Goal: Task Accomplishment & Management: Manage account settings

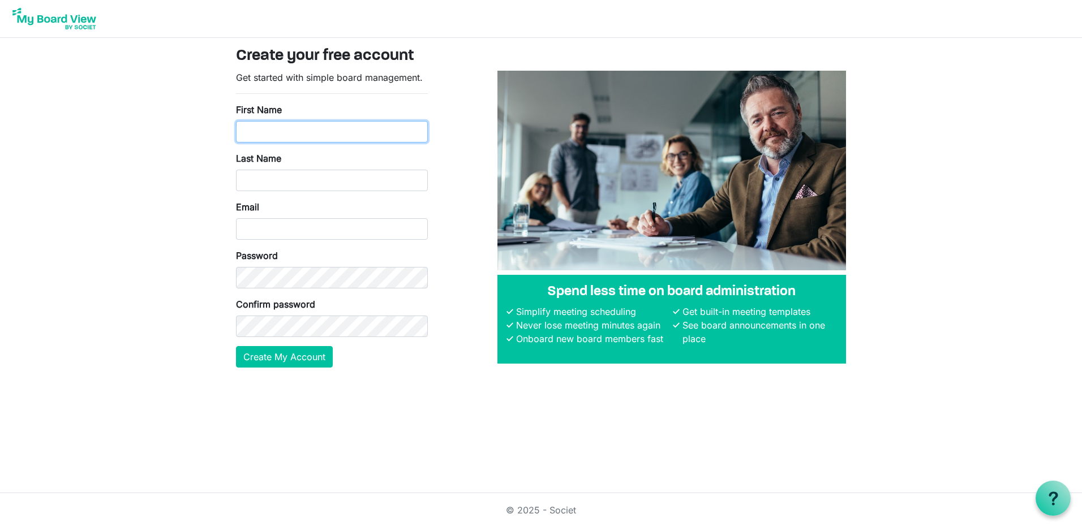
click at [305, 132] on input "First Name" at bounding box center [332, 131] width 192 height 21
type input "Jacquelyn"
type input "Nixon"
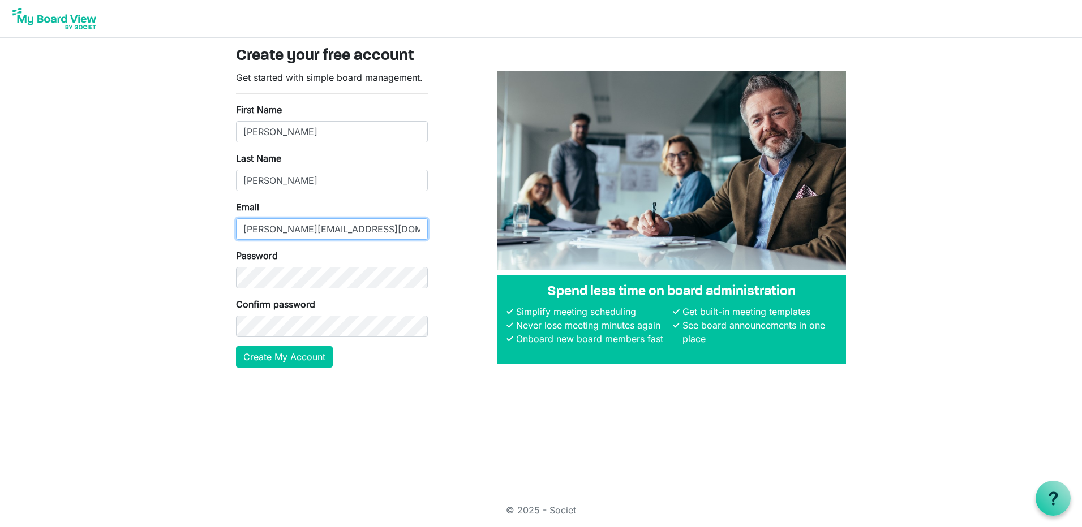
type input "jackie@citizens4radonreduction.org"
click at [299, 356] on button "Create My Account" at bounding box center [284, 356] width 97 height 21
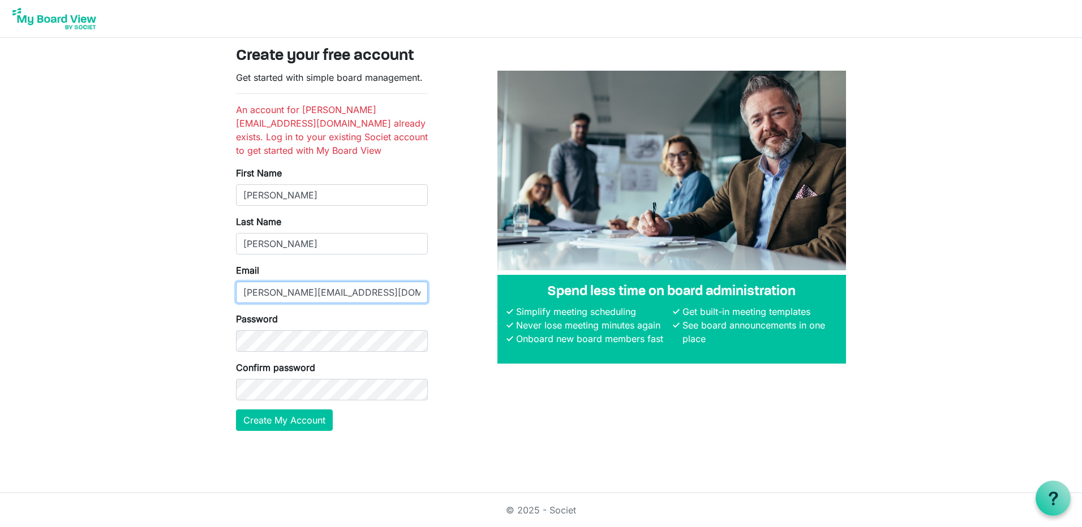
drag, startPoint x: 408, startPoint y: 297, endPoint x: 127, endPoint y: 308, distance: 281.9
click at [154, 304] on body "Create your free account Get started with simple board management. An account f…" at bounding box center [541, 224] width 1082 height 449
click at [85, 24] on img at bounding box center [54, 19] width 91 height 28
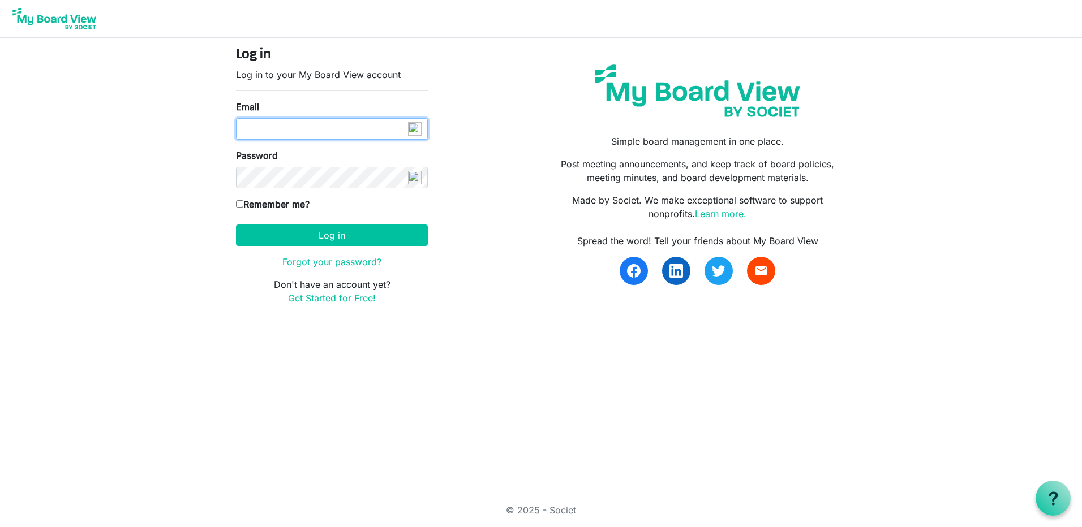
click at [259, 126] on input "Email" at bounding box center [332, 128] width 192 height 21
paste input "[PERSON_NAME][EMAIL_ADDRESS][DOMAIN_NAME]"
type input "jackie@citizens4radonreduction.org"
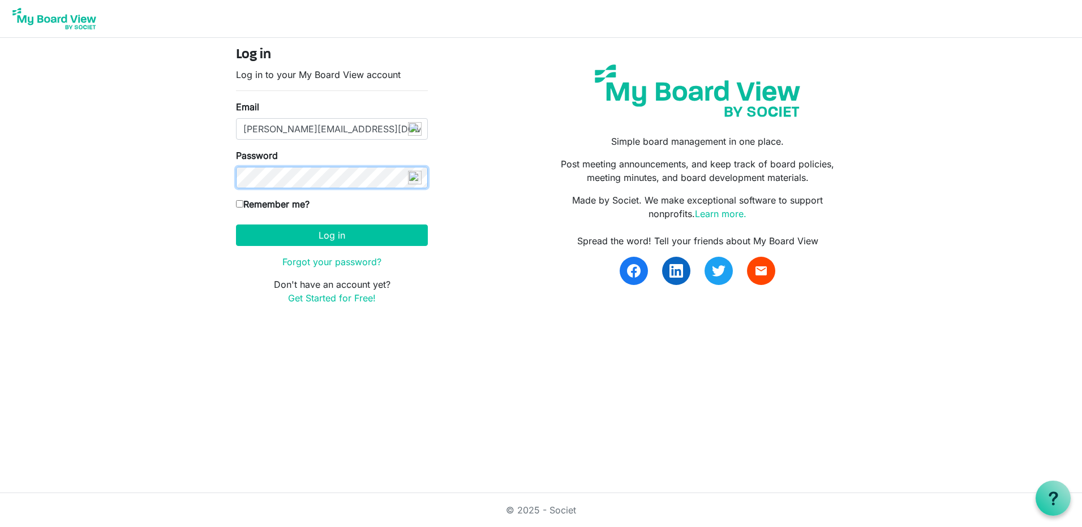
click at [236, 225] on button "Log in" at bounding box center [332, 235] width 192 height 21
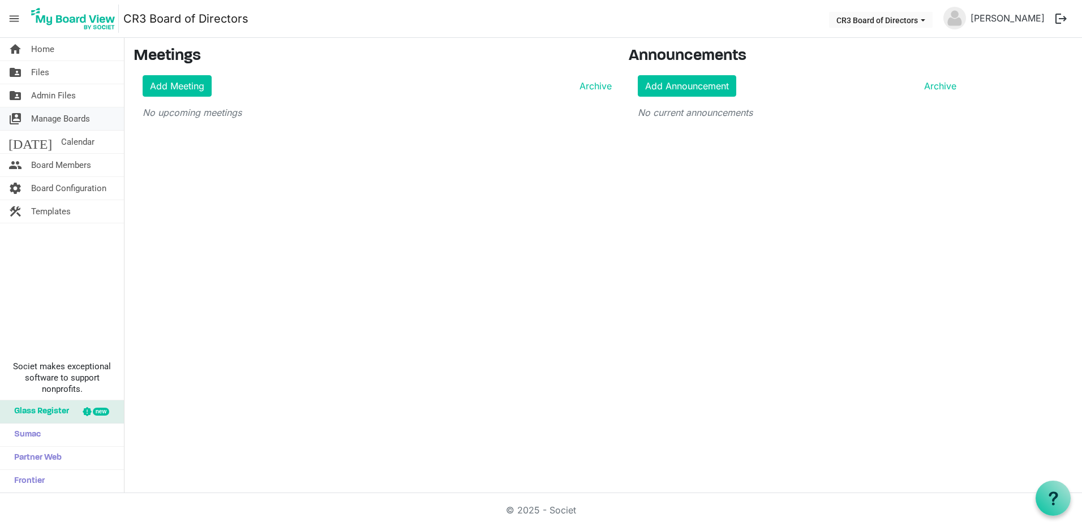
click at [77, 121] on span "Manage Boards" at bounding box center [60, 118] width 59 height 23
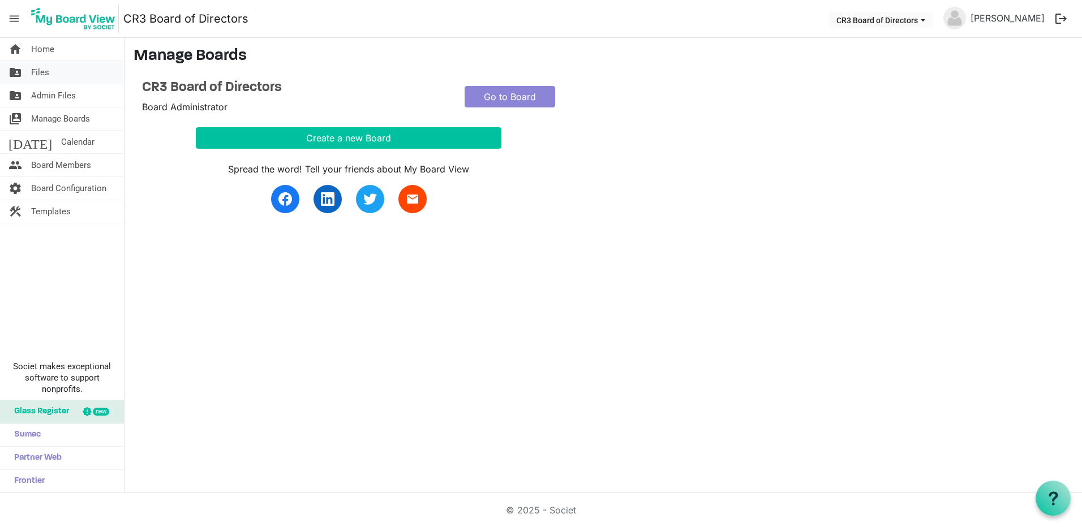
click at [52, 74] on link "folder_shared Files" at bounding box center [62, 72] width 124 height 23
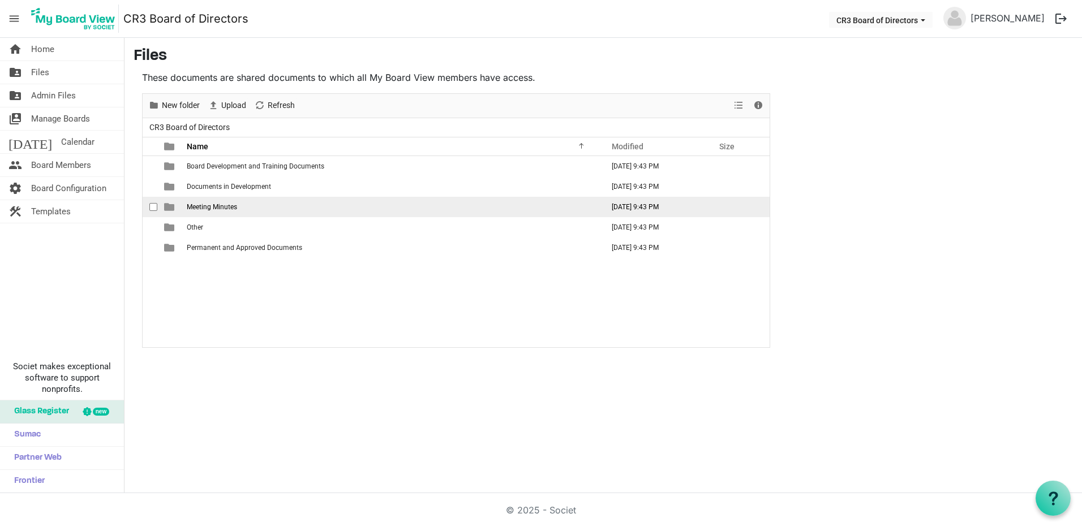
click at [202, 205] on span "Meeting Minutes" at bounding box center [212, 207] width 50 height 8
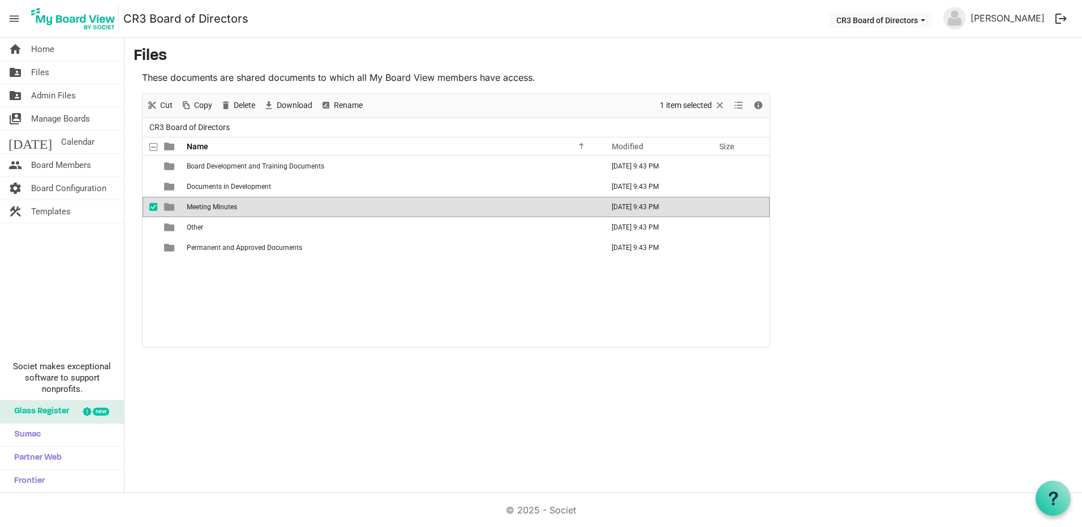
click at [204, 205] on span "Meeting Minutes" at bounding box center [212, 207] width 50 height 8
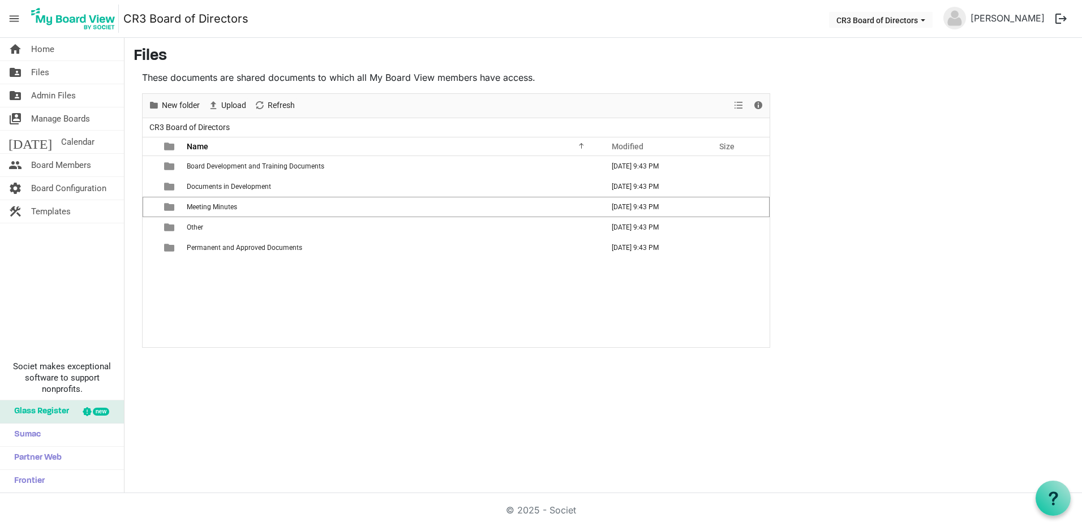
click at [205, 205] on span "Meeting Minutes" at bounding box center [212, 207] width 50 height 8
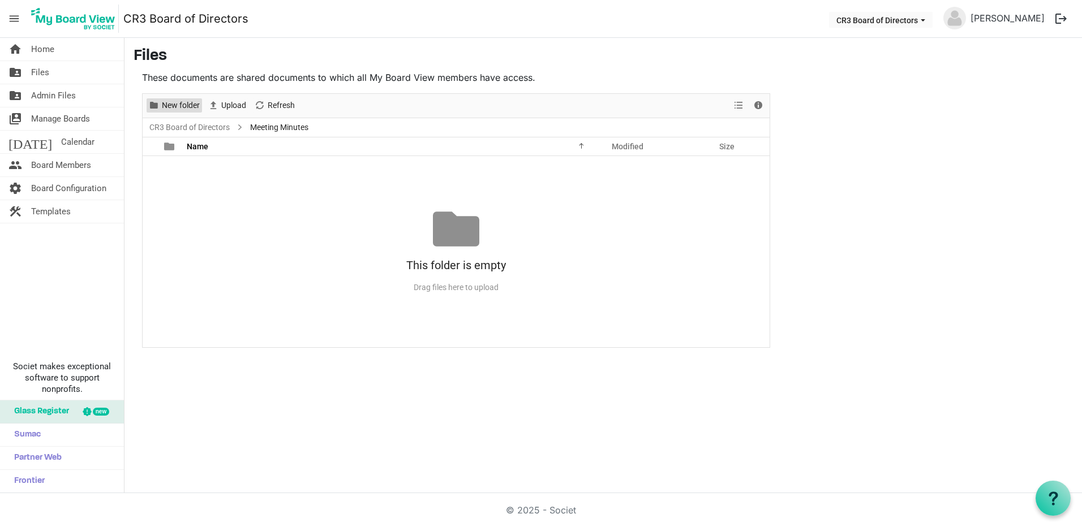
click at [170, 105] on span "New folder" at bounding box center [181, 105] width 40 height 14
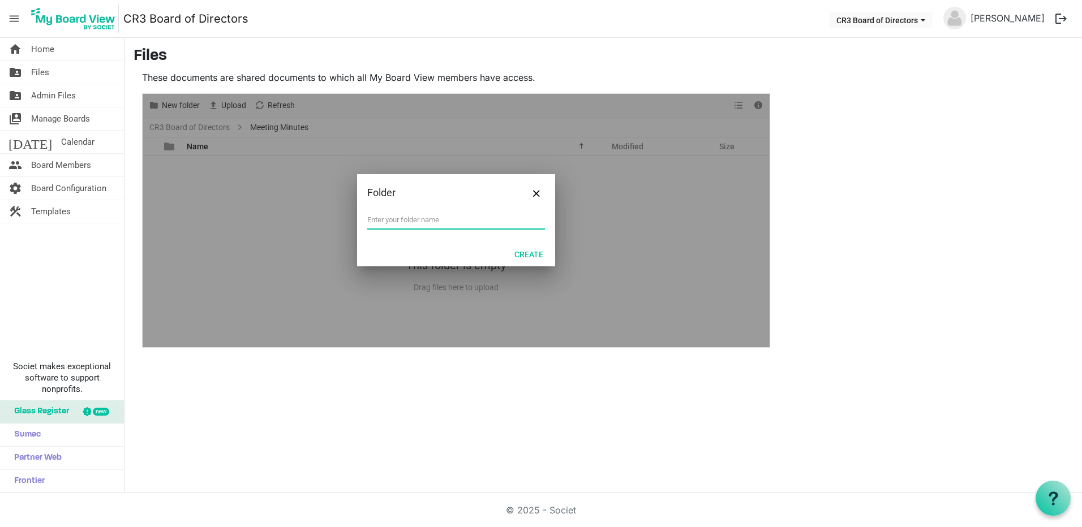
type input "c"
type input "CR3 STRATEGIC PLANNING COMMITTEE"
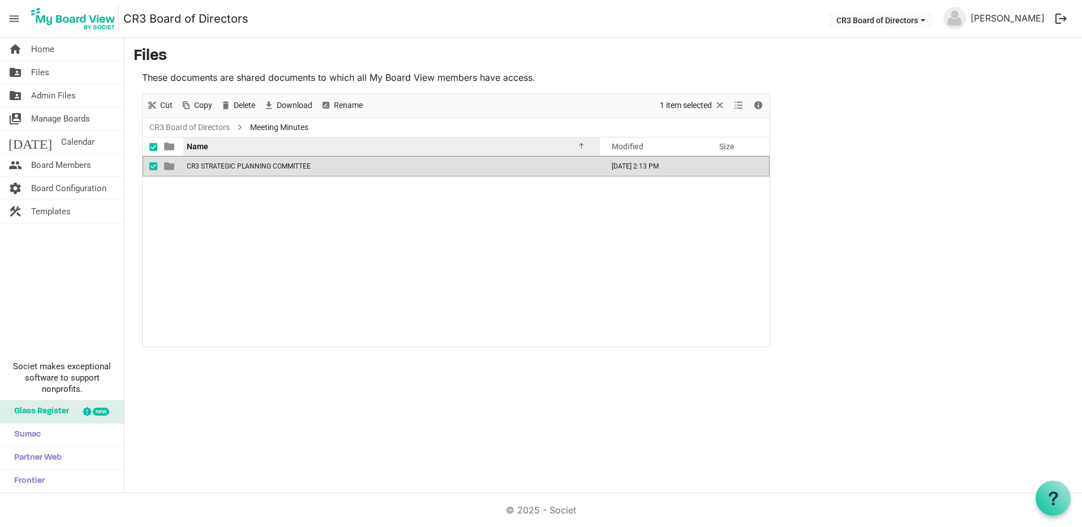
click at [192, 147] on span "Name" at bounding box center [197, 146] width 21 height 9
click at [212, 147] on div "Name" at bounding box center [387, 146] width 409 height 16
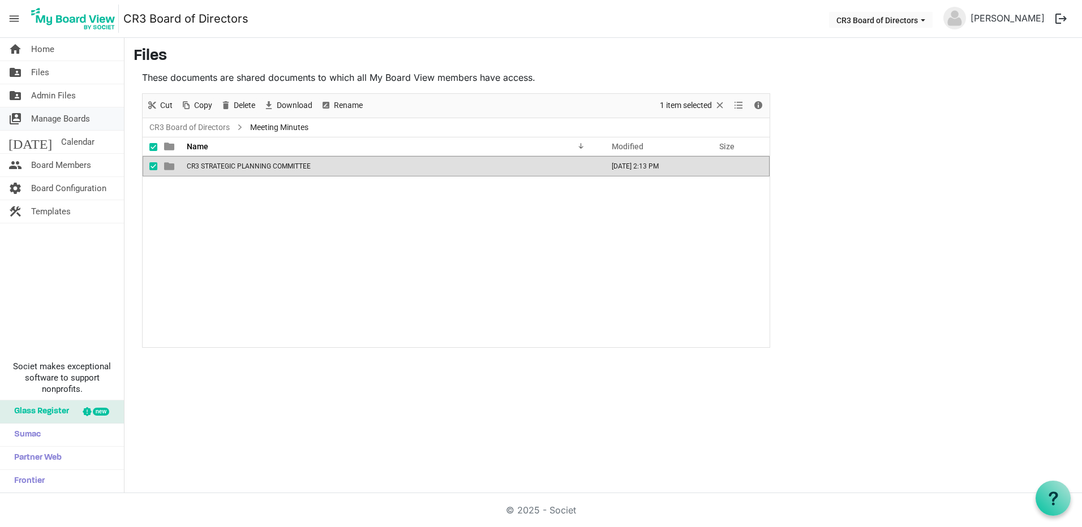
click at [60, 118] on span "Manage Boards" at bounding box center [60, 118] width 59 height 23
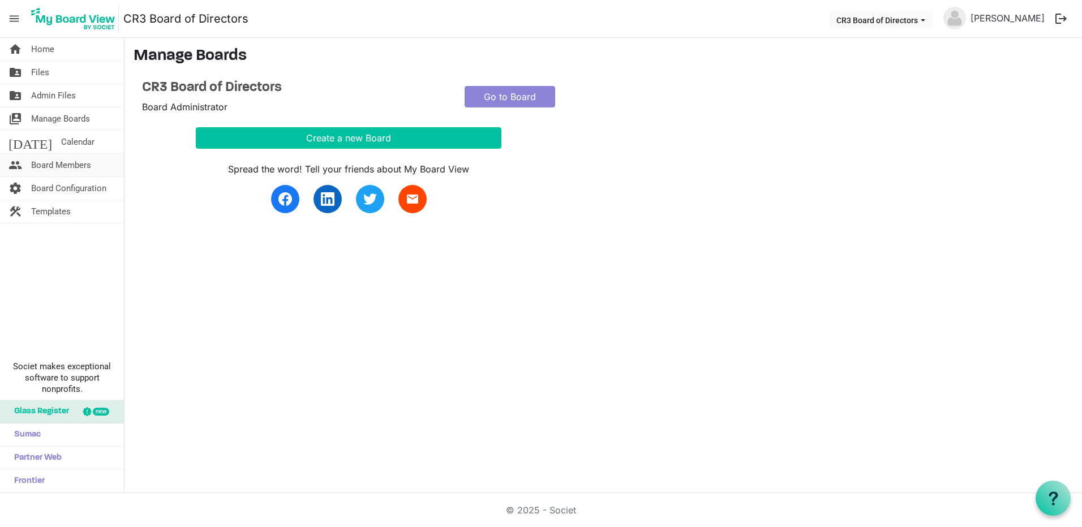
click at [59, 164] on span "Board Members" at bounding box center [61, 165] width 60 height 23
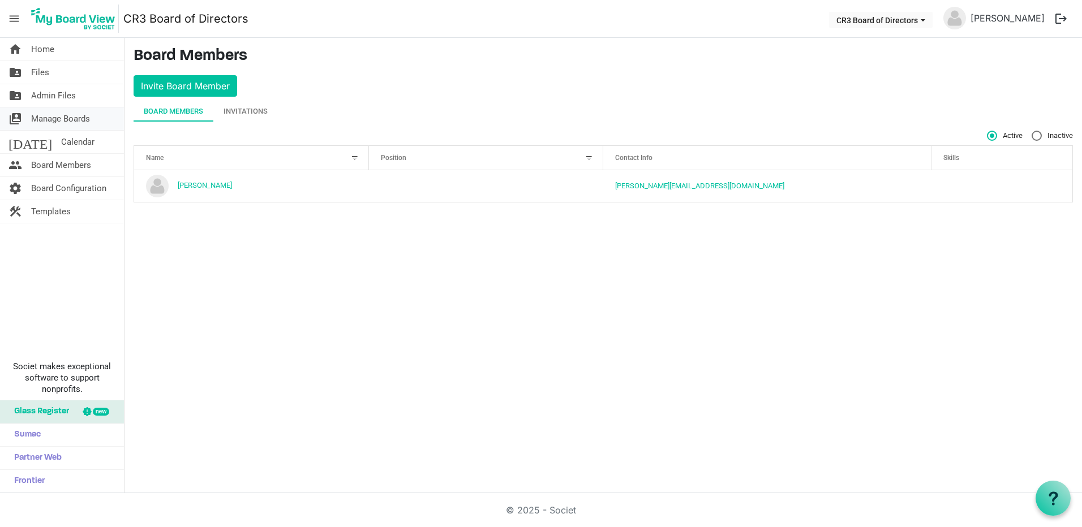
click at [54, 121] on span "Manage Boards" at bounding box center [60, 118] width 59 height 23
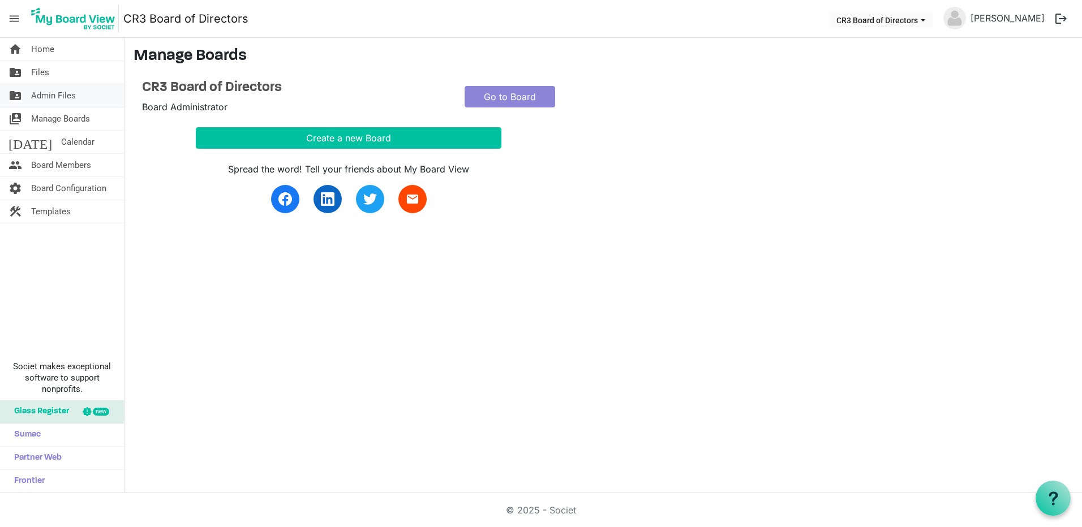
click at [61, 96] on span "Admin Files" at bounding box center [53, 95] width 45 height 23
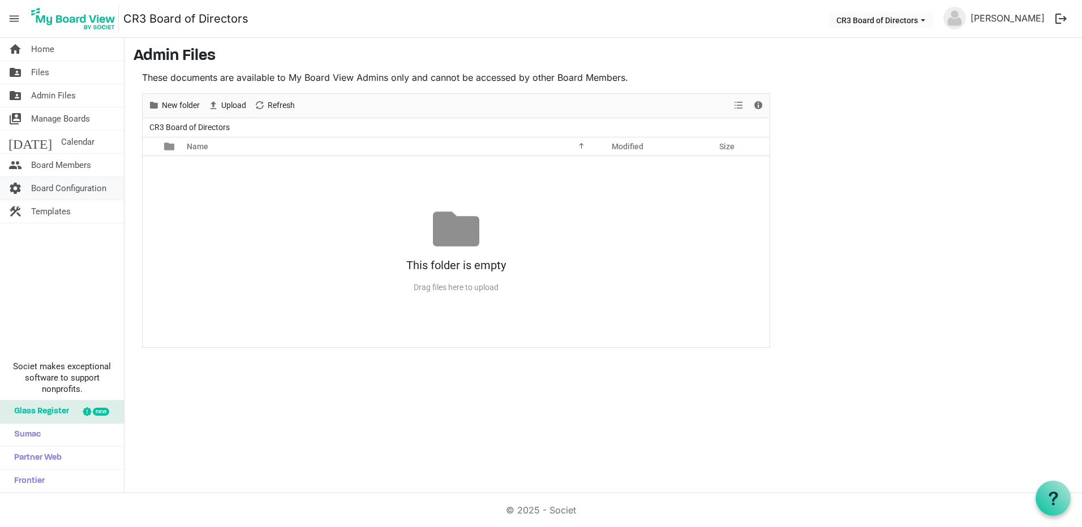
click at [46, 187] on span "Board Configuration" at bounding box center [68, 188] width 75 height 23
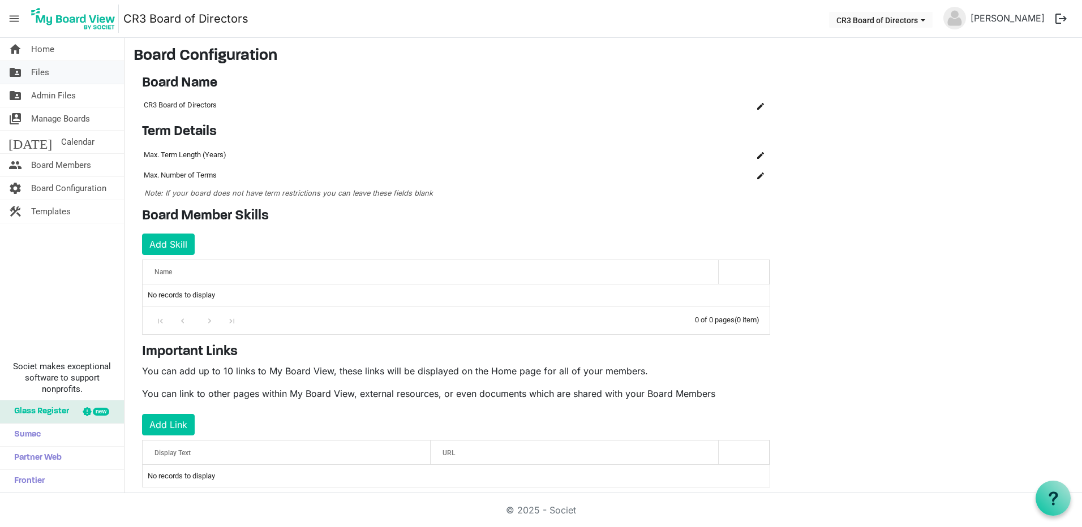
click at [42, 70] on span "Files" at bounding box center [40, 72] width 18 height 23
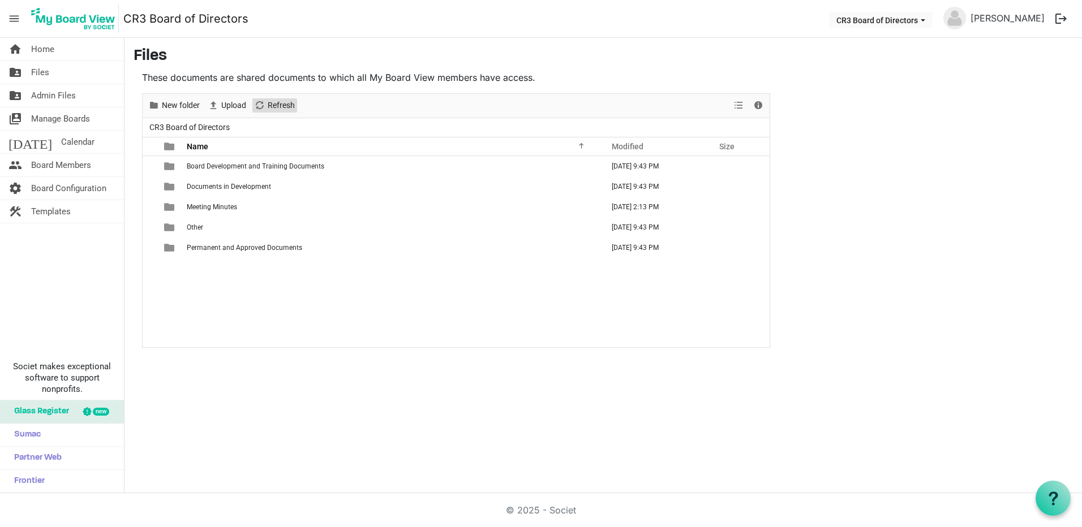
click at [274, 105] on span "Refresh" at bounding box center [280, 105] width 29 height 14
click at [48, 189] on span "Board Configuration" at bounding box center [68, 188] width 75 height 23
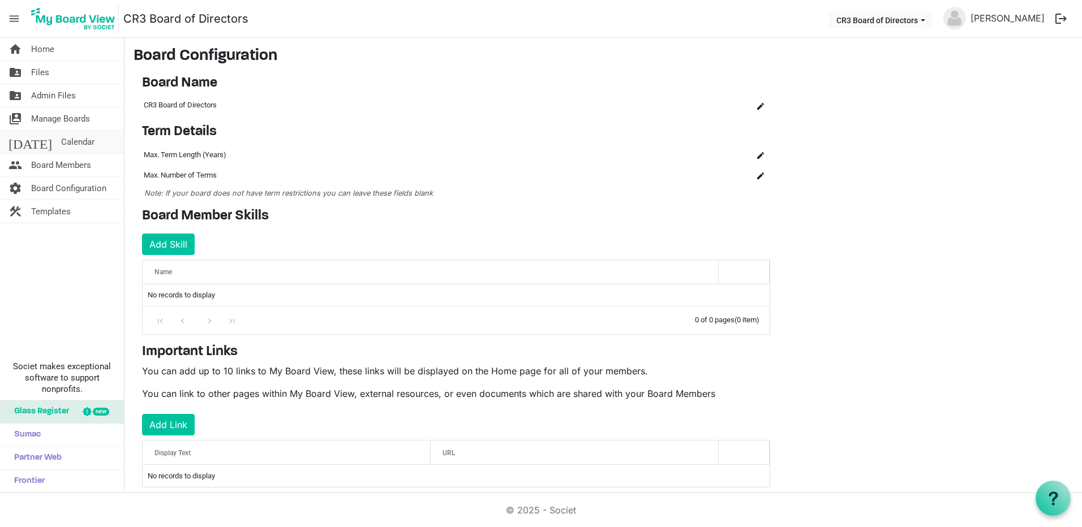
click at [61, 144] on span "Calendar" at bounding box center [77, 142] width 33 height 23
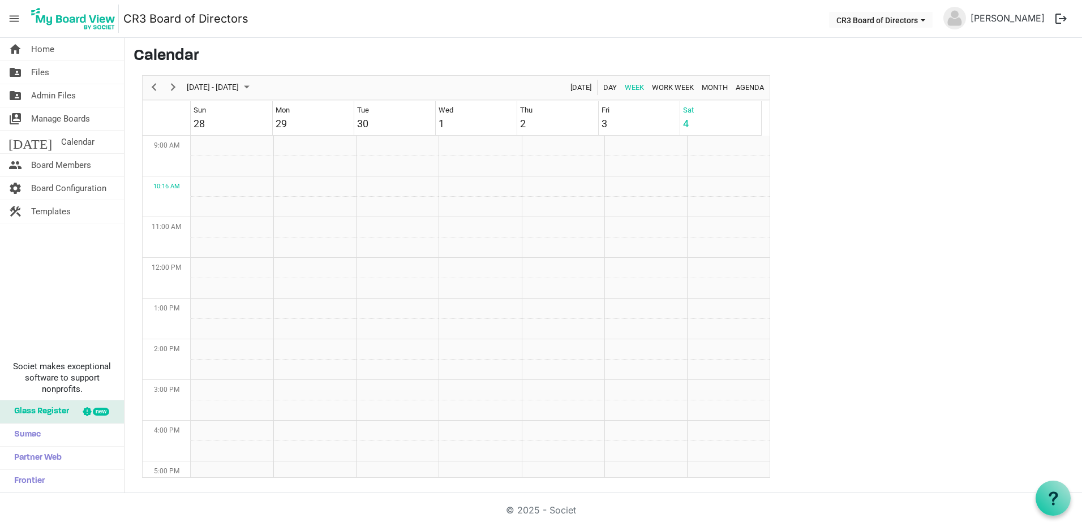
scroll to position [367, 0]
click at [49, 115] on span "Manage Boards" at bounding box center [60, 118] width 59 height 23
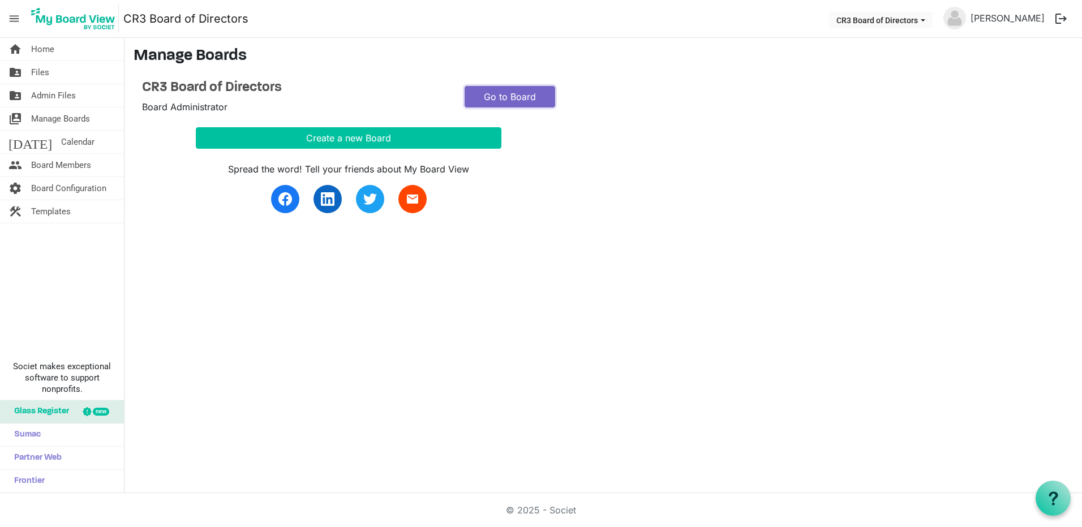
drag, startPoint x: 0, startPoint y: 0, endPoint x: 515, endPoint y: 97, distance: 524.4
click at [515, 97] on link "Go to Board" at bounding box center [509, 96] width 91 height 21
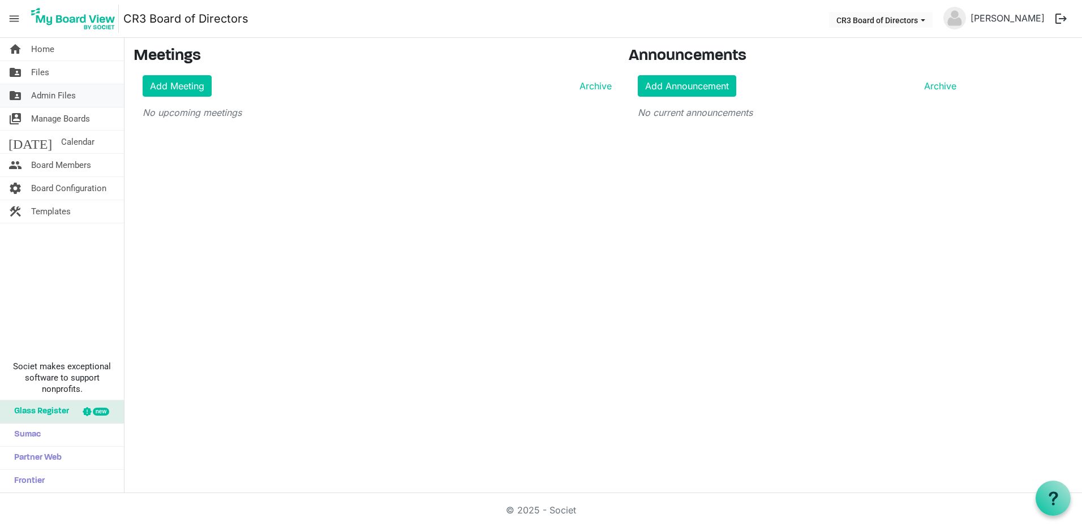
click at [57, 97] on span "Admin Files" at bounding box center [53, 95] width 45 height 23
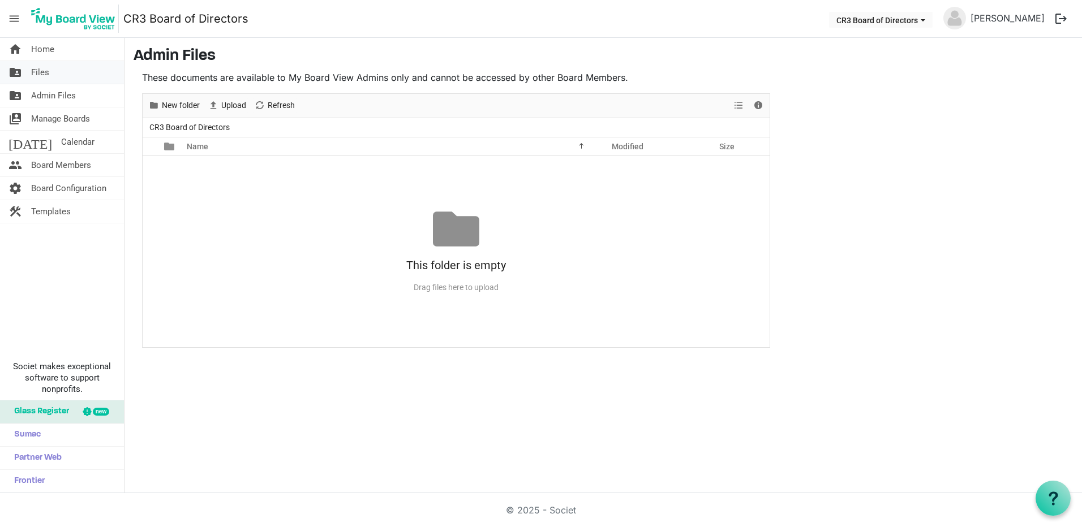
click at [45, 75] on span "Files" at bounding box center [40, 72] width 18 height 23
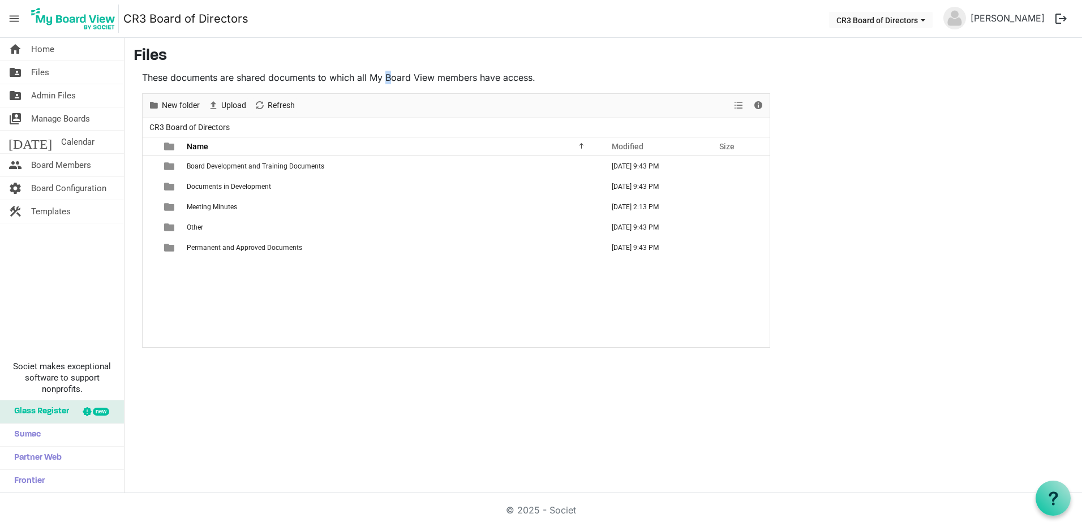
click at [393, 77] on p "These documents are shared documents to which all My Board View members have ac…" at bounding box center [456, 78] width 628 height 14
drag, startPoint x: 393, startPoint y: 77, endPoint x: 369, endPoint y: 79, distance: 23.9
click at [369, 79] on p "These documents are shared documents to which all My Board View members have ac…" at bounding box center [456, 78] width 628 height 14
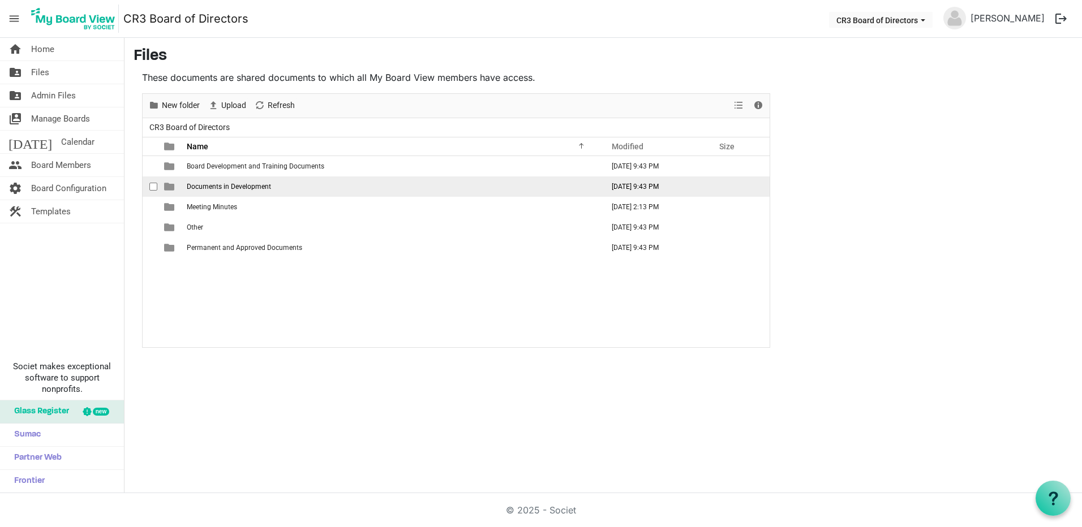
click at [226, 191] on td "Documents in Development" at bounding box center [391, 186] width 416 height 20
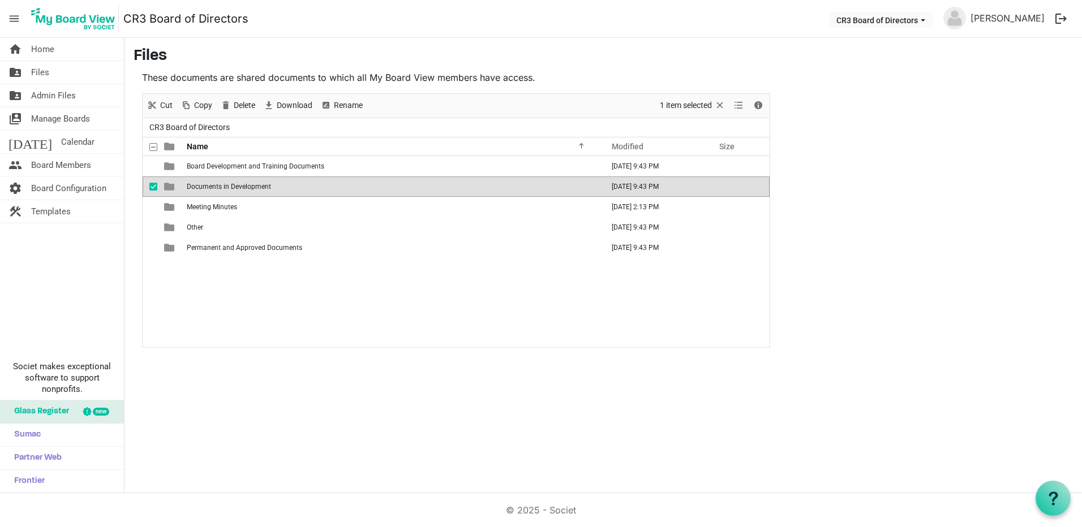
click at [226, 191] on td "Documents in Development" at bounding box center [391, 186] width 416 height 20
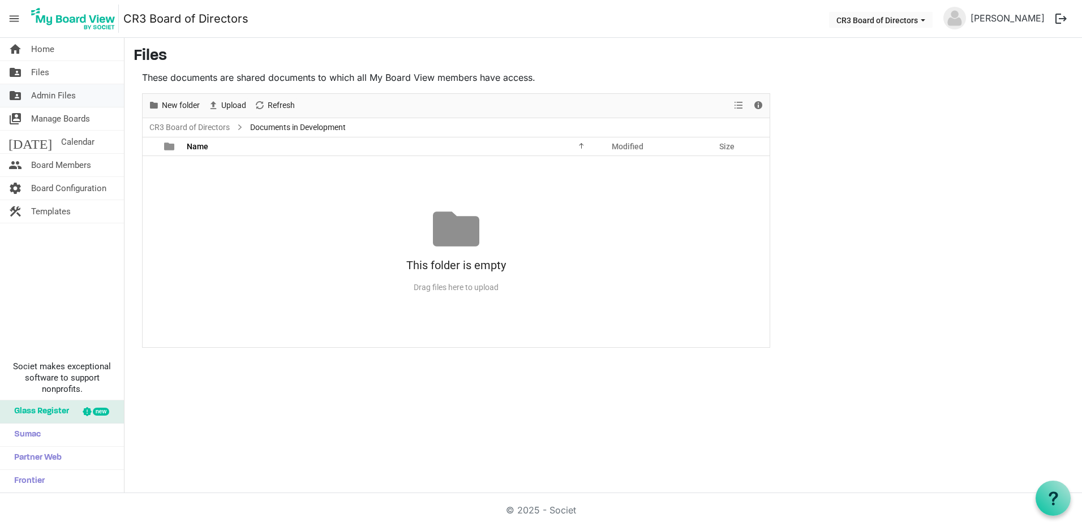
click at [59, 97] on span "Admin Files" at bounding box center [53, 95] width 45 height 23
click at [51, 186] on span "Board Configuration" at bounding box center [68, 188] width 75 height 23
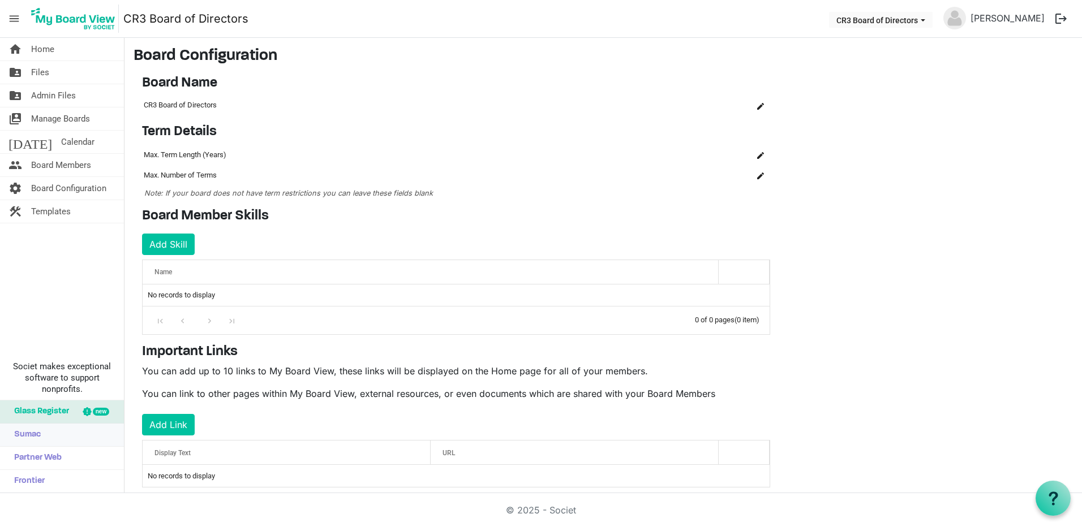
click at [33, 436] on span "Sumac" at bounding box center [24, 435] width 32 height 23
click at [51, 51] on span "Home" at bounding box center [42, 49] width 23 height 23
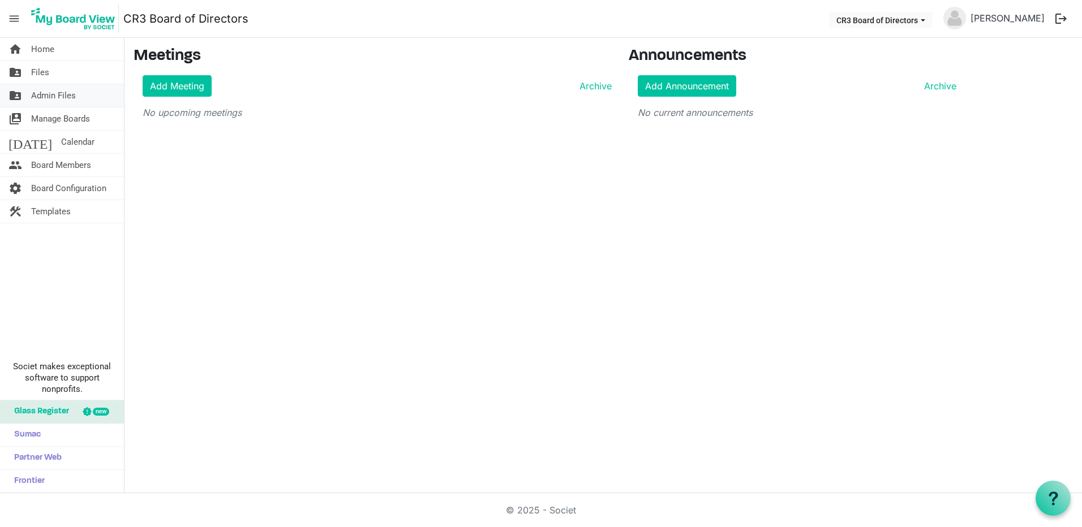
click at [46, 94] on span "Admin Files" at bounding box center [53, 95] width 45 height 23
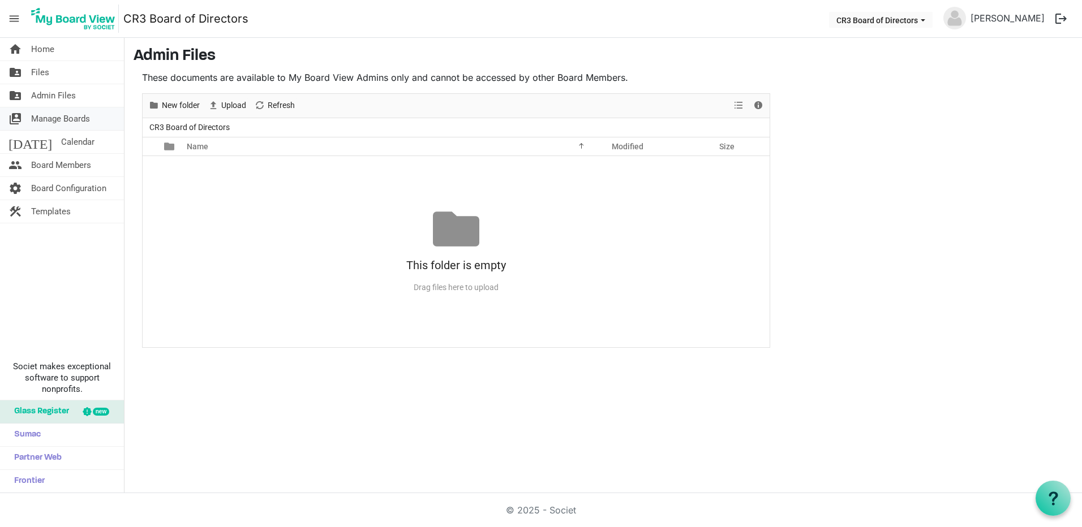
click at [88, 120] on span "Manage Boards" at bounding box center [60, 118] width 59 height 23
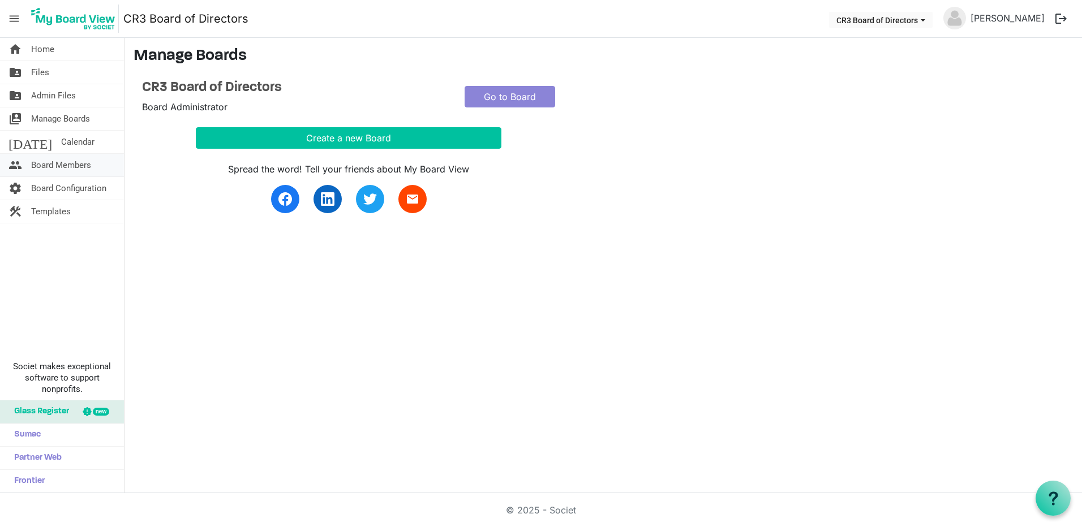
click at [47, 163] on span "Board Members" at bounding box center [61, 165] width 60 height 23
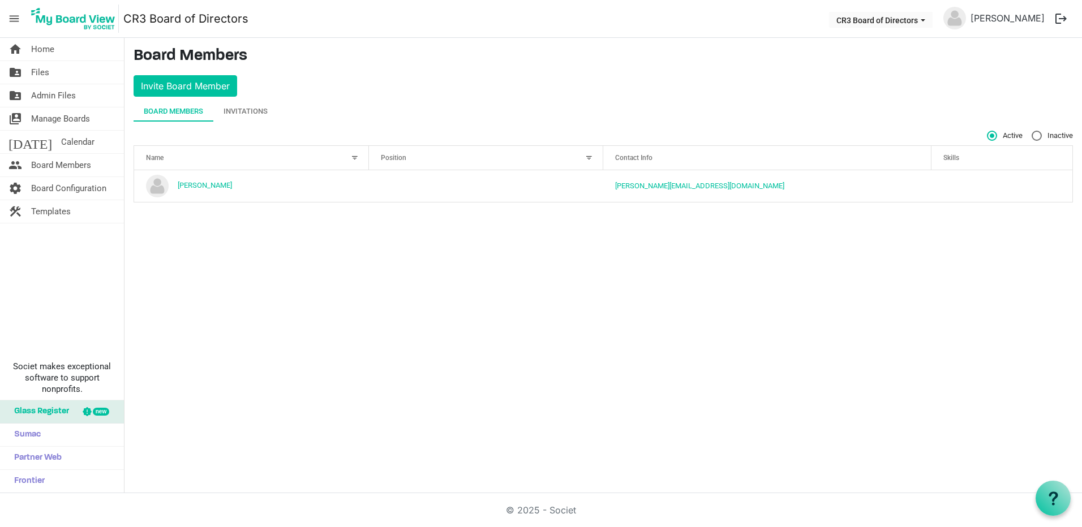
click at [15, 21] on span "menu" at bounding box center [13, 18] width 21 height 21
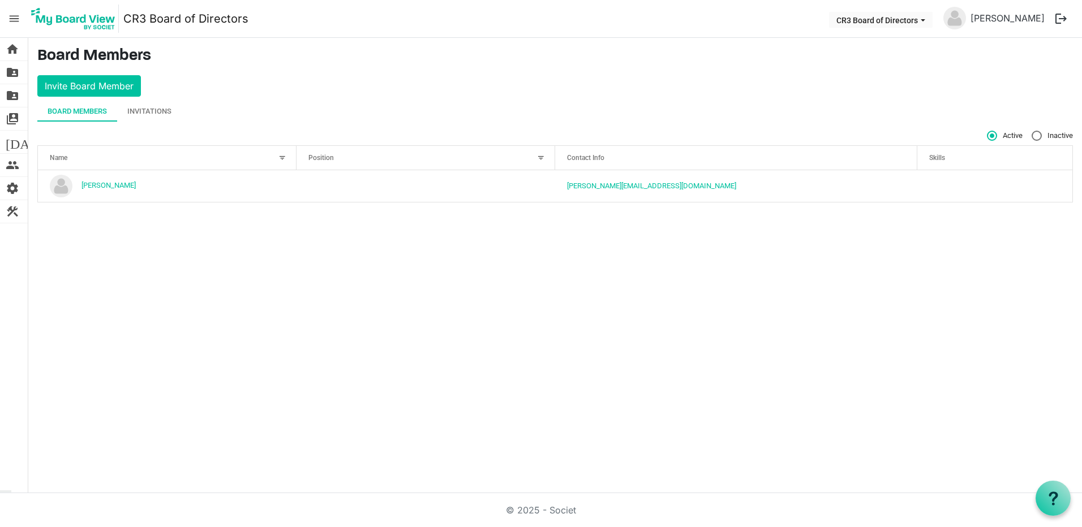
click at [103, 19] on img at bounding box center [73, 19] width 91 height 28
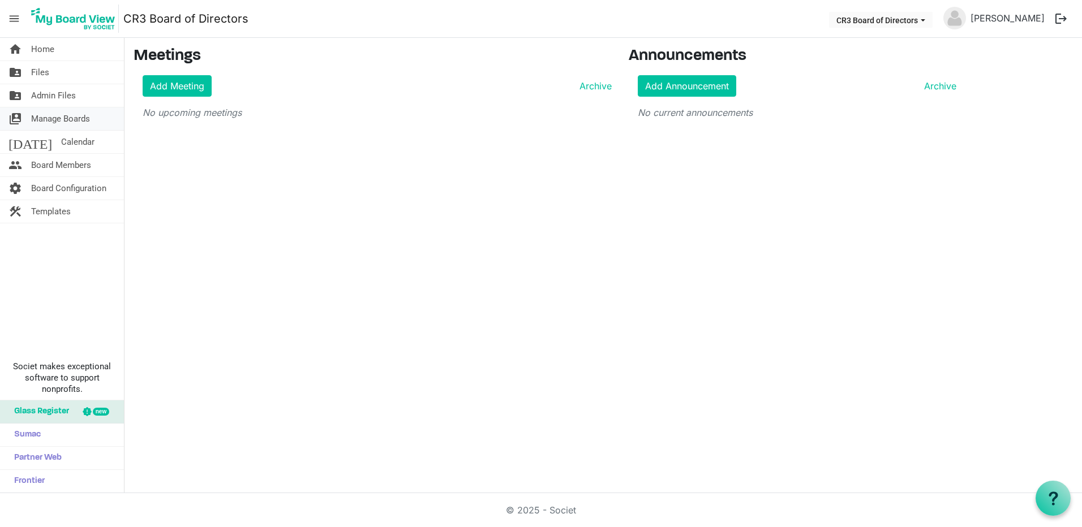
click at [40, 118] on span "Manage Boards" at bounding box center [60, 118] width 59 height 23
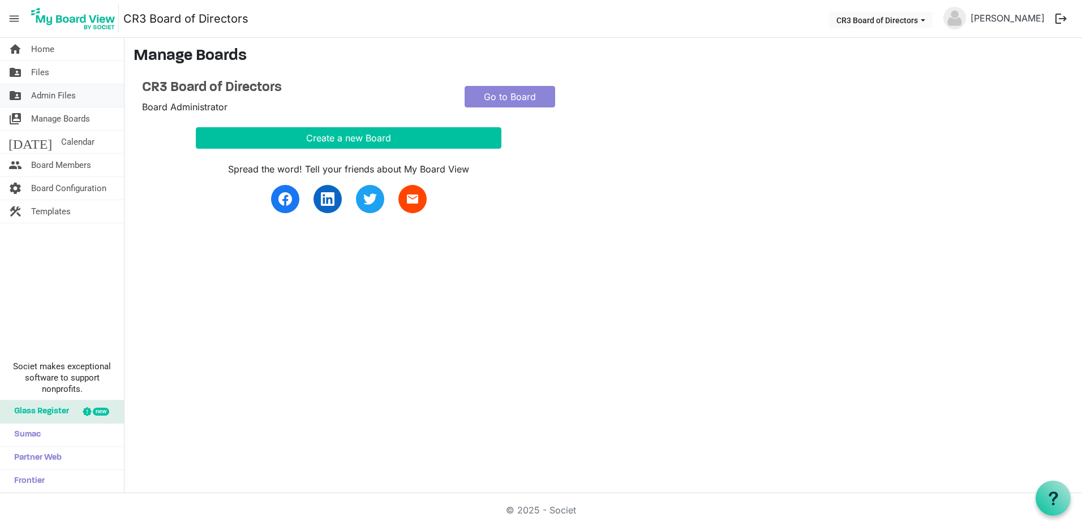
click at [37, 93] on span "Admin Files" at bounding box center [53, 95] width 45 height 23
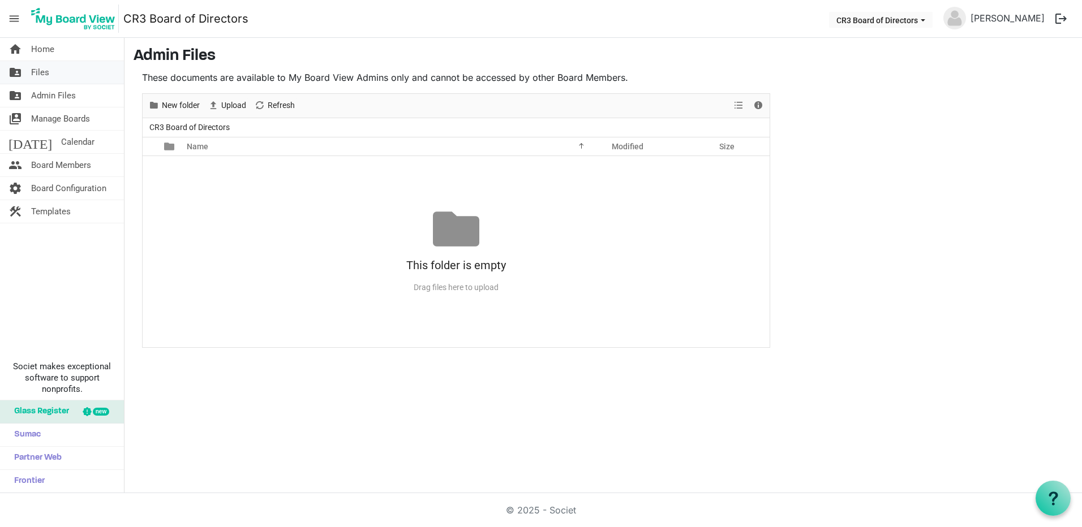
click at [38, 74] on span "Files" at bounding box center [40, 72] width 18 height 23
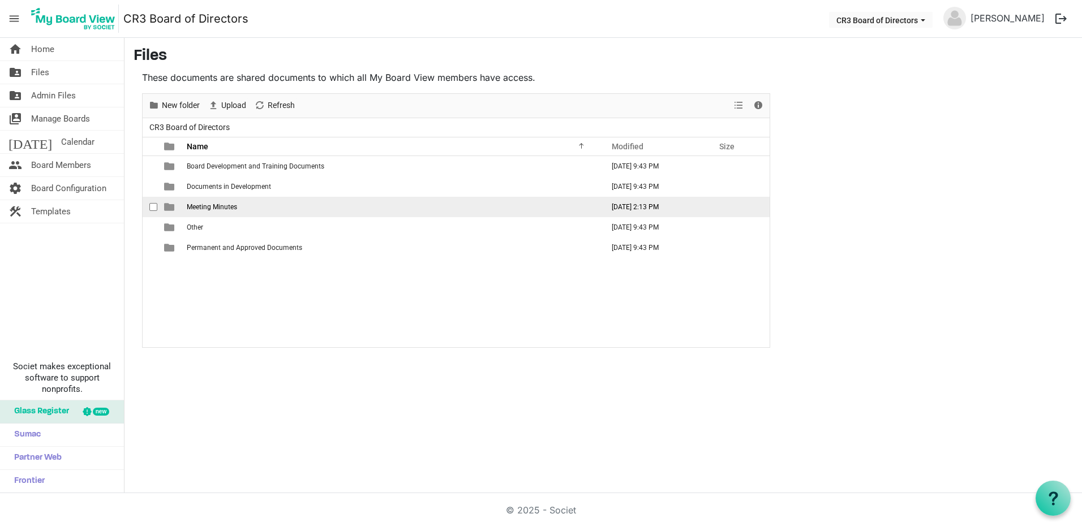
click at [349, 206] on td "Meeting Minutes" at bounding box center [391, 207] width 416 height 20
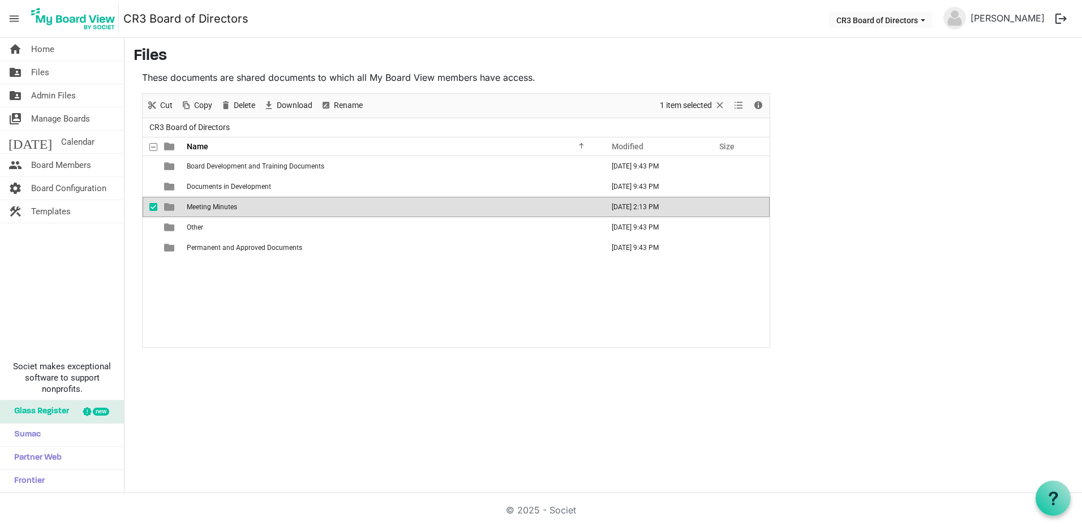
click at [349, 206] on td "Meeting Minutes" at bounding box center [391, 207] width 416 height 20
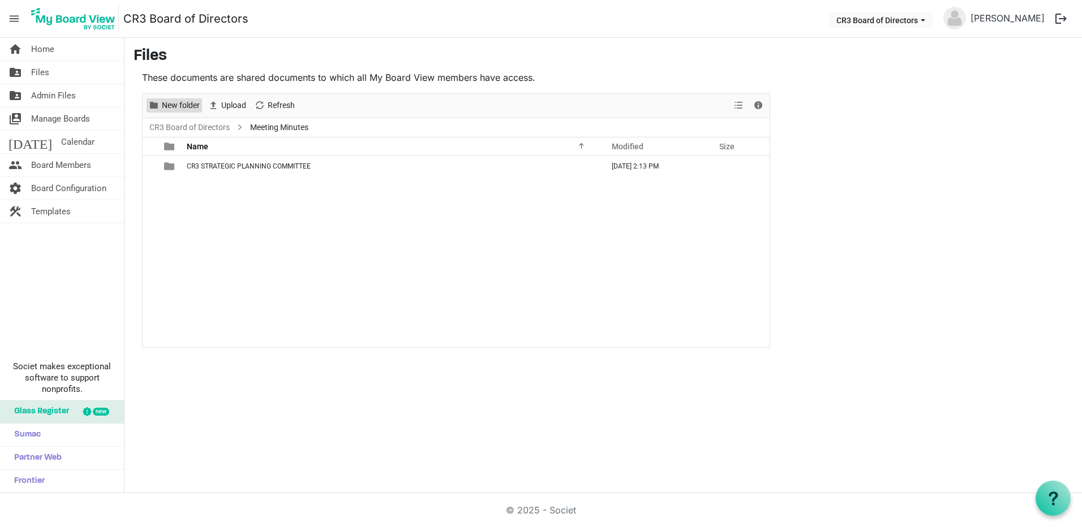
click at [193, 103] on span "New folder" at bounding box center [181, 105] width 40 height 14
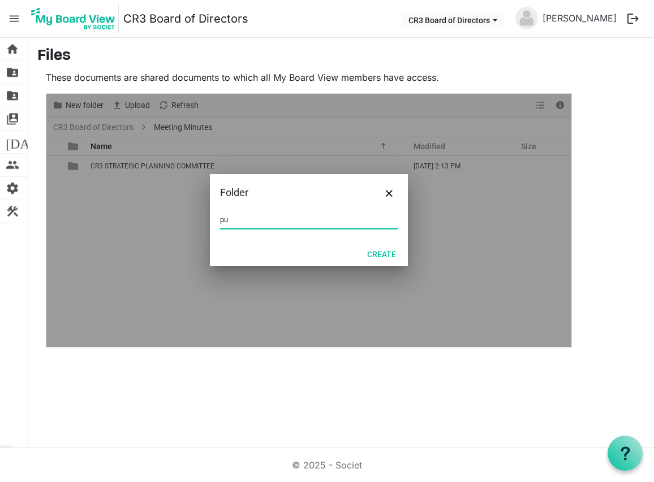
type input "p"
type input "P"
type input "CR3 PUBLIC HEALTH"
click at [384, 253] on button "Create" at bounding box center [382, 254] width 44 height 16
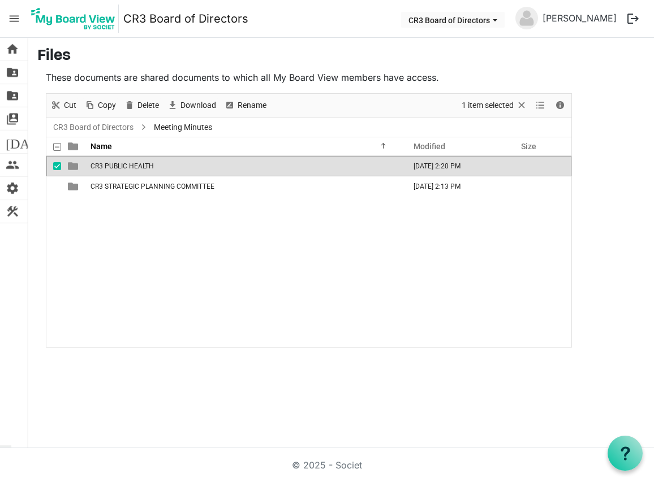
click at [209, 222] on div "CR3 PUBLIC HEALTH October 04, 2025 2:20 PM CR3 STRATEGIC PLANNING COMMITTEE Oct…" at bounding box center [308, 251] width 525 height 191
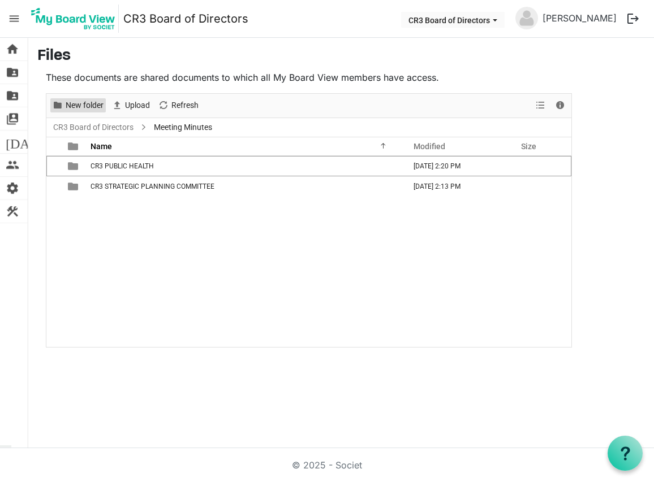
click at [96, 106] on span "New folder" at bounding box center [84, 105] width 40 height 14
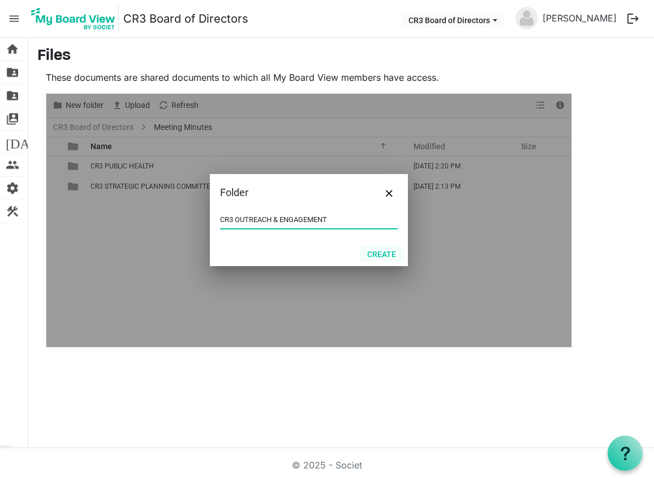
type input "CR3 OUTREACH & ENGAGEMENT"
click at [373, 252] on button "Create" at bounding box center [382, 254] width 44 height 16
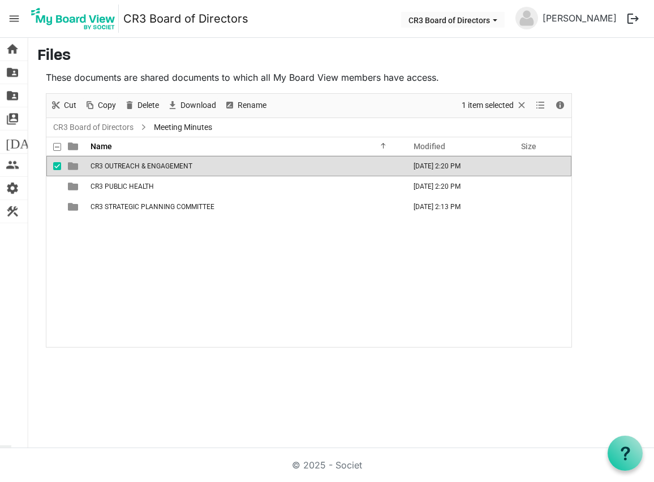
click at [192, 249] on div "CR3 OUTREACH & ENGAGEMENT October 04, 2025 2:20 PM CR3 PUBLIC HEALTH October 04…" at bounding box center [308, 251] width 525 height 191
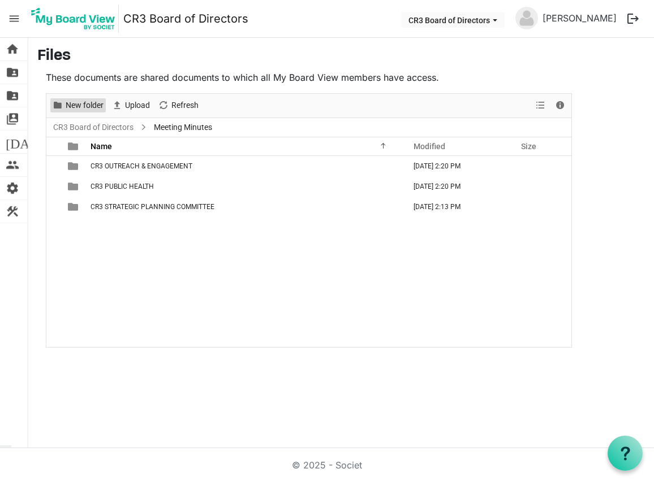
click at [91, 109] on span "New folder" at bounding box center [84, 105] width 40 height 14
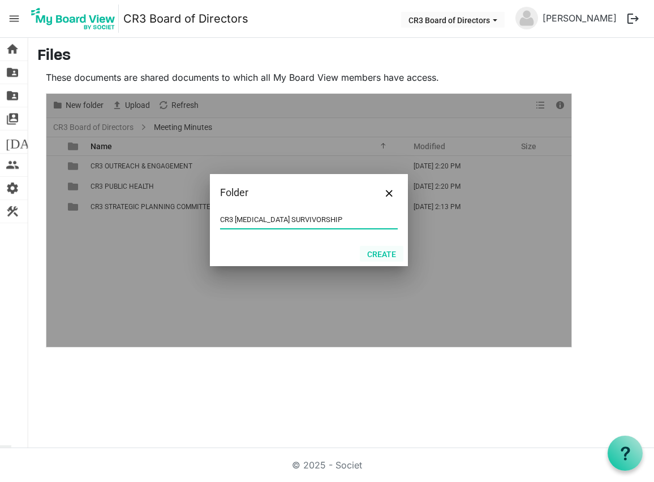
type input "CR3 CANCER SURVIVORSHIP"
click at [377, 253] on button "Create" at bounding box center [382, 254] width 44 height 16
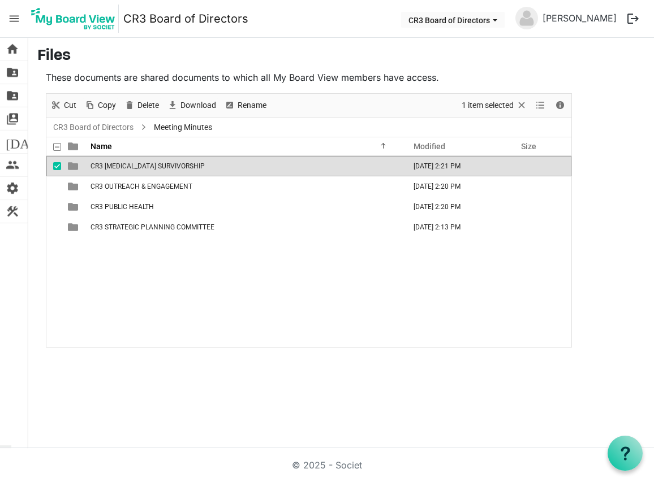
click at [123, 256] on div "CR3 CANCER SURVIVORSHIP October 04, 2025 2:21 PM CR3 OUTREACH & ENGAGEMENT Octo…" at bounding box center [308, 251] width 525 height 191
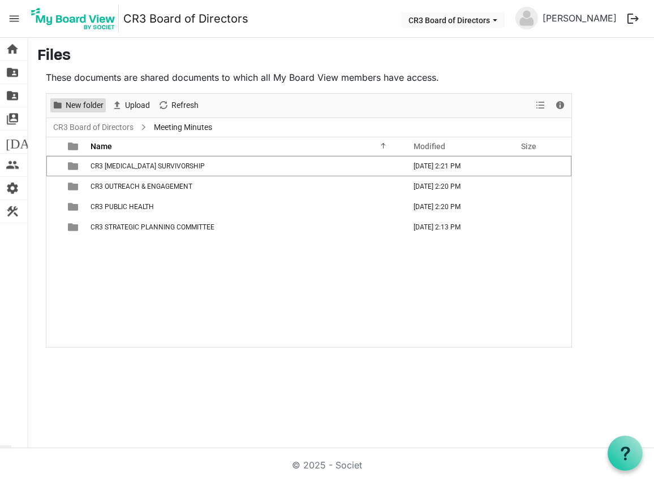
click at [88, 106] on span "New folder" at bounding box center [84, 105] width 40 height 14
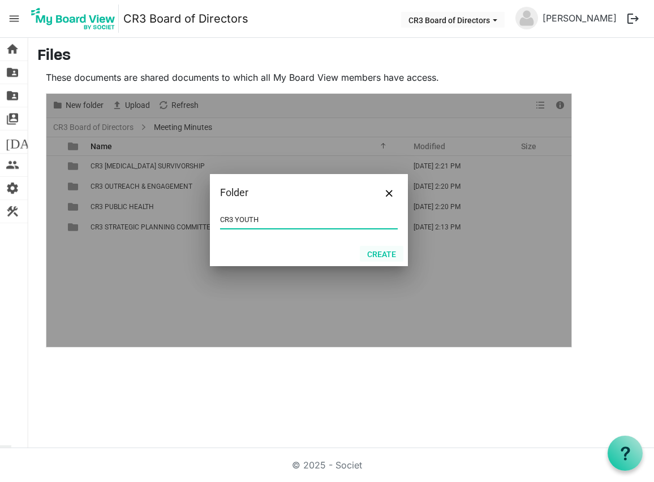
type input "CR3 YOUTH"
click at [377, 255] on button "Create" at bounding box center [382, 254] width 44 height 16
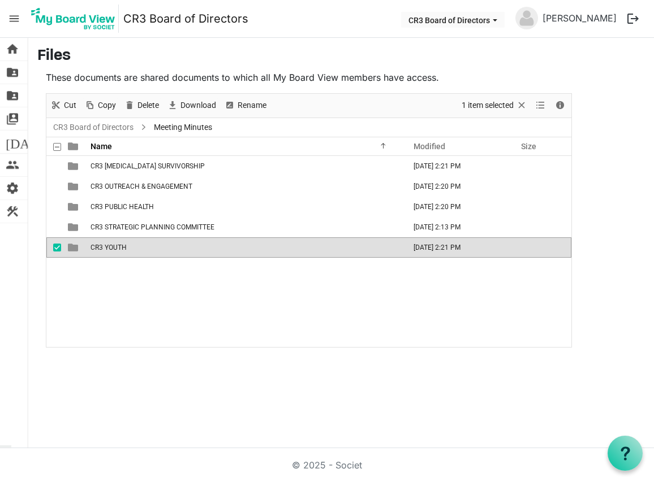
drag, startPoint x: 140, startPoint y: 290, endPoint x: 119, endPoint y: 272, distance: 27.7
click at [139, 289] on div "CR3 CANCER SURVIVORSHIP October 04, 2025 2:21 PM CR3 OUTREACH & ENGAGEMENT Octo…" at bounding box center [308, 251] width 525 height 191
click at [154, 291] on div "CR3 CANCER SURVIVORSHIP October 04, 2025 2:21 PM CR3 OUTREACH & ENGAGEMENT Octo…" at bounding box center [308, 251] width 525 height 191
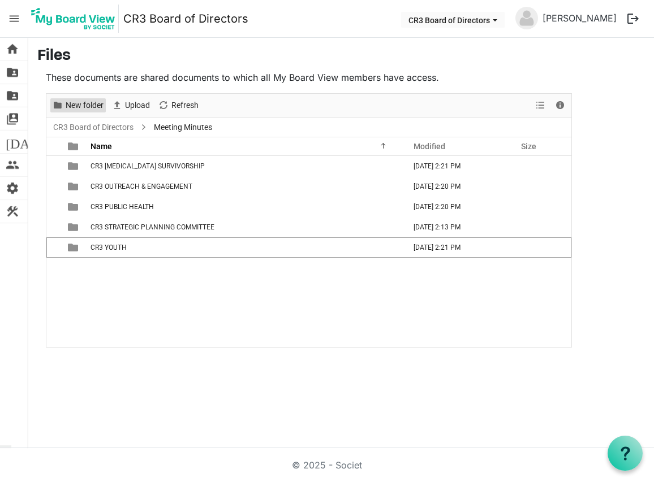
click at [83, 107] on span "New folder" at bounding box center [84, 105] width 40 height 14
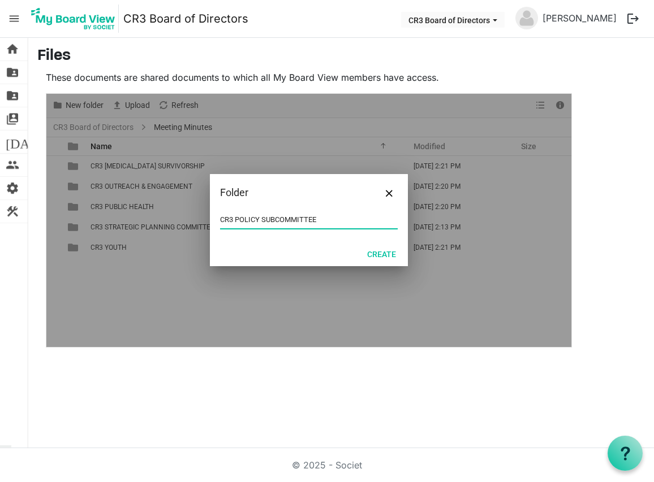
type input "CR3 POLICY SUBCOMMITTEE"
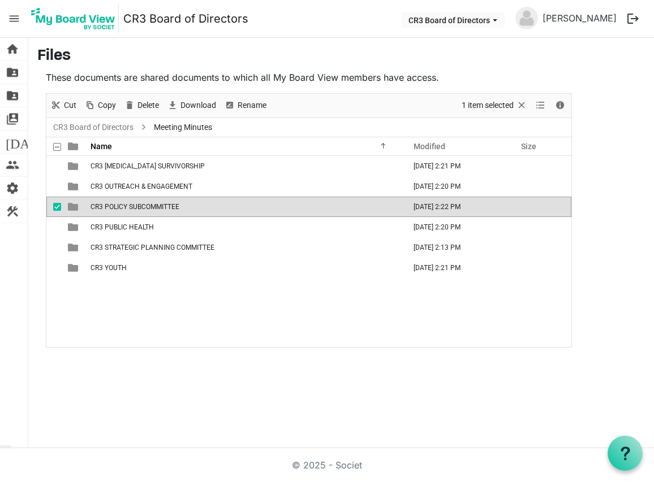
click at [185, 310] on div "CR3 CANCER SURVIVORSHIP October 04, 2025 2:21 PM CR3 OUTREACH & ENGAGEMENT Octo…" at bounding box center [308, 251] width 525 height 191
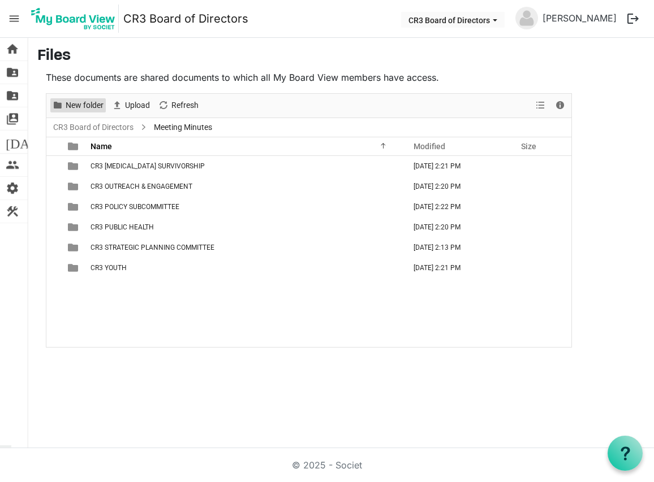
click at [90, 108] on span "New folder" at bounding box center [84, 105] width 40 height 14
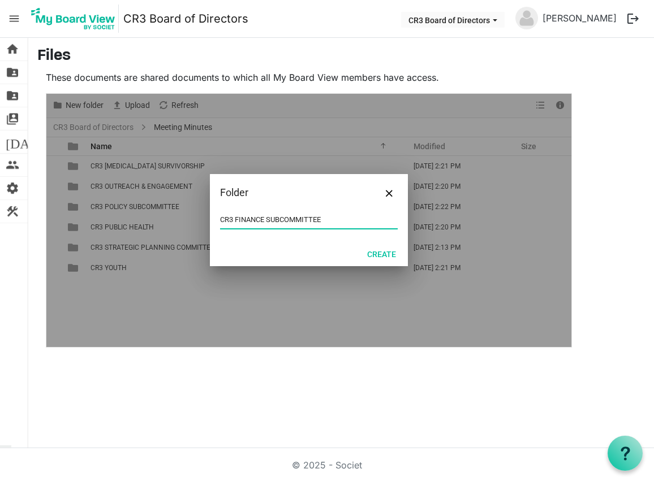
type input "CR3 FINANCE SUBCOMMITTEE"
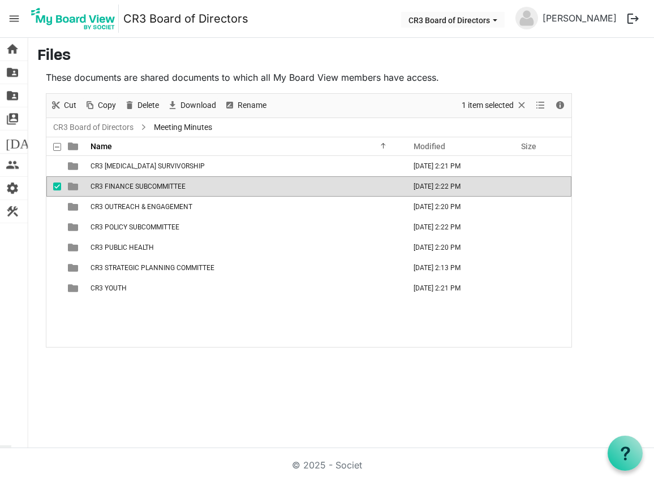
click at [243, 314] on div "CR3 CANCER SURVIVORSHIP October 04, 2025 2:21 PM CR3 FINANCE SUBCOMMITTEE Octob…" at bounding box center [308, 251] width 525 height 191
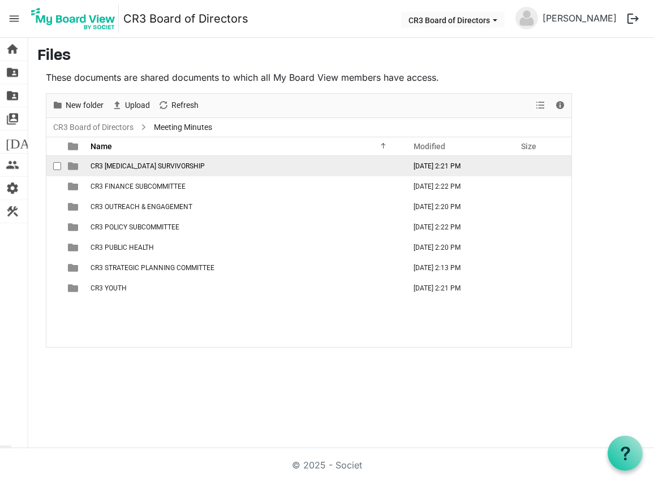
click at [58, 165] on span "checkbox" at bounding box center [57, 166] width 8 height 8
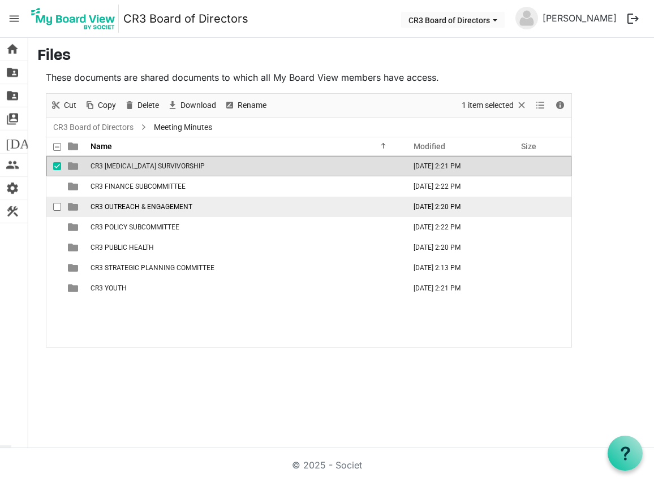
click at [55, 208] on span "checkbox" at bounding box center [57, 207] width 8 height 8
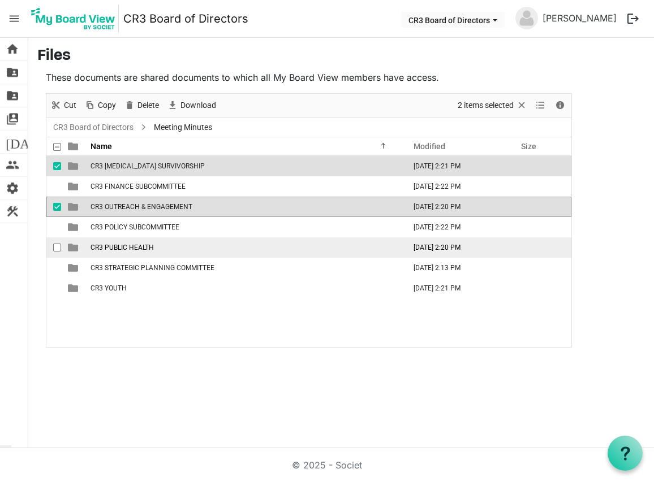
click at [56, 248] on span "checkbox" at bounding box center [57, 248] width 8 height 8
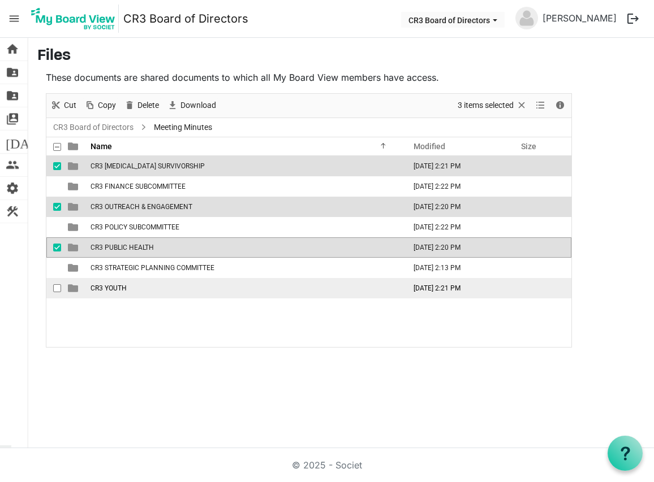
click at [56, 288] on span "checkbox" at bounding box center [57, 289] width 8 height 8
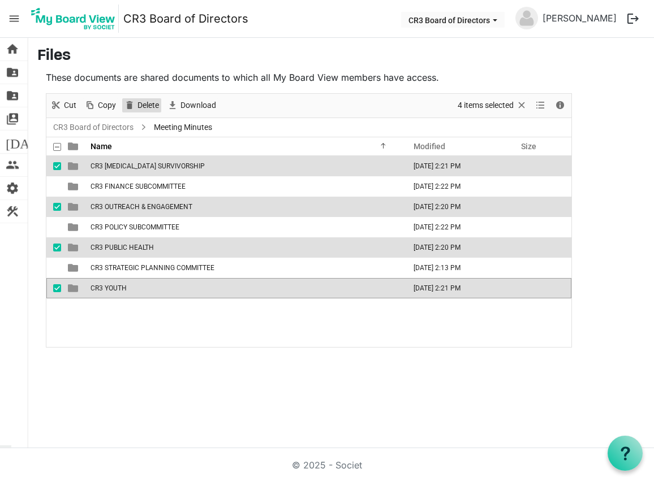
click at [146, 107] on span "Delete" at bounding box center [148, 105] width 24 height 14
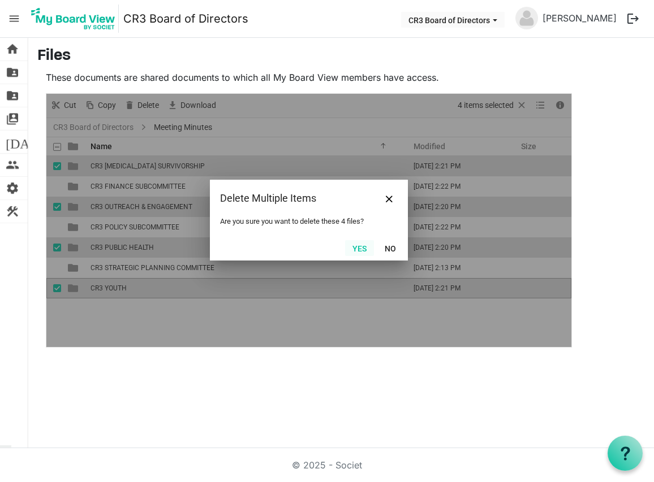
click at [358, 248] on button "Yes" at bounding box center [359, 248] width 29 height 16
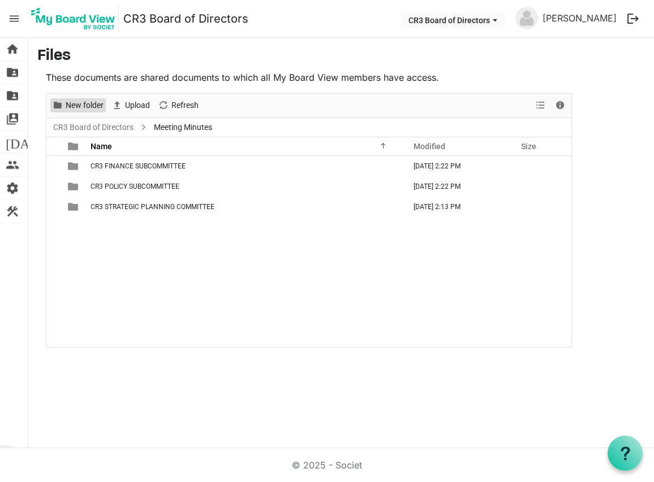
click at [92, 105] on span "New folder" at bounding box center [84, 105] width 40 height 14
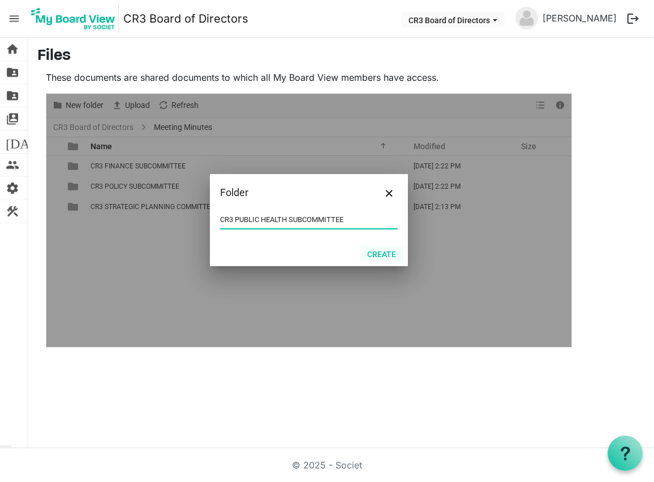
type input "CR3 PUBLIC HEALTH SUBCOMMITTEE"
click at [377, 256] on button "Create" at bounding box center [382, 254] width 44 height 16
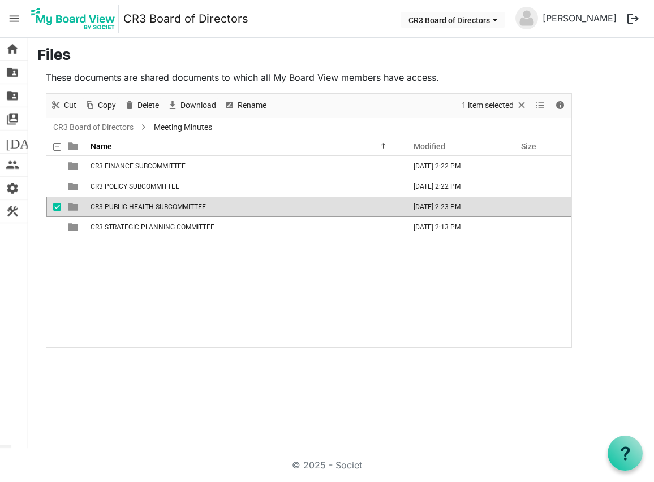
click at [180, 255] on div "CR3 FINANCE SUBCOMMITTEE October 04, 2025 2:22 PM CR3 POLICY SUBCOMMITTEE Octob…" at bounding box center [308, 251] width 525 height 191
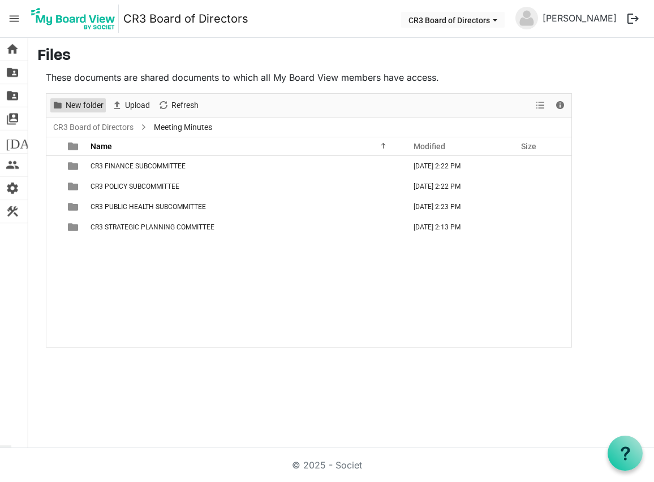
click at [92, 107] on span "New folder" at bounding box center [84, 105] width 40 height 14
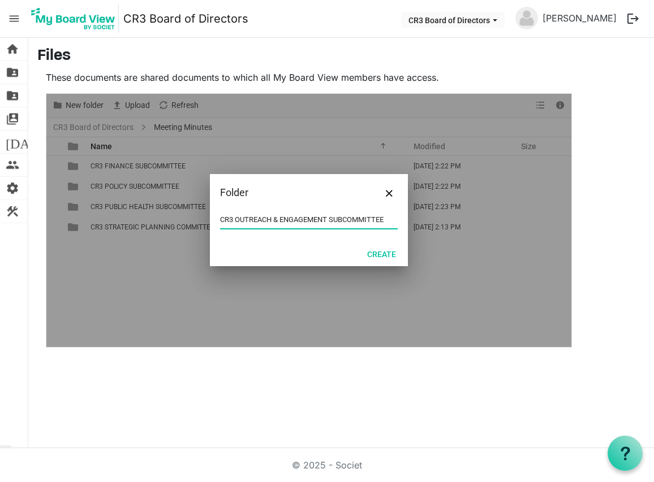
type input "CR3 OUTREACH & ENGAGEMENT SUBCOMMITTEE"
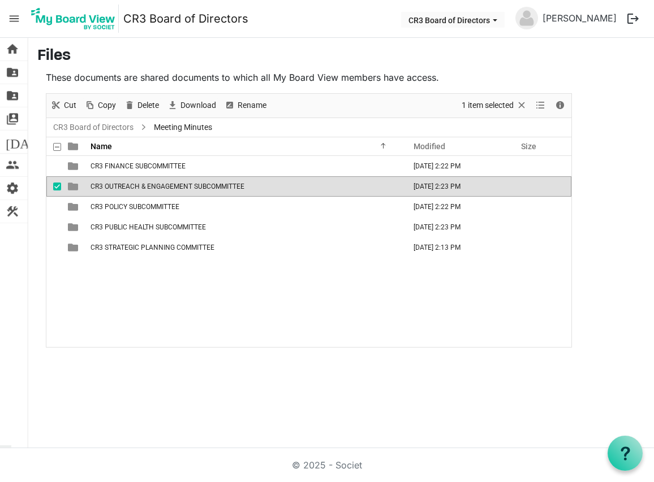
click at [124, 285] on div "CR3 FINANCE SUBCOMMITTEE October 04, 2025 2:22 PM CR3 OUTREACH & ENGAGEMENT SUB…" at bounding box center [308, 251] width 525 height 191
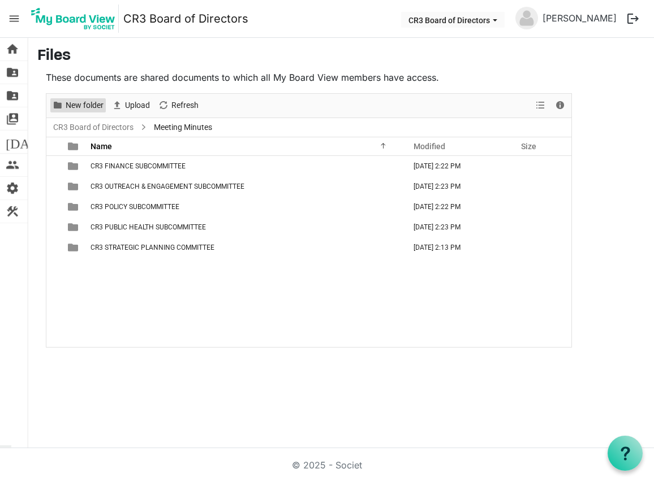
click at [81, 107] on span "New folder" at bounding box center [84, 105] width 40 height 14
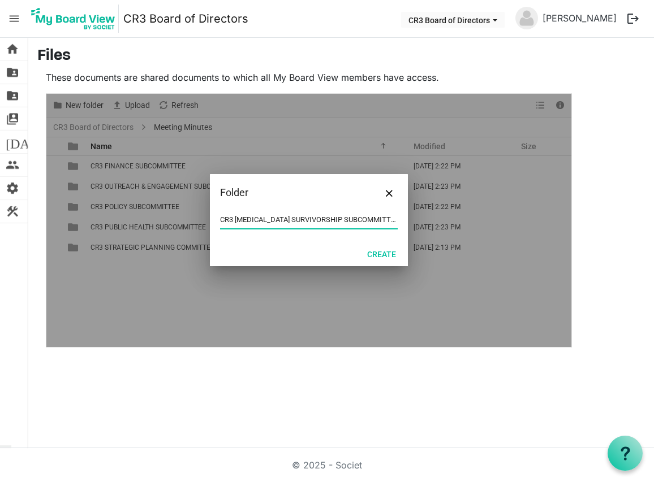
type input "CR3 CANCER SURVIVORSHIP SUBCOMMITTEE"
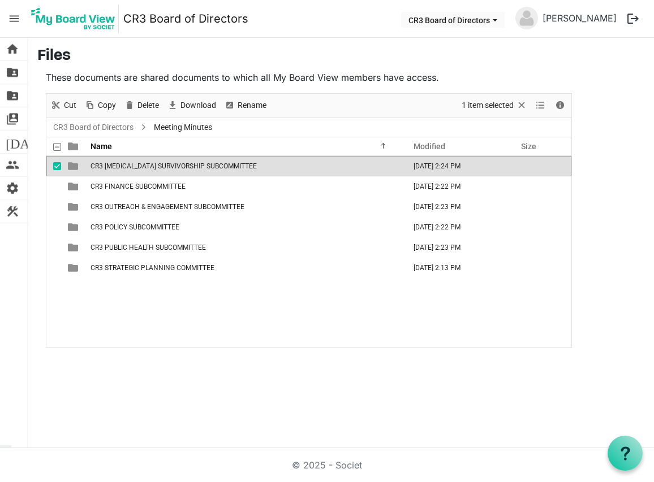
click at [299, 314] on div "CR3 CANCER SURVIVORSHIP SUBCOMMITTEE October 04, 2025 2:24 PM CR3 FINANCE SUBCO…" at bounding box center [308, 251] width 525 height 191
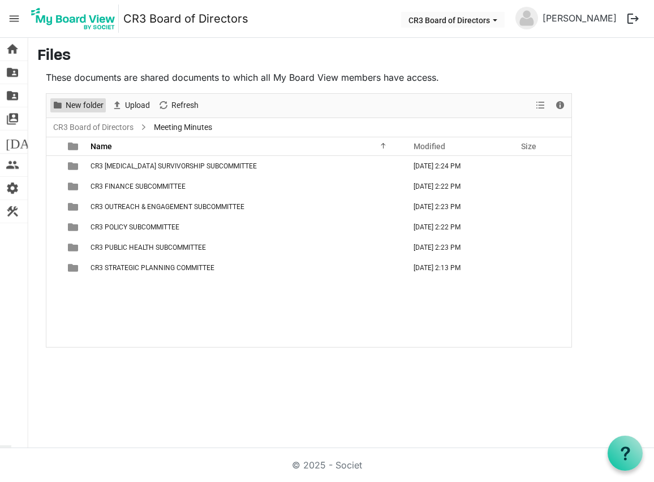
click at [90, 103] on span "New folder" at bounding box center [84, 105] width 40 height 14
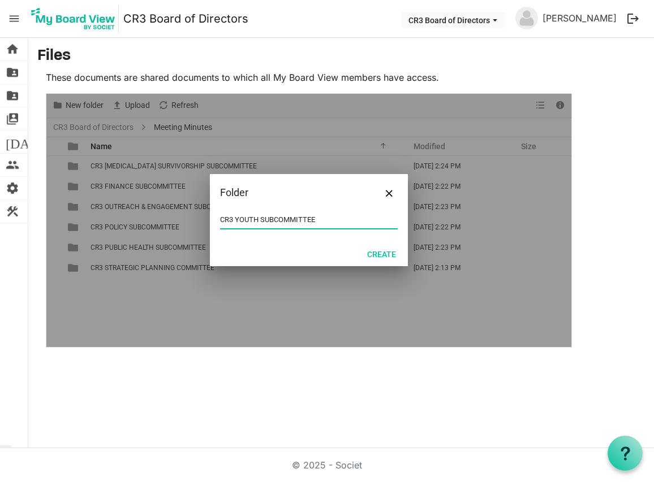
type input "CR3 YOUTH SUBCOMMITTEE"
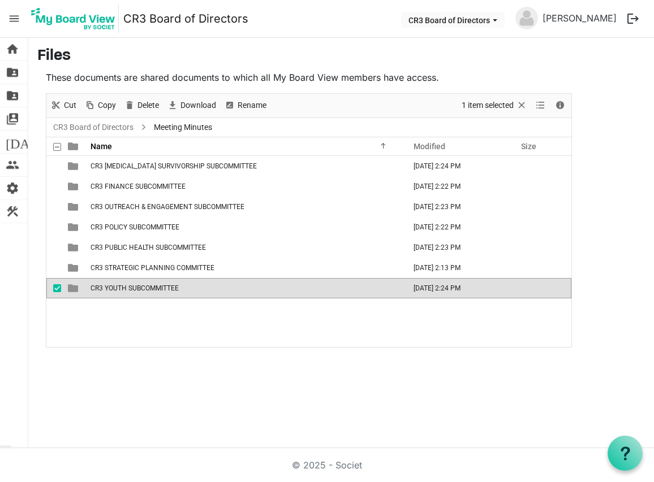
click at [131, 309] on div "CR3 CANCER SURVIVORSHIP SUBCOMMITTEE October 04, 2025 2:24 PM CR3 FINANCE SUBCO…" at bounding box center [308, 251] width 525 height 191
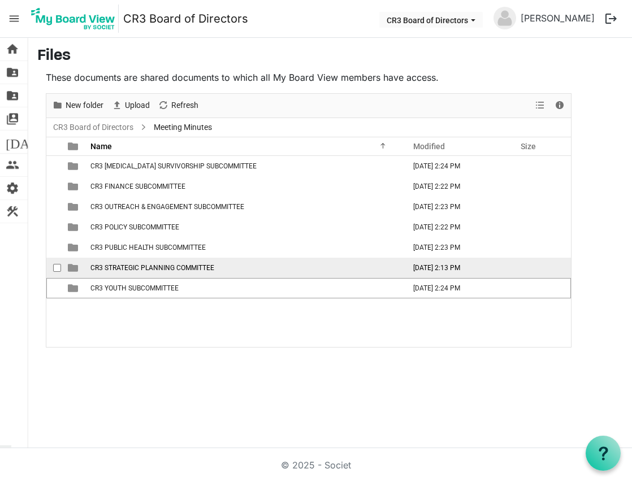
click at [111, 268] on span "CR3 STRATEGIC PLANNING COMMITTEE" at bounding box center [153, 268] width 124 height 8
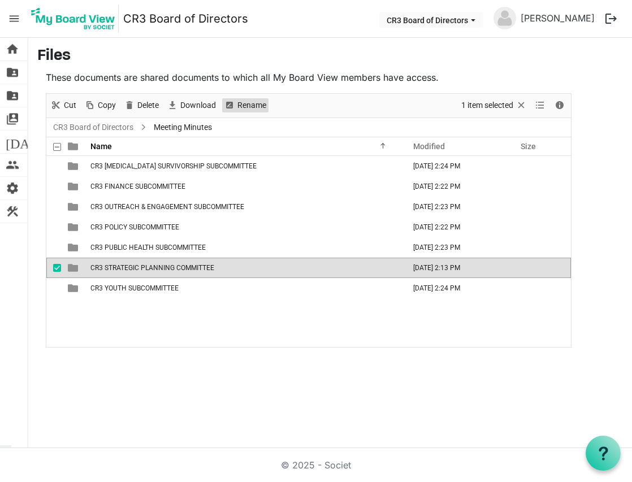
click at [257, 108] on span "Rename" at bounding box center [251, 105] width 31 height 14
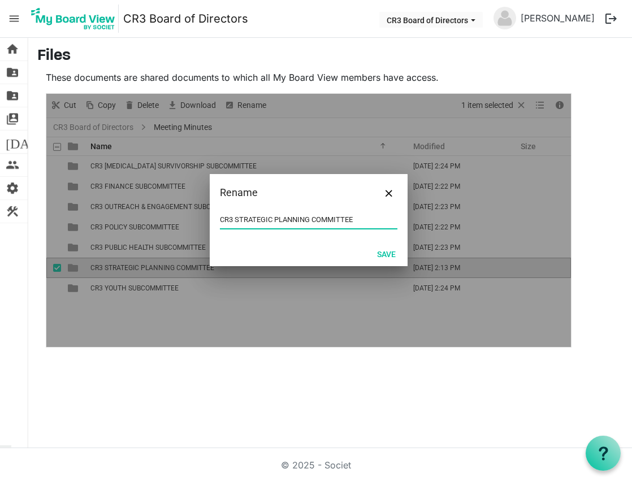
click at [222, 221] on input "CR3 STRATEGIC PLANNING COMMITTEE" at bounding box center [309, 220] width 178 height 17
click at [382, 254] on button "Save" at bounding box center [386, 254] width 33 height 16
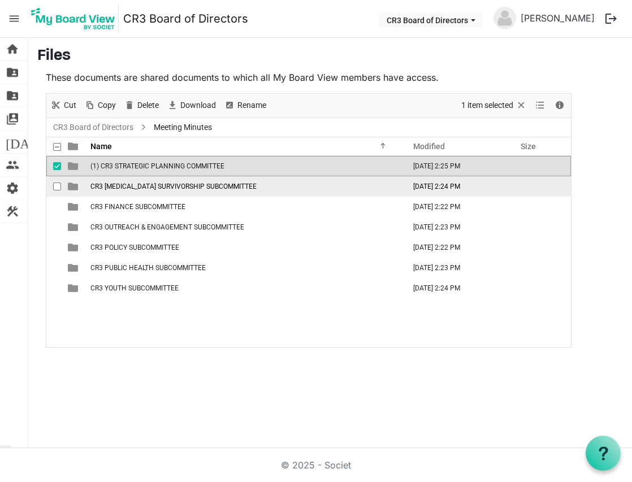
click at [181, 184] on span "CR3 CANCER SURVIVORSHIP SUBCOMMITTEE" at bounding box center [174, 187] width 166 height 8
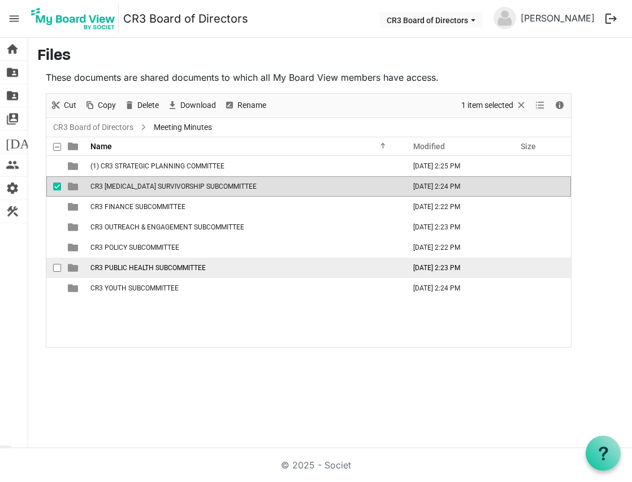
click at [174, 266] on span "CR3 PUBLIC HEALTH SUBCOMMITTEE" at bounding box center [148, 268] width 115 height 8
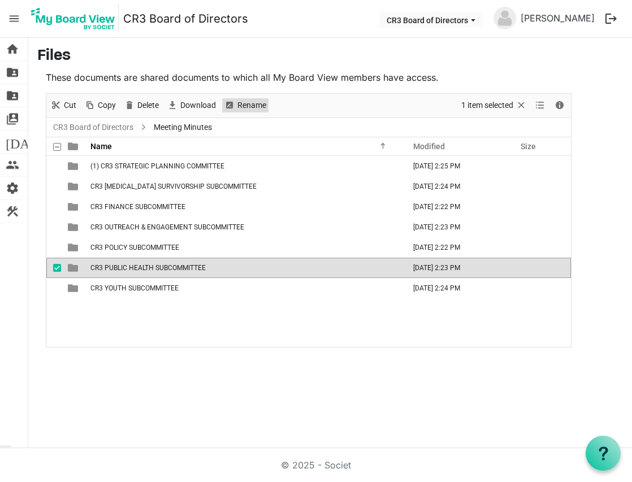
click at [239, 109] on span "Rename" at bounding box center [251, 105] width 31 height 14
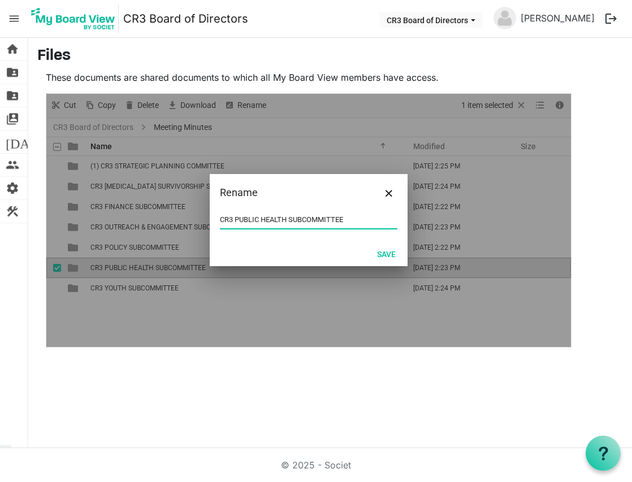
click at [220, 217] on input "CR3 PUBLIC HEALTH SUBCOMMITTEE" at bounding box center [309, 220] width 178 height 17
drag, startPoint x: 230, startPoint y: 218, endPoint x: 215, endPoint y: 218, distance: 15.3
click at [215, 218] on div "(2) CR3 PUBLIC HEALTH SUBCOMMITTEE" at bounding box center [309, 227] width 198 height 30
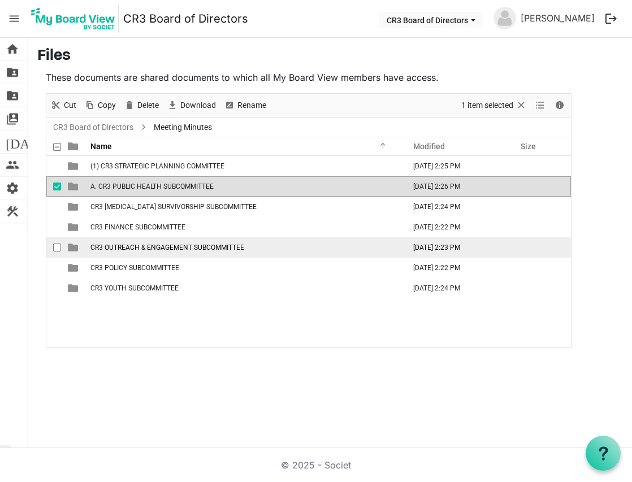
click at [100, 246] on span "CR3 OUTREACH & ENGAGEMENT SUBCOMMITTEE" at bounding box center [168, 248] width 154 height 8
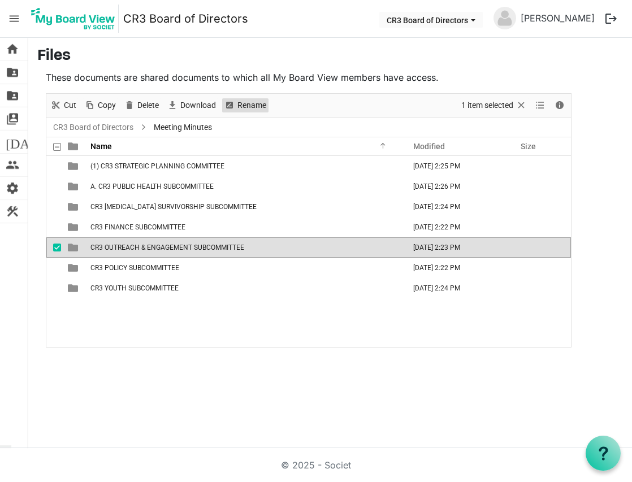
click at [247, 105] on span "Rename" at bounding box center [251, 105] width 31 height 14
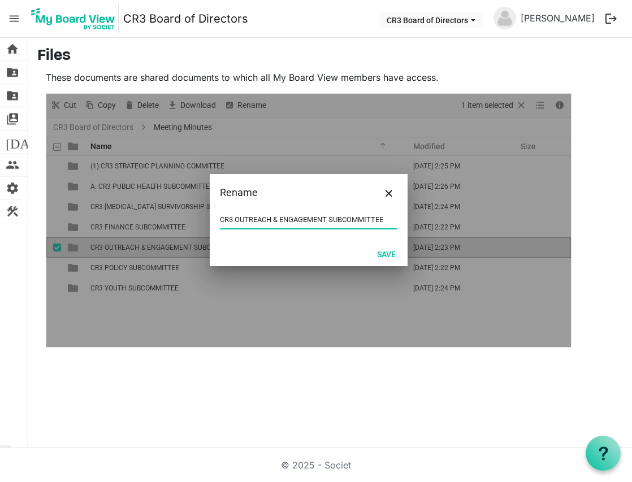
drag, startPoint x: 221, startPoint y: 219, endPoint x: 223, endPoint y: 226, distance: 7.4
click at [221, 218] on input "CR3 OUTREACH & ENGAGEMENT SUBCOMMITTEE" at bounding box center [309, 220] width 178 height 17
click at [220, 220] on input "CR3 OUTREACH & ENGAGEMENT SUBCOMMITTEE" at bounding box center [309, 220] width 178 height 17
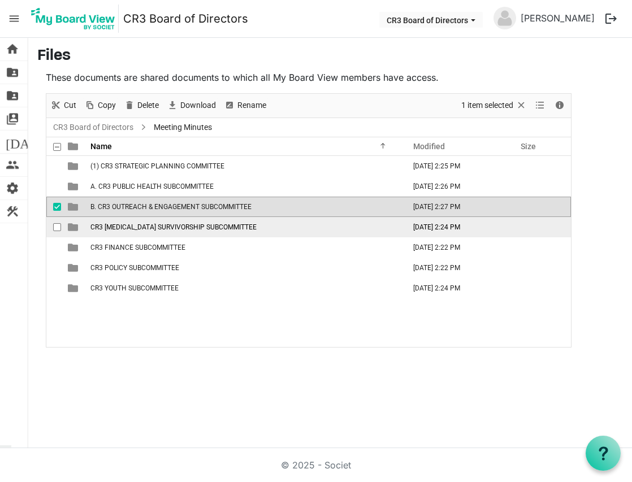
click at [113, 228] on span "CR3 CANCER SURVIVORSHIP SUBCOMMITTEE" at bounding box center [174, 227] width 166 height 8
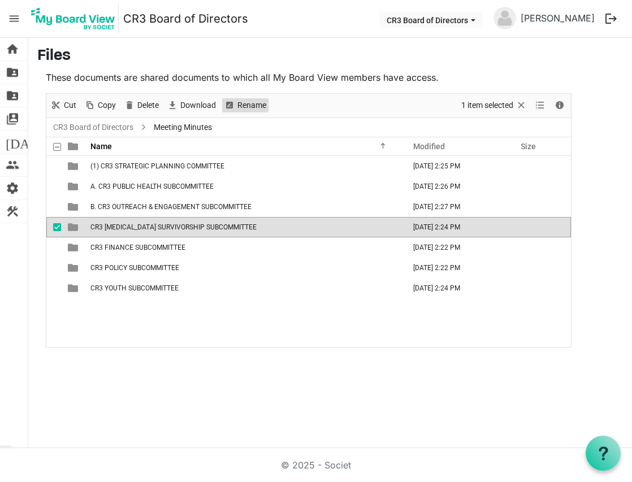
click at [244, 105] on span "Rename" at bounding box center [251, 105] width 31 height 14
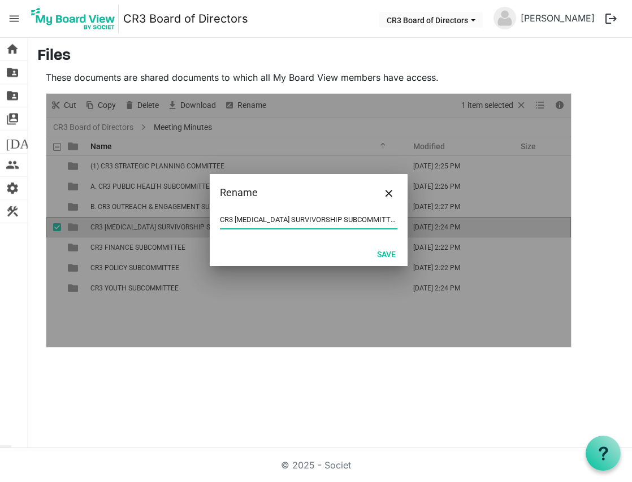
click at [221, 219] on input "CR3 CANCER SURVIVORSHIP SUBCOMMITTEE" at bounding box center [309, 220] width 178 height 17
click at [381, 256] on button "Save" at bounding box center [386, 254] width 33 height 16
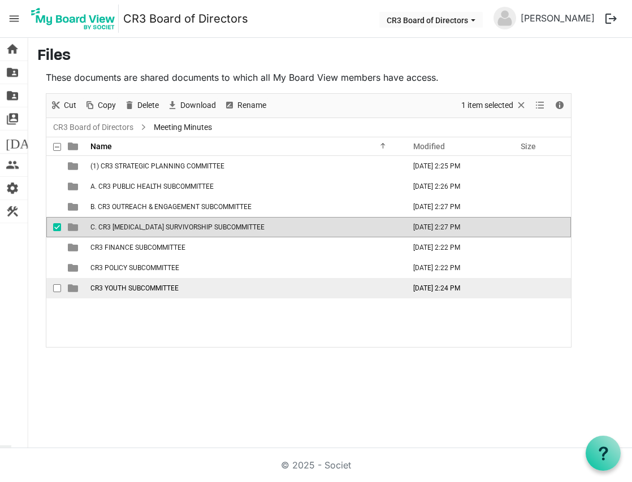
click at [145, 288] on span "CR3 YOUTH SUBCOMMITTEE" at bounding box center [135, 289] width 88 height 8
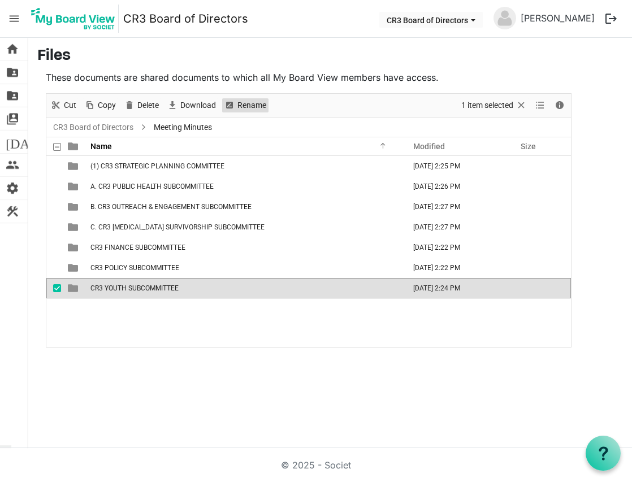
click at [248, 106] on span "Rename" at bounding box center [251, 105] width 31 height 14
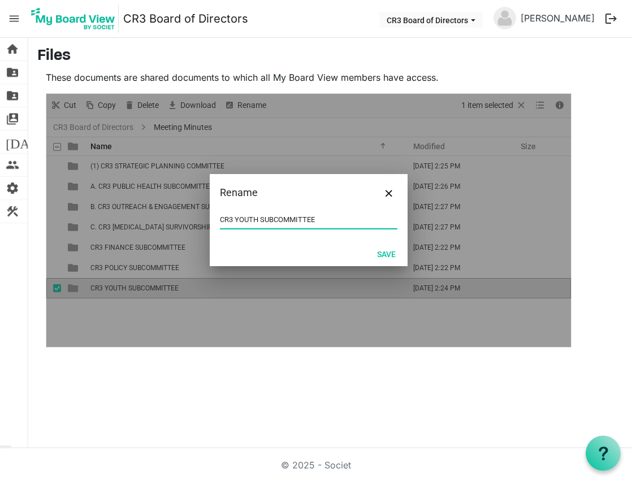
click at [221, 219] on input "CR3 YOUTH SUBCOMMITTEE" at bounding box center [309, 220] width 178 height 17
click at [219, 219] on div "CR3 YOUTH SUBCOMMITTEE" at bounding box center [309, 227] width 198 height 30
click at [223, 222] on input "CR3 YOUTH SUBCOMMITTEE" at bounding box center [309, 220] width 178 height 17
click at [221, 218] on input "CR3 YOUTH SUBCOMMITTEE" at bounding box center [309, 220] width 178 height 17
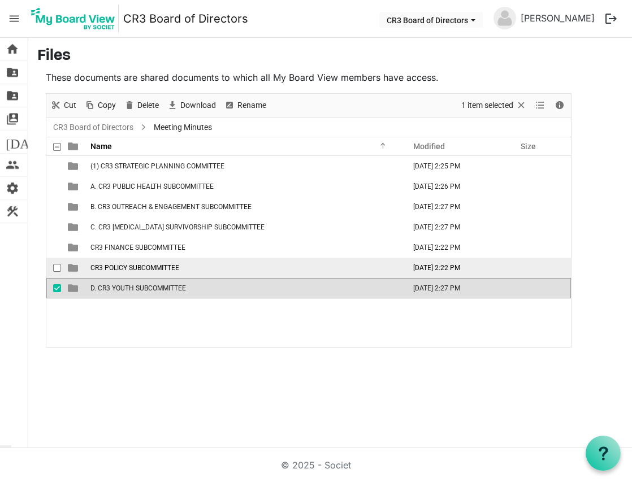
click at [101, 268] on span "CR3 POLICY SUBCOMMITTEE" at bounding box center [135, 268] width 89 height 8
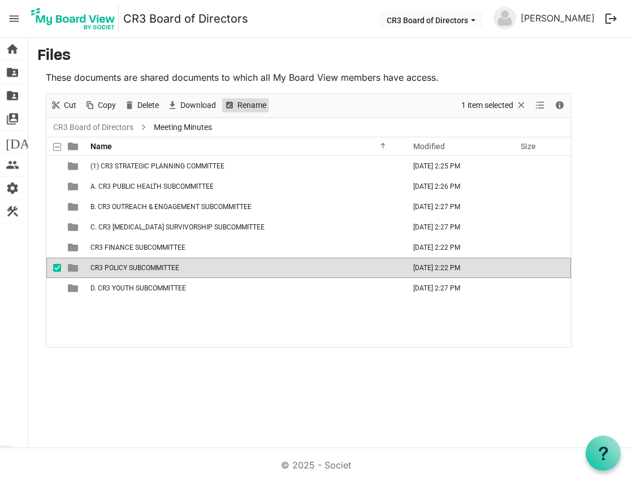
click at [244, 107] on span "Rename" at bounding box center [251, 105] width 31 height 14
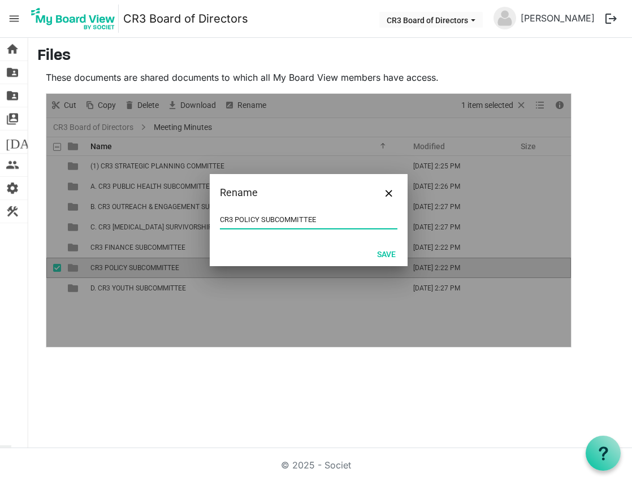
click at [221, 219] on input "CR3 POLICY SUBCOMMITTEE" at bounding box center [309, 220] width 178 height 17
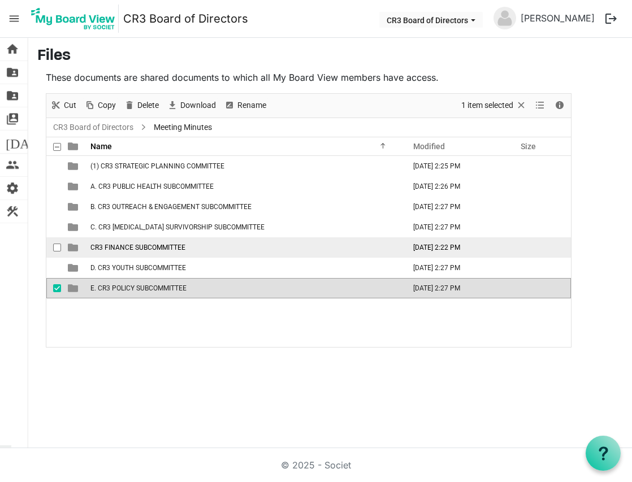
click at [60, 247] on span "checkbox" at bounding box center [57, 248] width 8 height 8
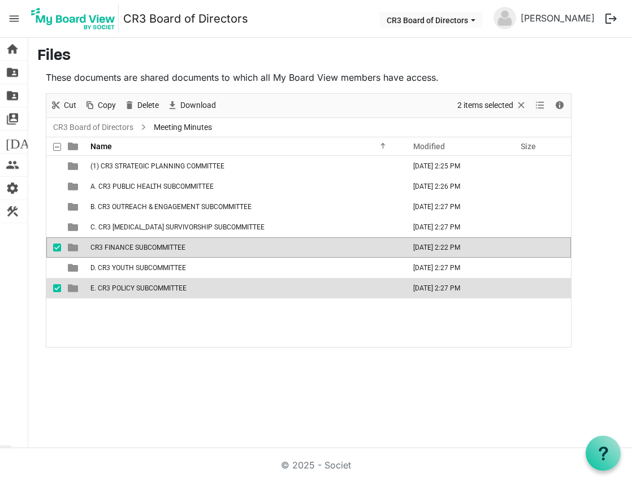
click at [58, 291] on span "checkbox" at bounding box center [57, 289] width 8 height 8
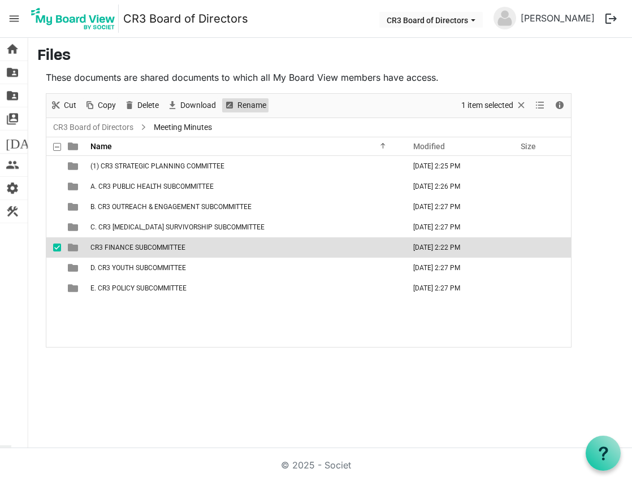
click at [239, 106] on span "Rename" at bounding box center [251, 105] width 31 height 14
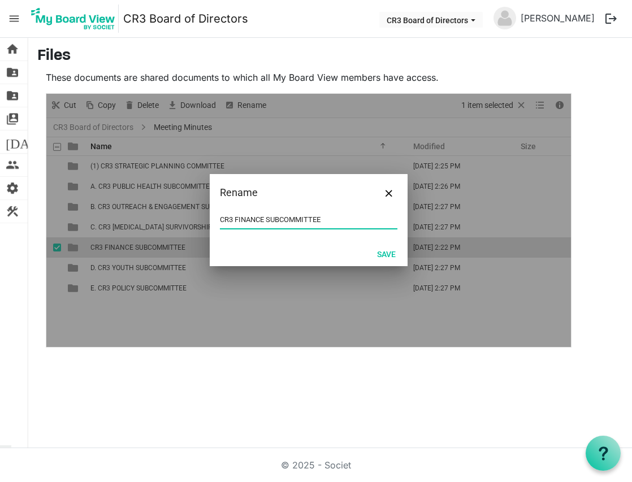
click at [221, 221] on input "CR3 FINANCE SUBCOMMITTEE" at bounding box center [309, 220] width 178 height 17
type input "F. CR3 FINANCE SUBCOMMITTEE"
click at [383, 254] on button "Save" at bounding box center [386, 254] width 33 height 16
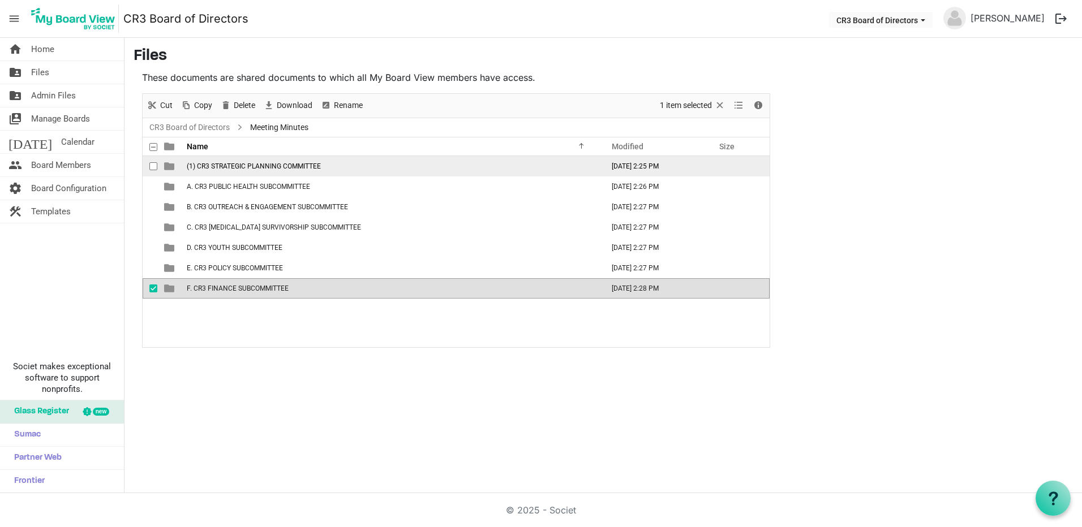
click at [277, 166] on span "(1) CR3 STRATEGIC PLANNING COMMITTEE" at bounding box center [254, 166] width 134 height 8
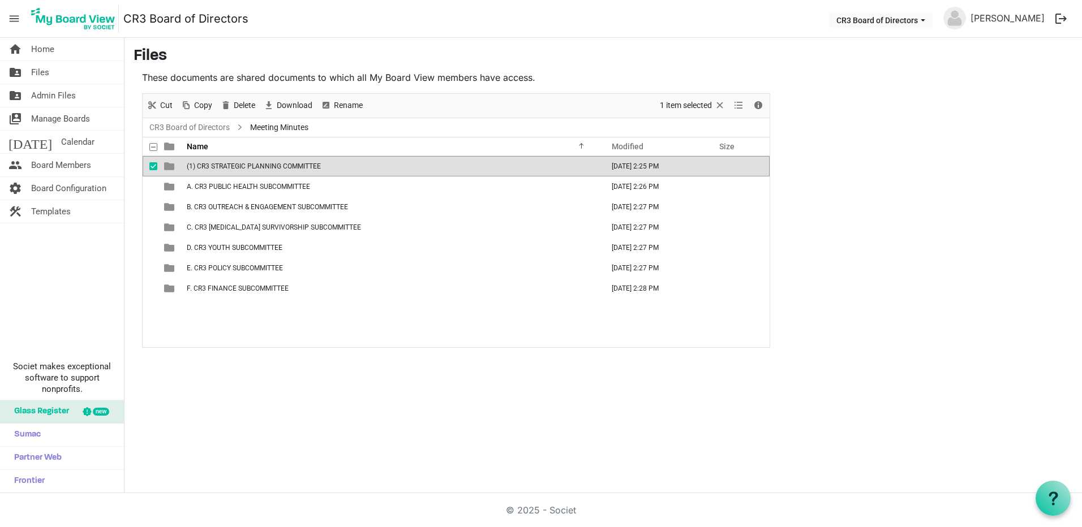
click at [277, 166] on span "(1) CR3 STRATEGIC PLANNING COMMITTEE" at bounding box center [254, 166] width 134 height 8
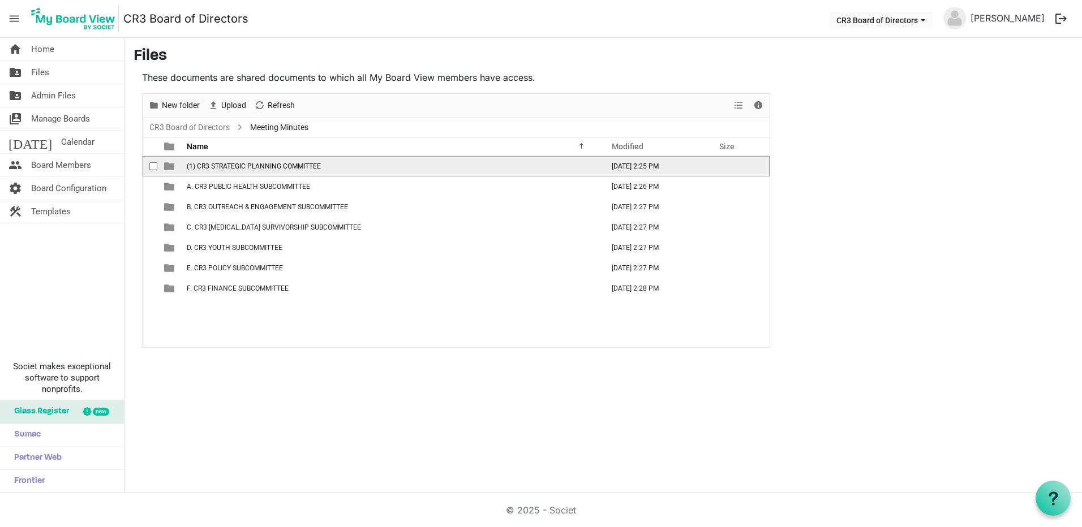
click at [277, 166] on span "(1) CR3 STRATEGIC PLANNING COMMITTEE" at bounding box center [254, 166] width 134 height 8
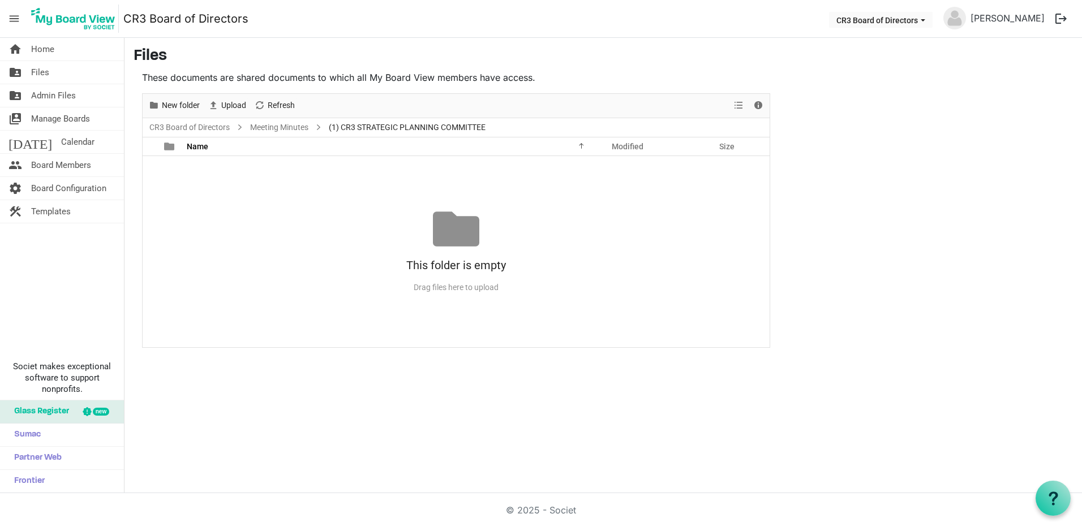
click at [360, 199] on div "No records to display This folder is empty Drag files here to upload" at bounding box center [456, 251] width 627 height 191
click at [62, 96] on span "Admin Files" at bounding box center [53, 95] width 45 height 23
click at [155, 146] on div at bounding box center [156, 146] width 2 height 18
click at [152, 147] on div at bounding box center [153, 146] width 16 height 16
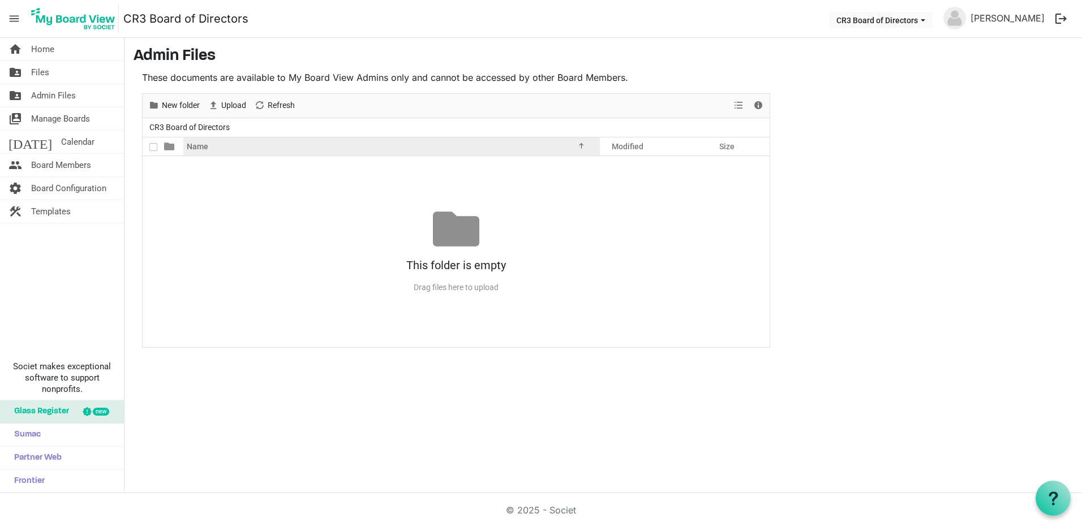
click at [200, 150] on span "Name" at bounding box center [197, 146] width 21 height 9
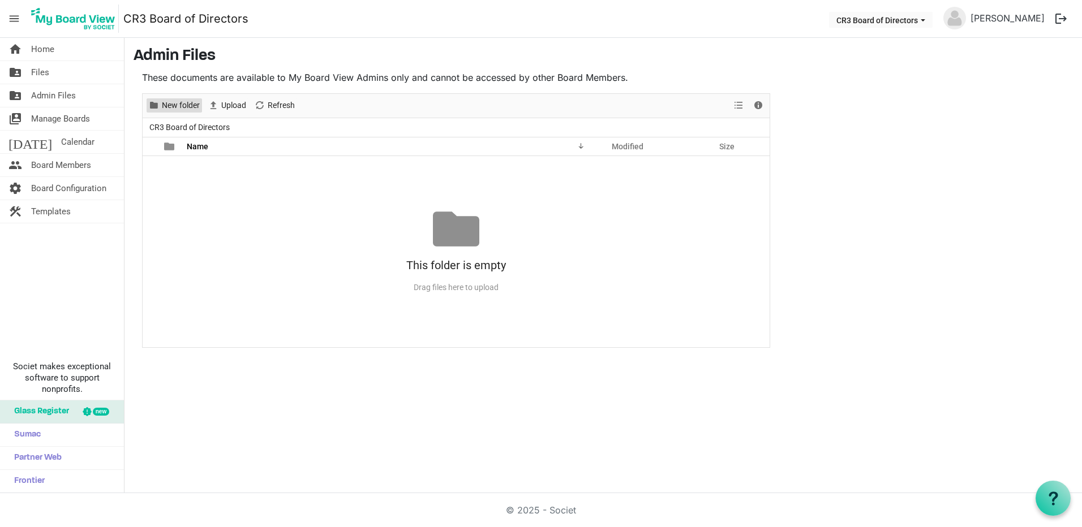
click at [182, 111] on span "New folder" at bounding box center [181, 105] width 40 height 14
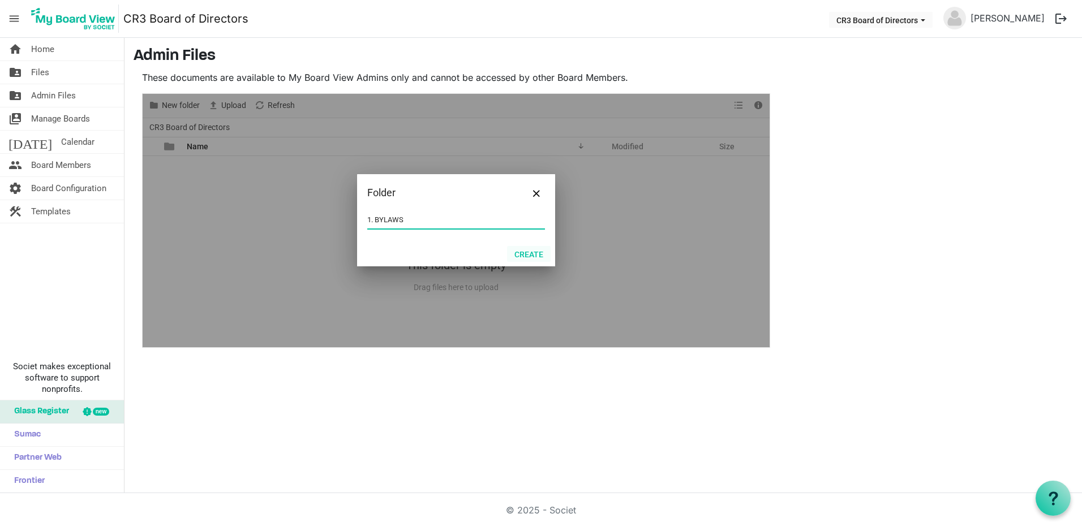
type input "1. BYLAWS"
click at [527, 255] on button "Create" at bounding box center [529, 254] width 44 height 16
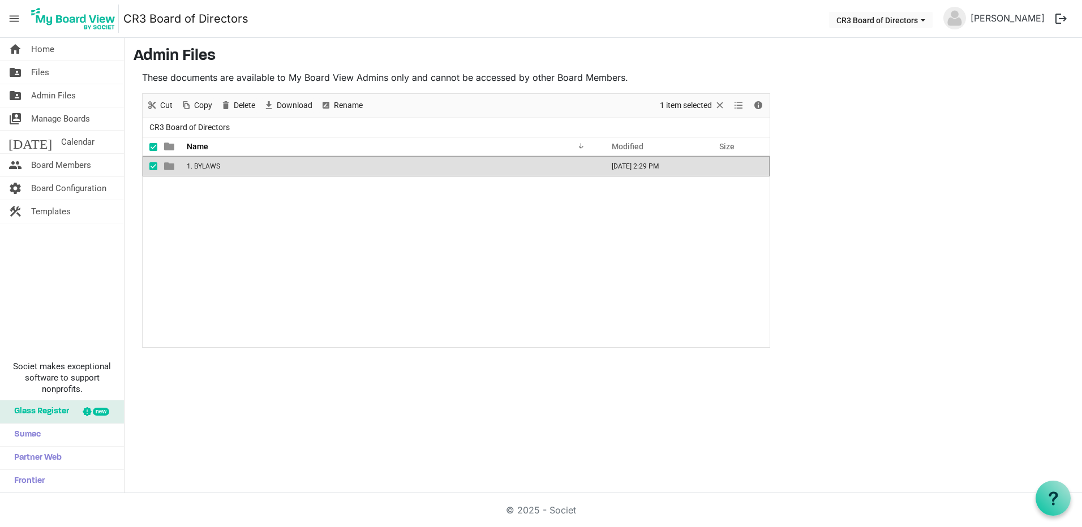
click at [189, 205] on div "1. BYLAWS October 04, 2025 2:29 PM" at bounding box center [456, 251] width 627 height 191
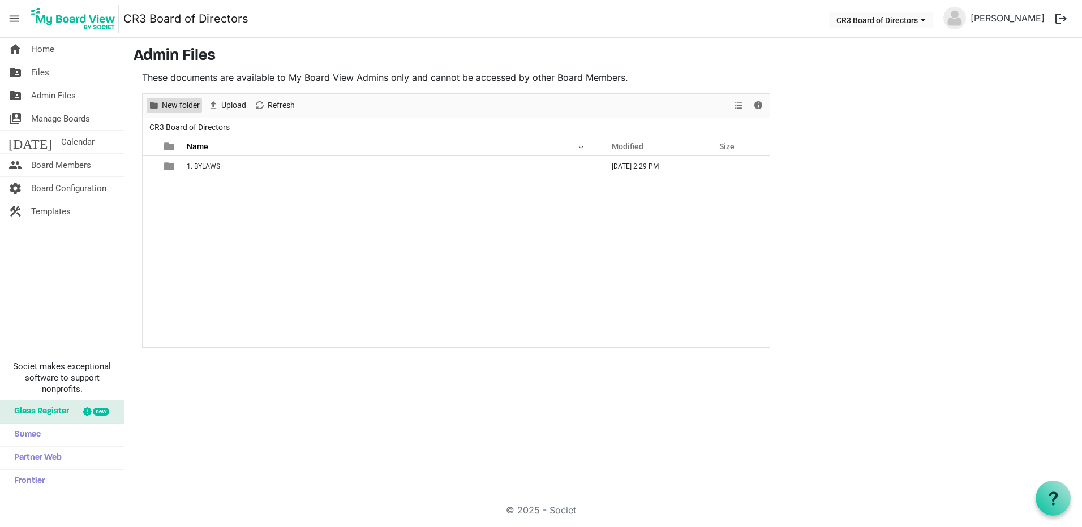
click at [178, 103] on span "New folder" at bounding box center [181, 105] width 40 height 14
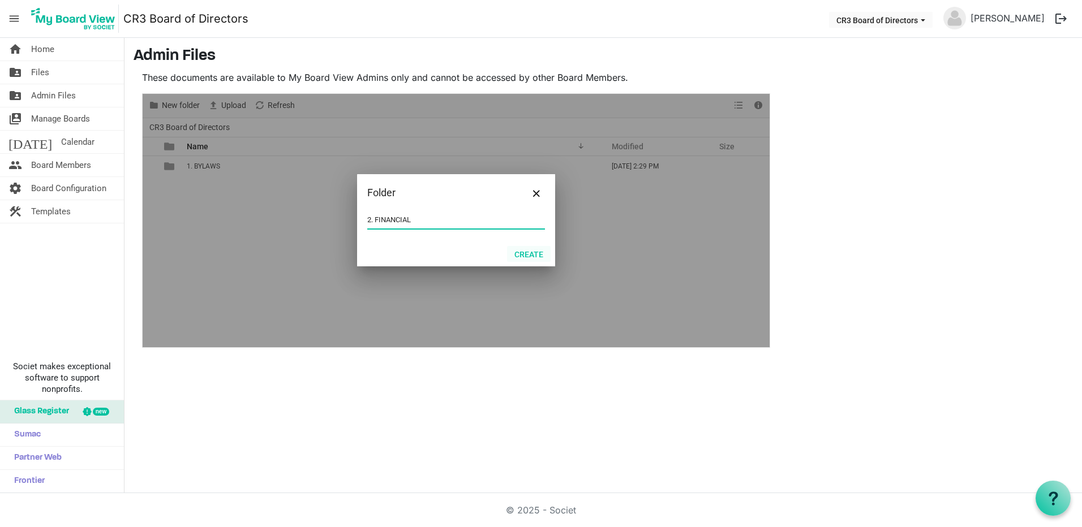
type input "2. FINANCIAL"
click at [526, 255] on button "Create" at bounding box center [529, 254] width 44 height 16
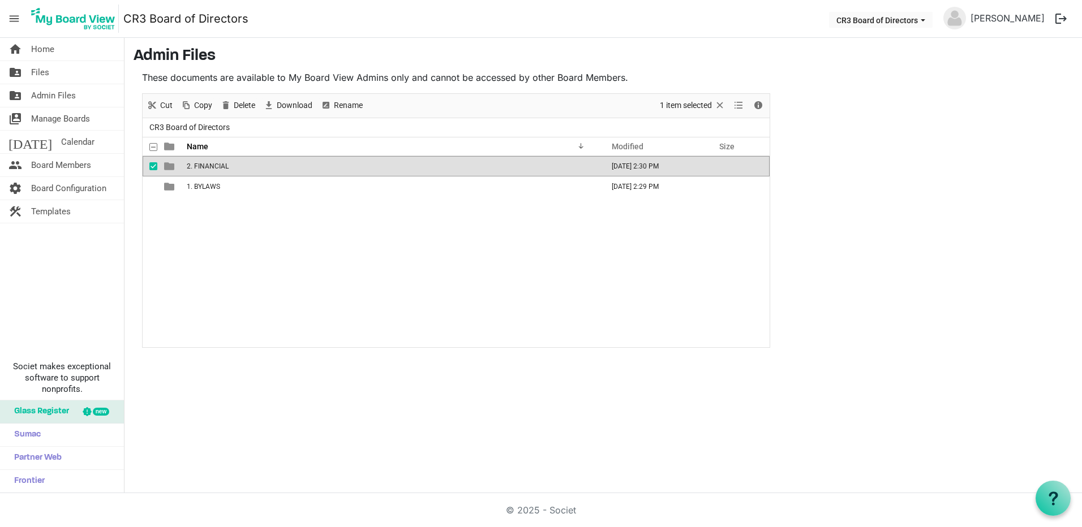
click at [200, 223] on div "2. FINANCIAL October 04, 2025 2:30 PM 1. BYLAWS October 04, 2025 2:29 PM" at bounding box center [456, 251] width 627 height 191
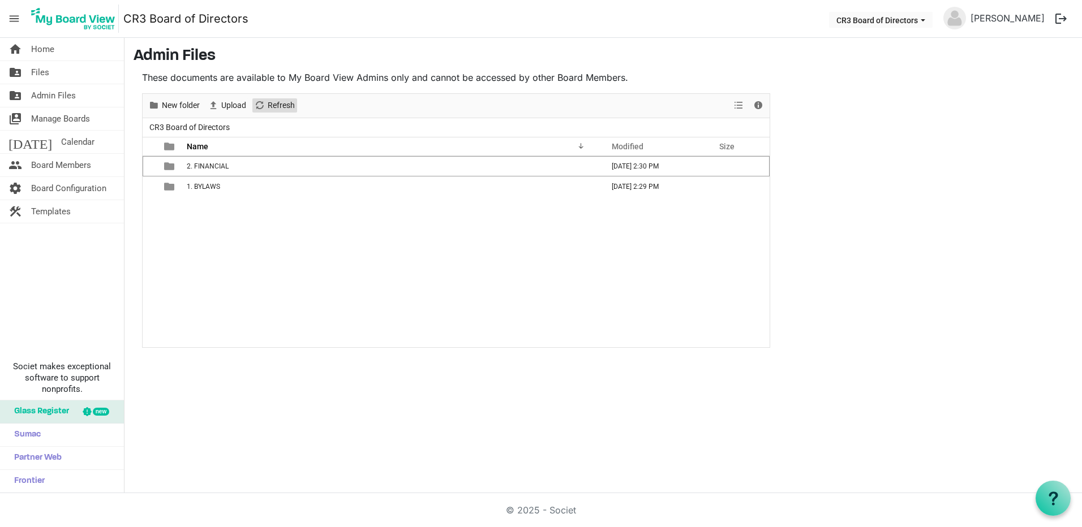
click at [282, 107] on span "Refresh" at bounding box center [280, 105] width 29 height 14
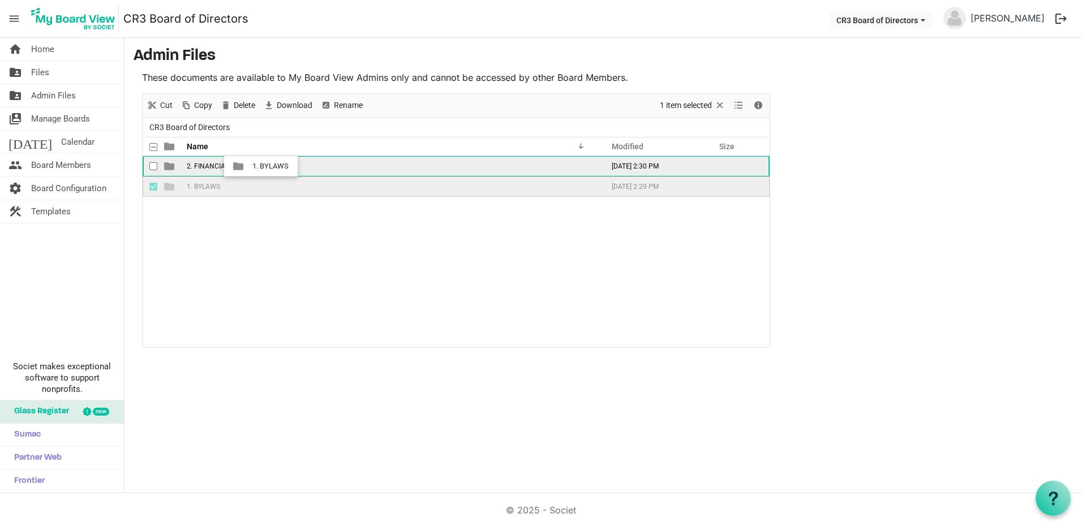
drag, startPoint x: 249, startPoint y: 188, endPoint x: 249, endPoint y: 166, distance: 21.5
click at [249, 166] on tbody "2. FINANCIAL October 04, 2025 2:30 PM 1. BYLAWS October 04, 2025 2:29 PM" at bounding box center [456, 176] width 627 height 41
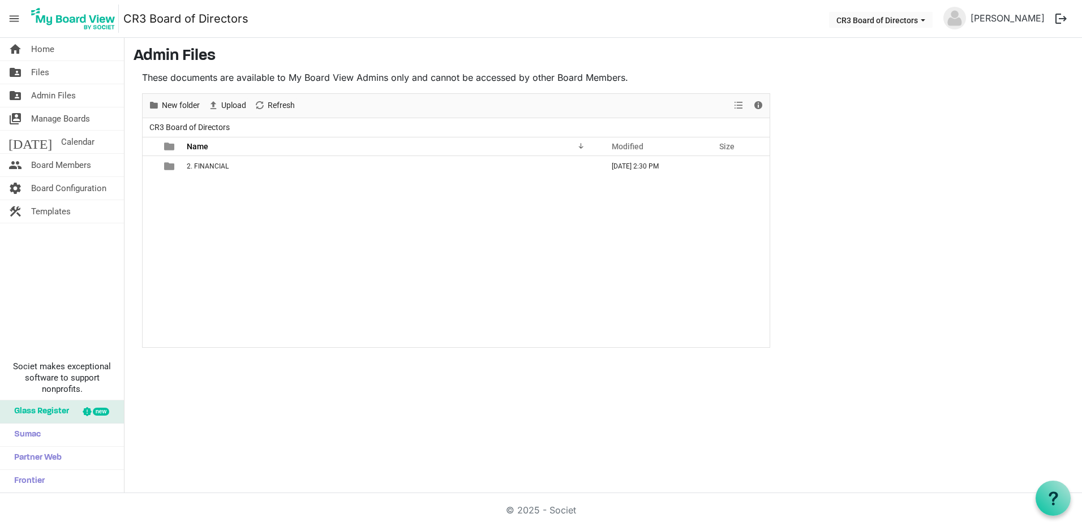
click at [249, 167] on td "2. FINANCIAL" at bounding box center [391, 166] width 416 height 20
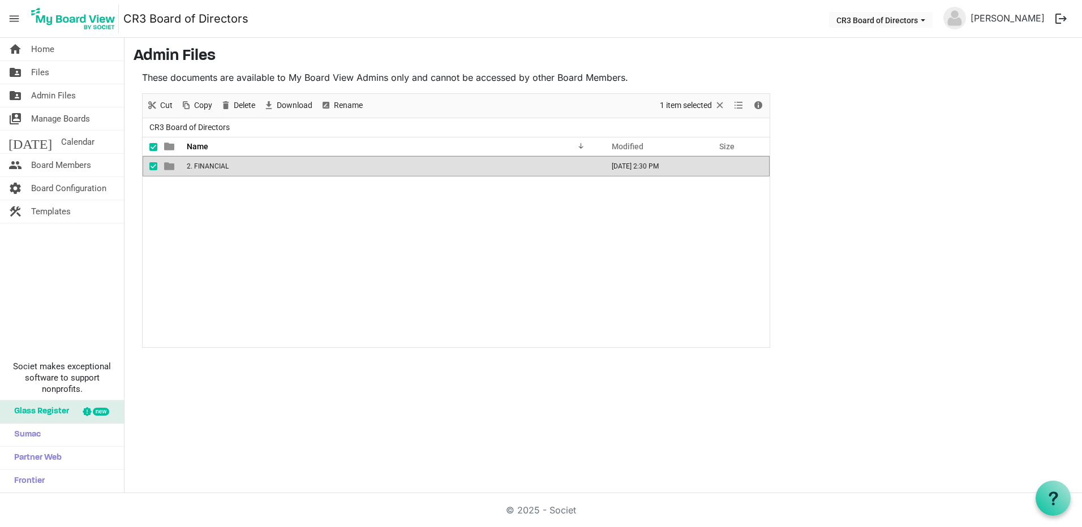
click at [216, 170] on td "2. FINANCIAL" at bounding box center [391, 166] width 416 height 20
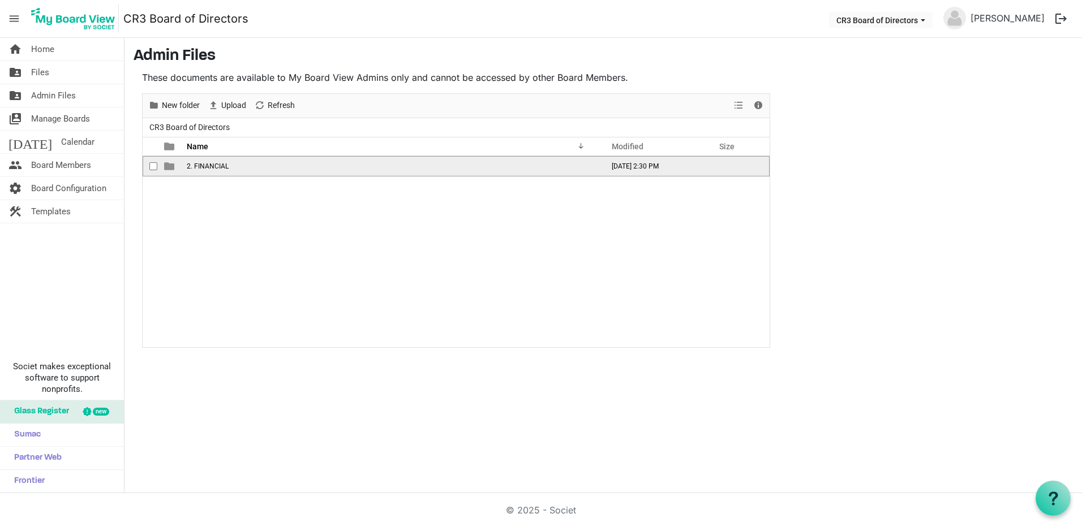
click at [216, 170] on td "2. FINANCIAL" at bounding box center [391, 166] width 416 height 20
drag, startPoint x: 216, startPoint y: 167, endPoint x: 199, endPoint y: 262, distance: 96.5
click at [199, 262] on div "1. BYLAWS October 04, 2025 2:30 PM" at bounding box center [456, 251] width 627 height 191
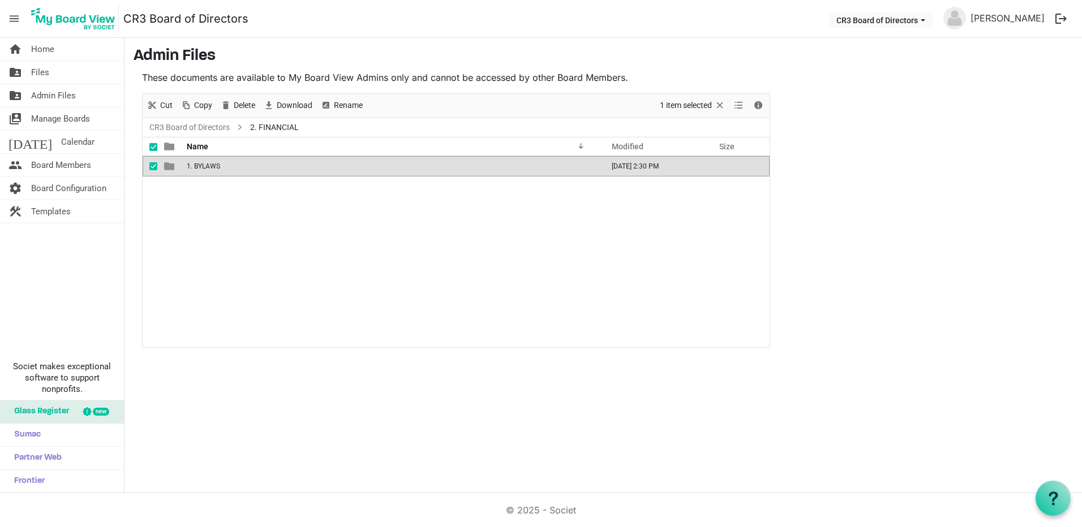
click at [156, 165] on span "checkbox" at bounding box center [153, 166] width 8 height 8
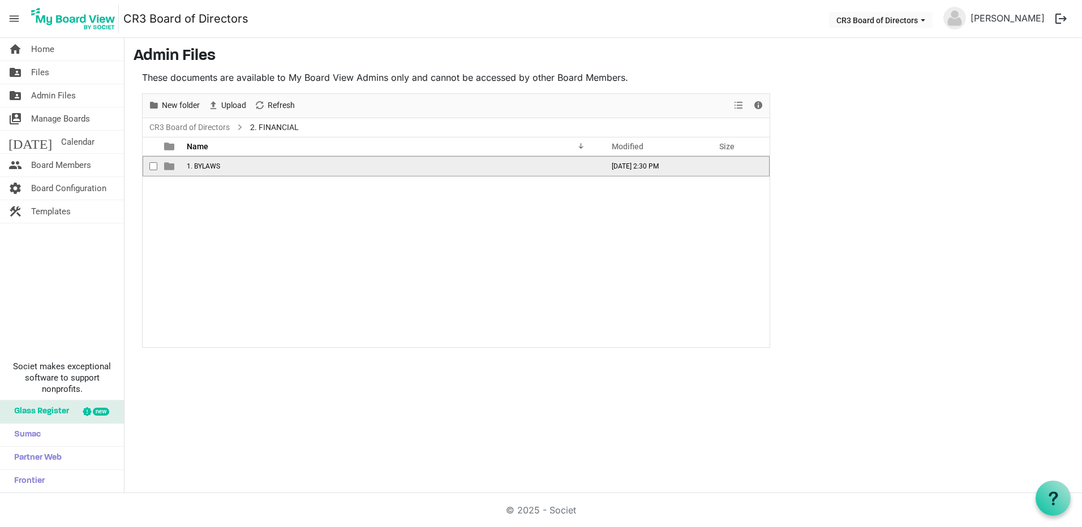
click at [154, 165] on span "checkbox" at bounding box center [153, 166] width 8 height 8
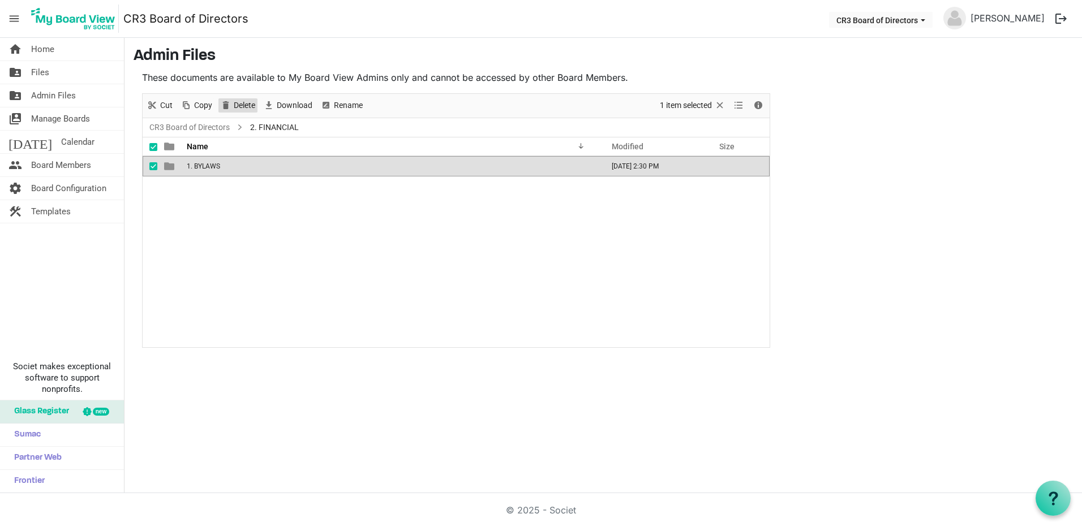
click at [242, 105] on span "Delete" at bounding box center [244, 105] width 24 height 14
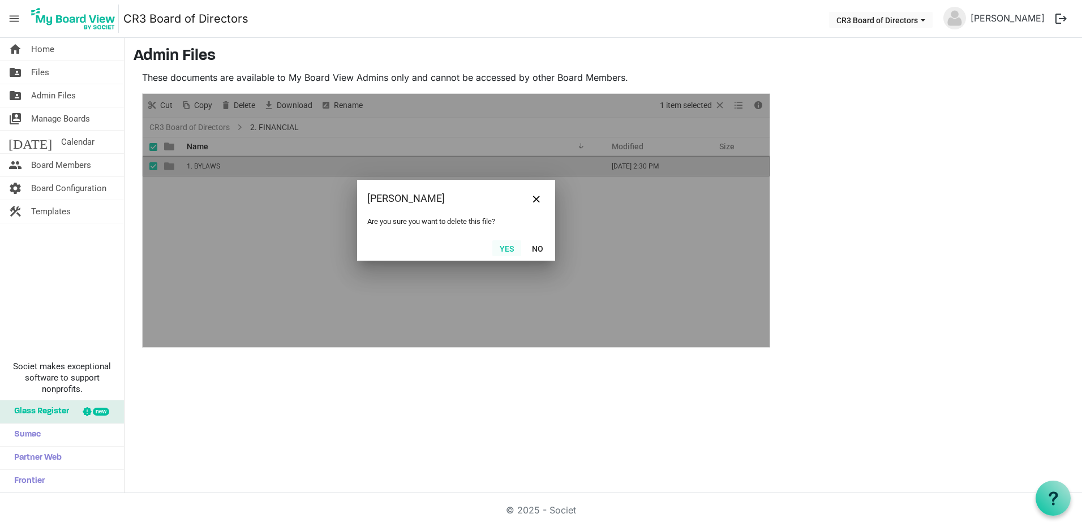
click at [507, 247] on button "Yes" at bounding box center [506, 248] width 29 height 16
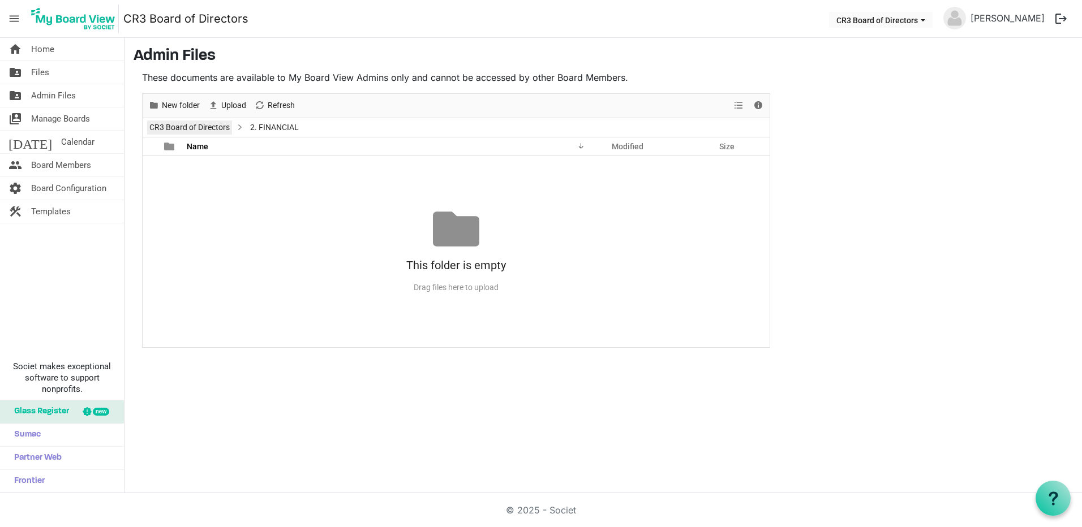
click at [217, 125] on link "CR3 Board of Directors" at bounding box center [189, 127] width 85 height 14
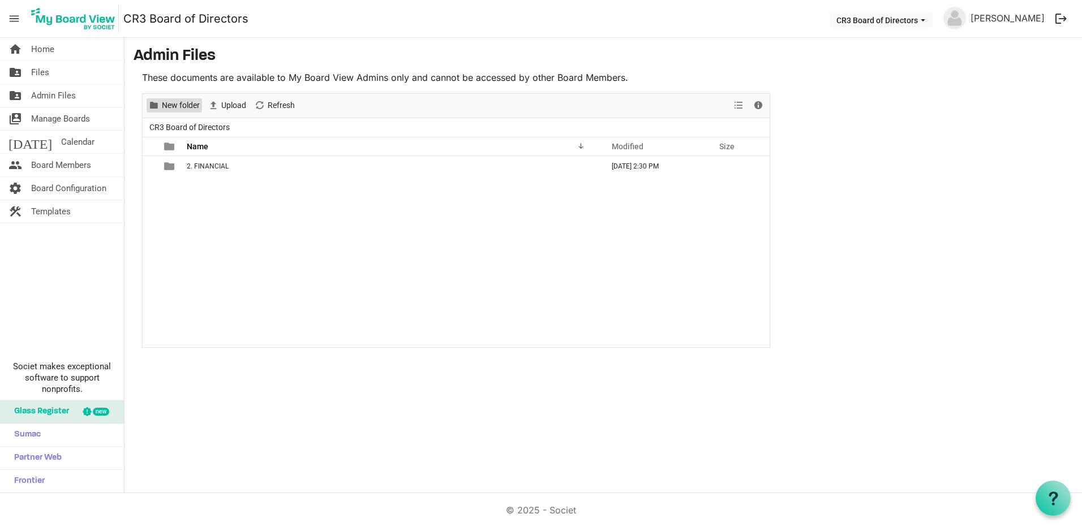
click at [186, 105] on span "New folder" at bounding box center [181, 105] width 40 height 14
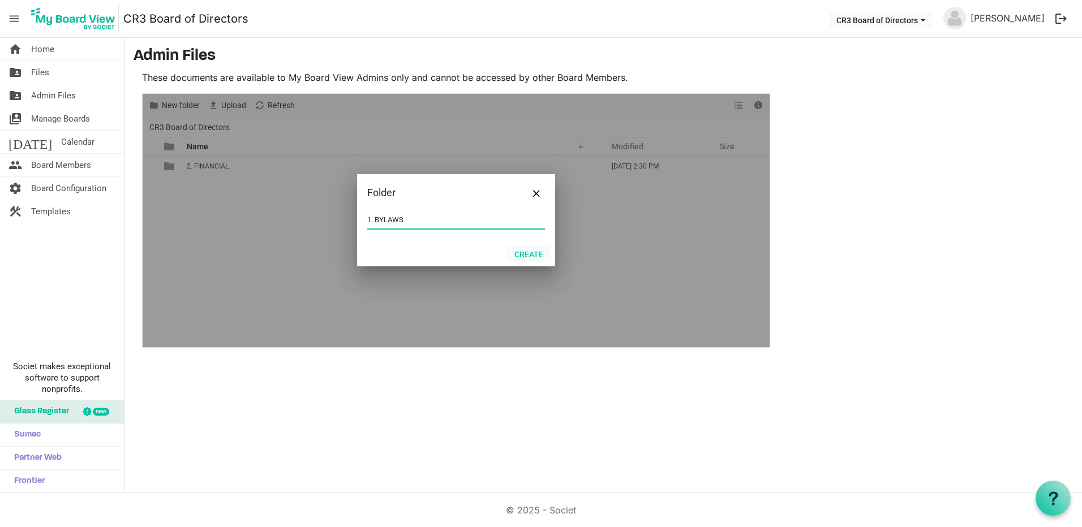
type input "1. BYLAWS"
click at [532, 253] on button "Create" at bounding box center [529, 254] width 44 height 16
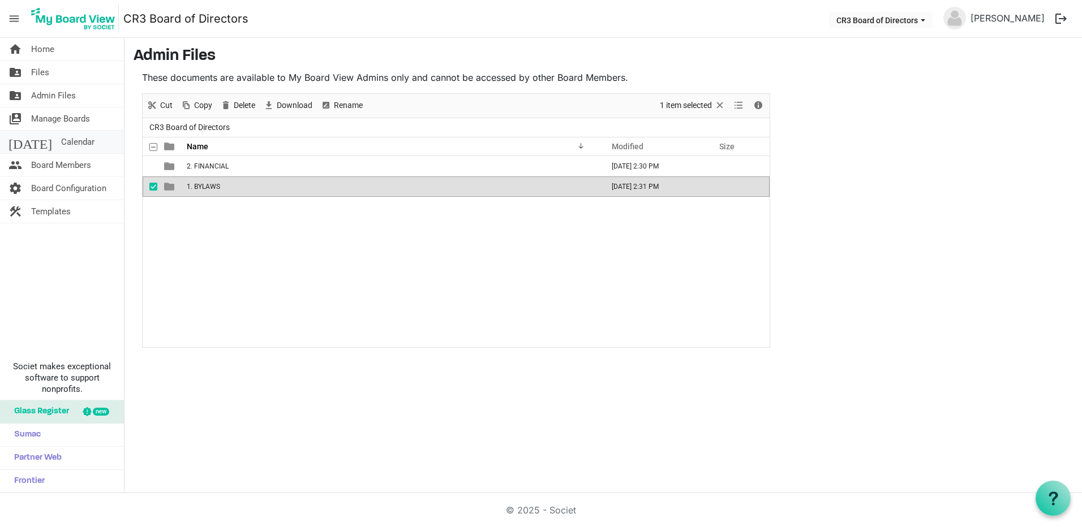
click at [61, 142] on span "Calendar" at bounding box center [77, 142] width 33 height 23
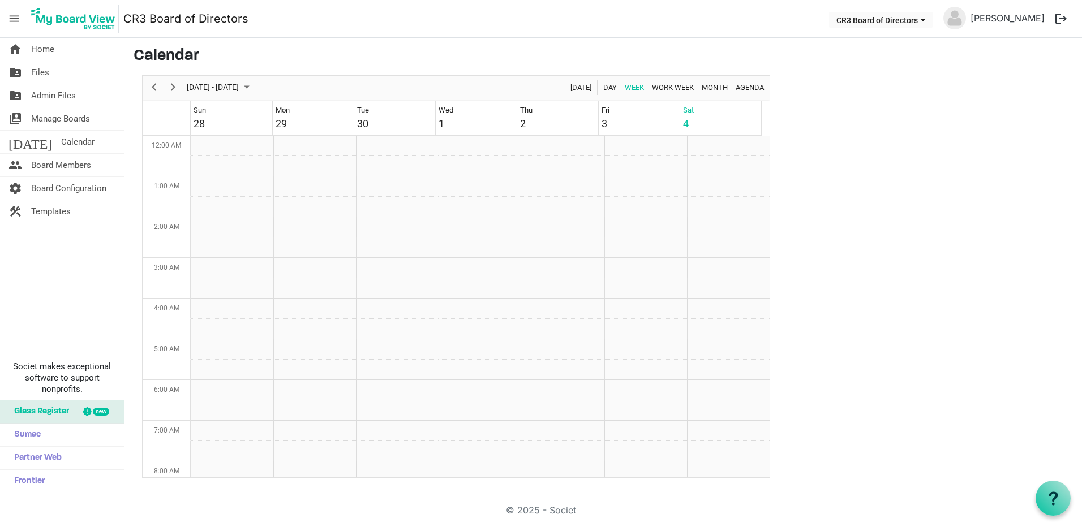
scroll to position [367, 0]
click at [75, 121] on span "Manage Boards" at bounding box center [60, 118] width 59 height 23
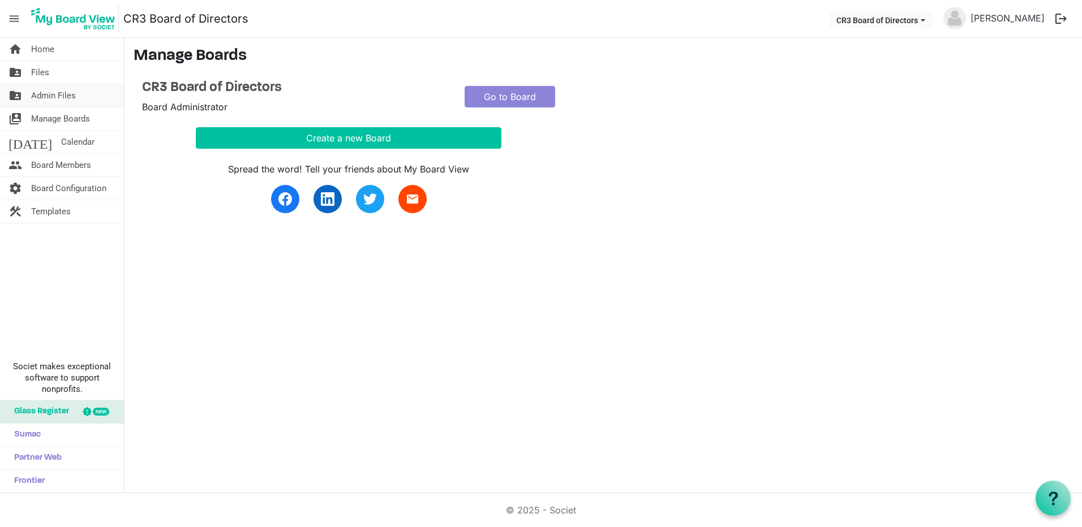
click at [74, 96] on span "Admin Files" at bounding box center [53, 95] width 45 height 23
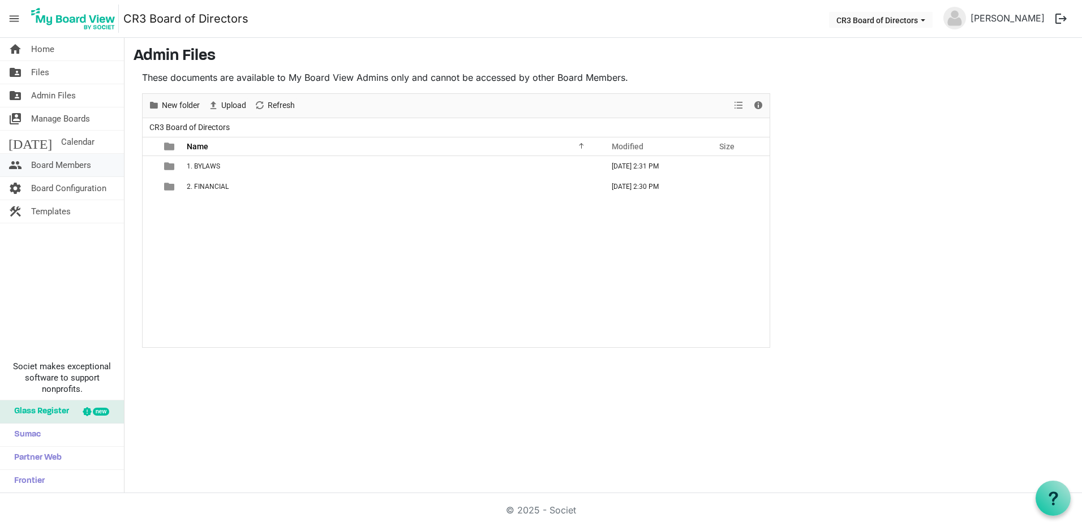
click at [68, 162] on span "Board Members" at bounding box center [61, 165] width 60 height 23
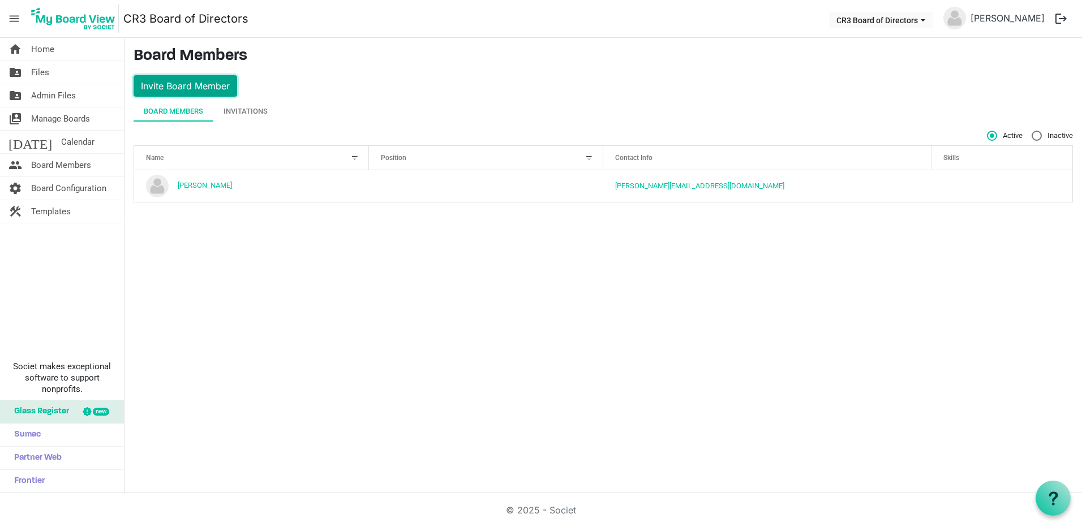
click at [184, 84] on button "Invite Board Member" at bounding box center [185, 85] width 104 height 21
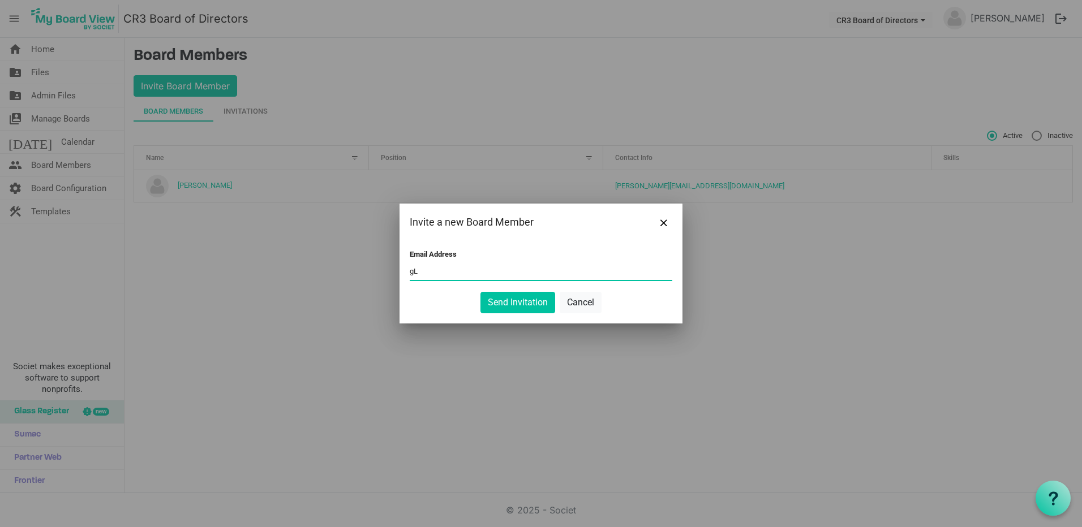
type input "g"
type input "[EMAIL_ADDRESS][DOMAIN_NAME]"
click at [579, 303] on button "Cancel" at bounding box center [580, 302] width 42 height 21
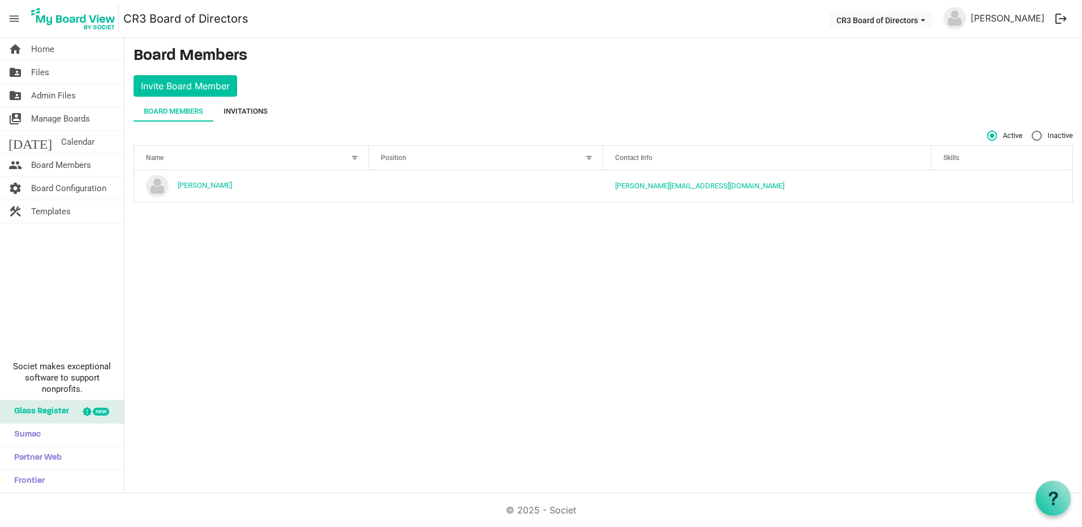
click at [247, 109] on div "Invitations" at bounding box center [245, 111] width 44 height 11
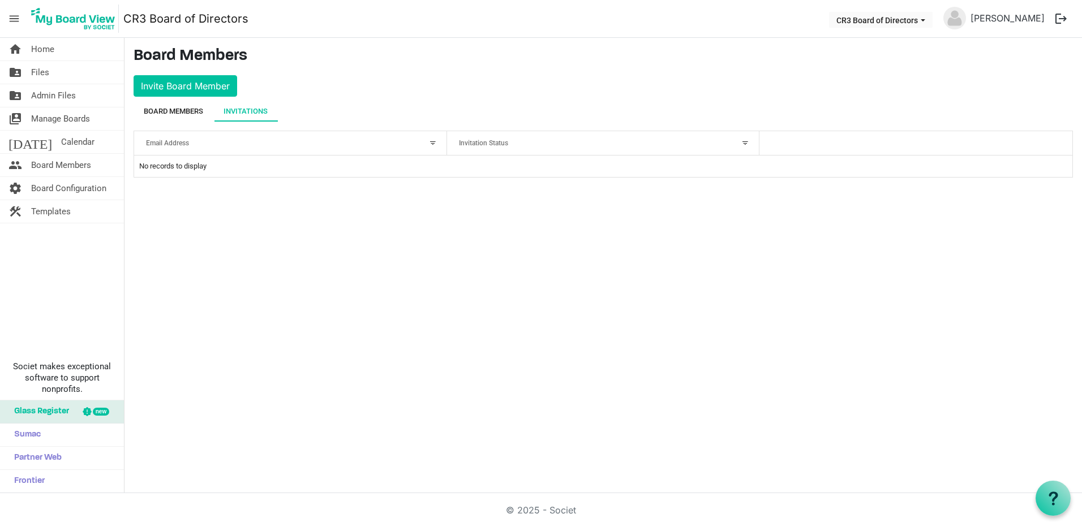
click at [192, 110] on div "Board Members" at bounding box center [173, 111] width 59 height 11
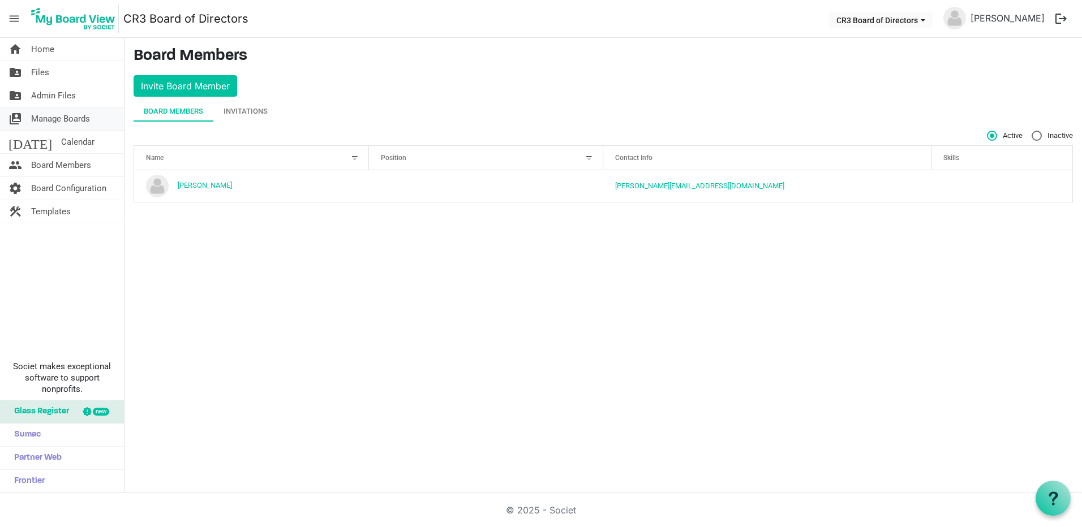
click at [60, 118] on span "Manage Boards" at bounding box center [60, 118] width 59 height 23
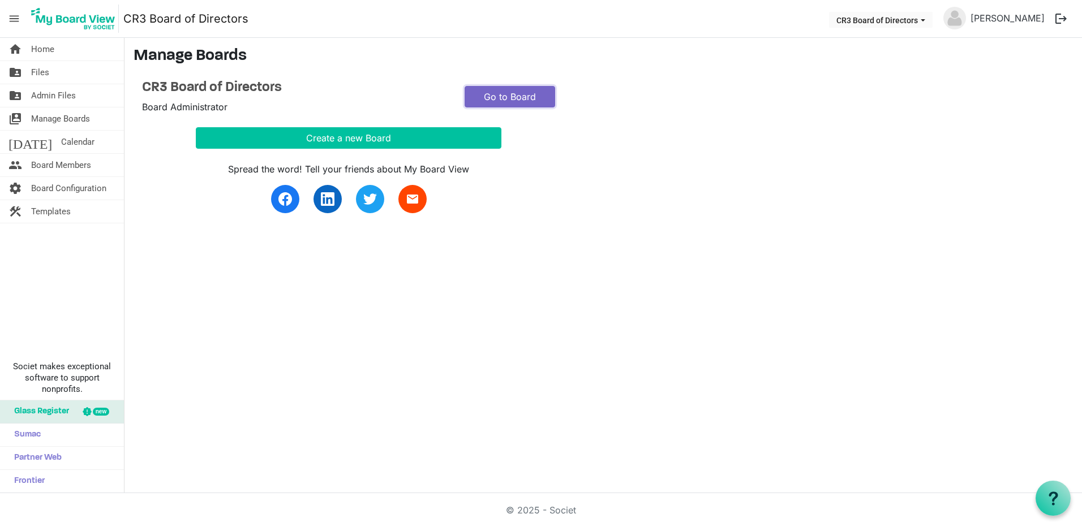
click at [518, 97] on link "Go to Board" at bounding box center [509, 96] width 91 height 21
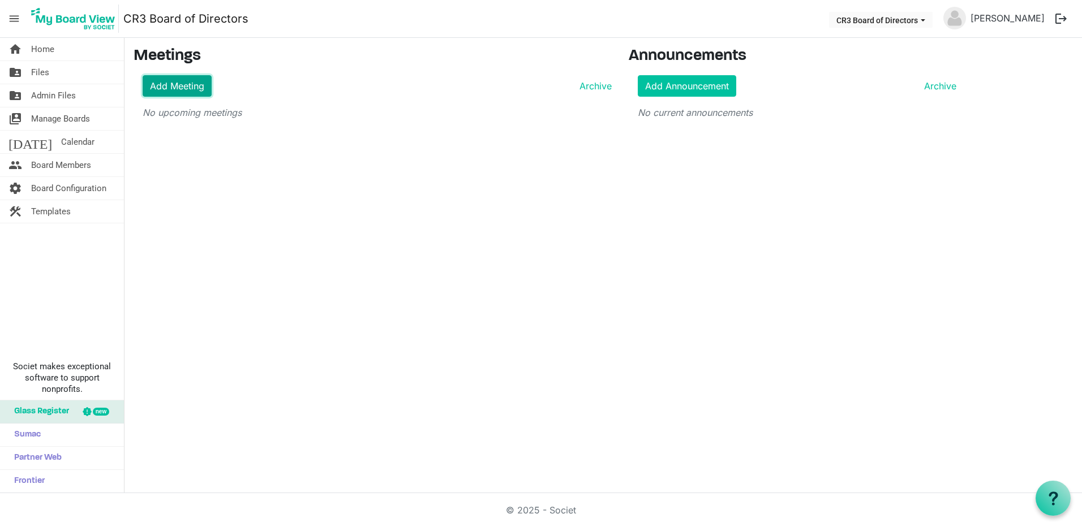
click at [197, 86] on link "Add Meeting" at bounding box center [177, 85] width 69 height 21
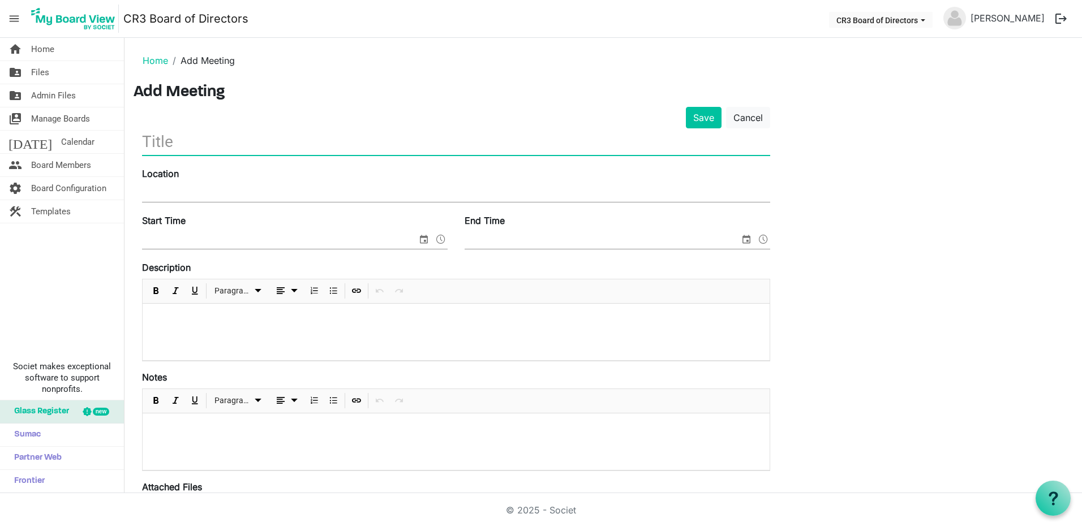
click at [185, 140] on input "text" at bounding box center [456, 141] width 628 height 27
type input "Policy Subcommittee"
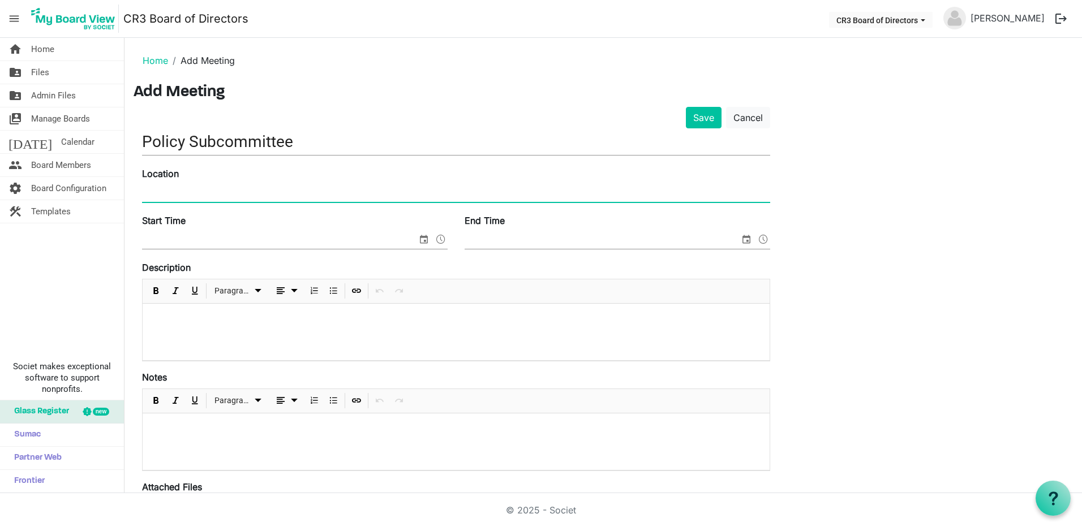
click at [184, 188] on input "Location" at bounding box center [456, 193] width 628 height 17
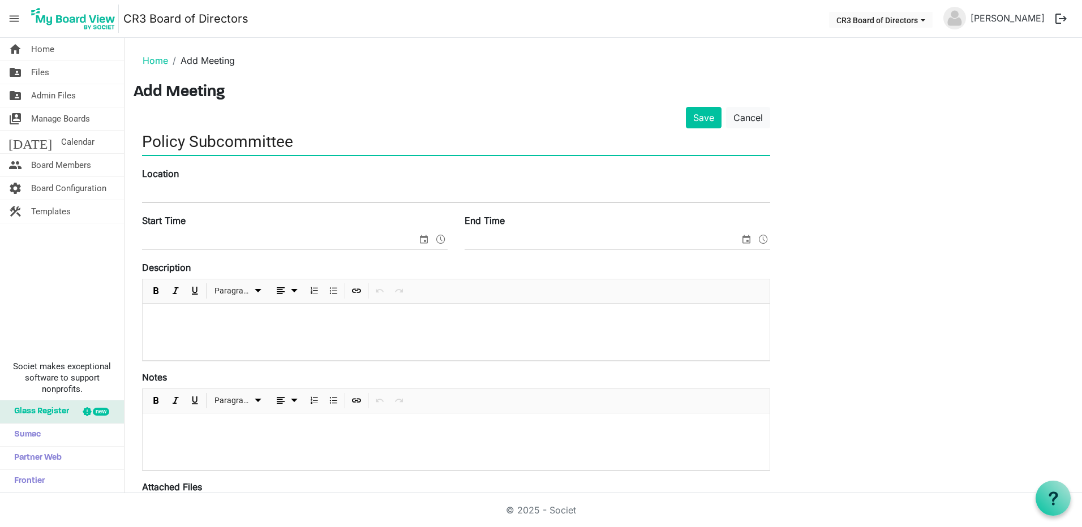
drag, startPoint x: 294, startPoint y: 141, endPoint x: 137, endPoint y: 149, distance: 157.5
click at [141, 145] on div "Save Cancel Policy Subcommittee Location Start Time End Time Description Paragr…" at bounding box center [455, 411] width 645 height 608
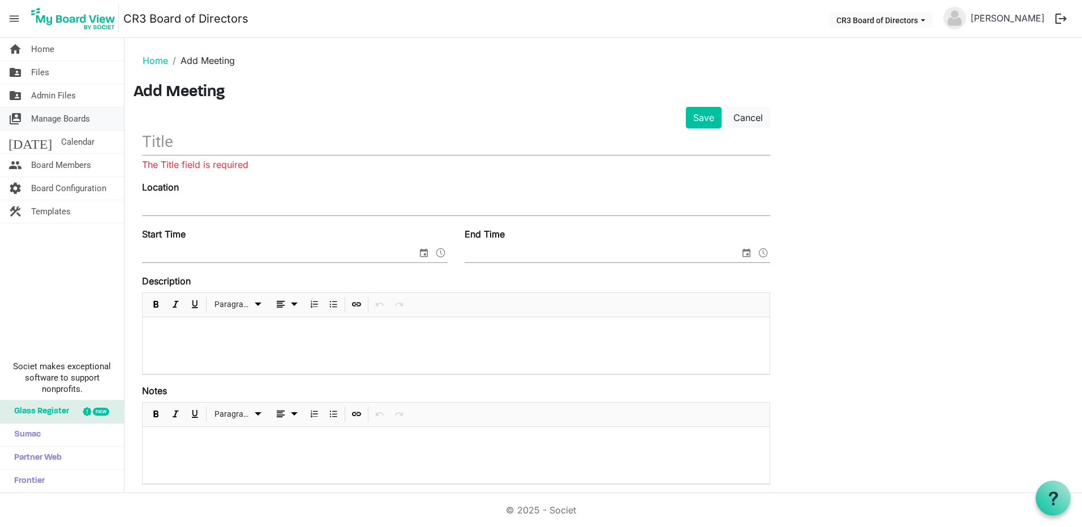
click at [51, 120] on span "Manage Boards" at bounding box center [60, 118] width 59 height 23
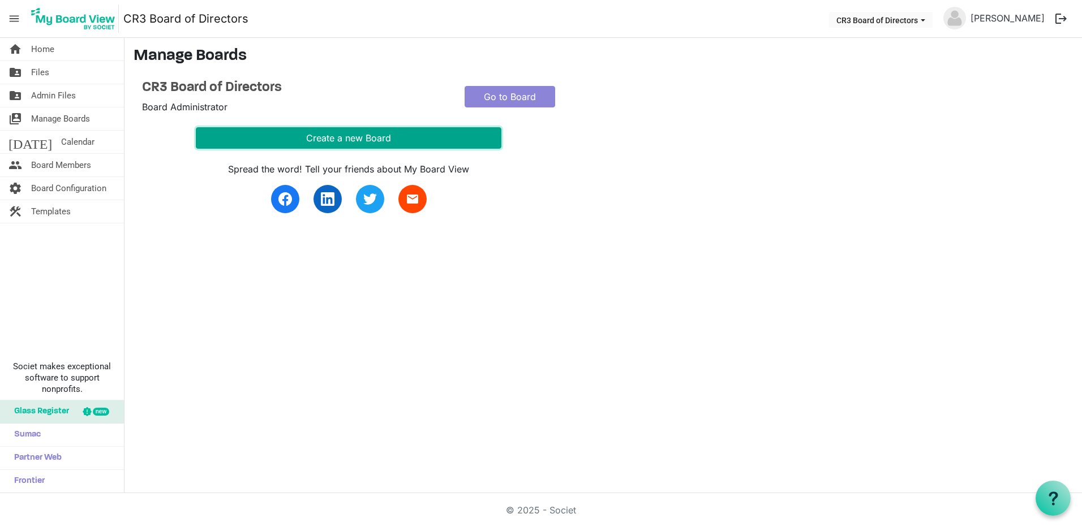
click at [342, 139] on button "Create a new Board" at bounding box center [348, 137] width 305 height 21
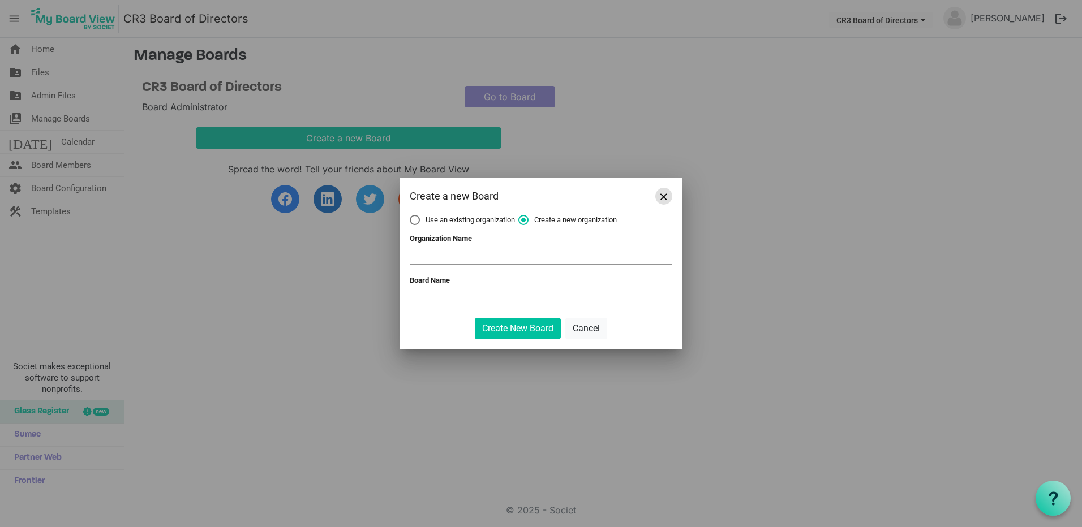
drag, startPoint x: 663, startPoint y: 193, endPoint x: 607, endPoint y: 183, distance: 56.9
click at [660, 193] on button "Close" at bounding box center [663, 196] width 17 height 17
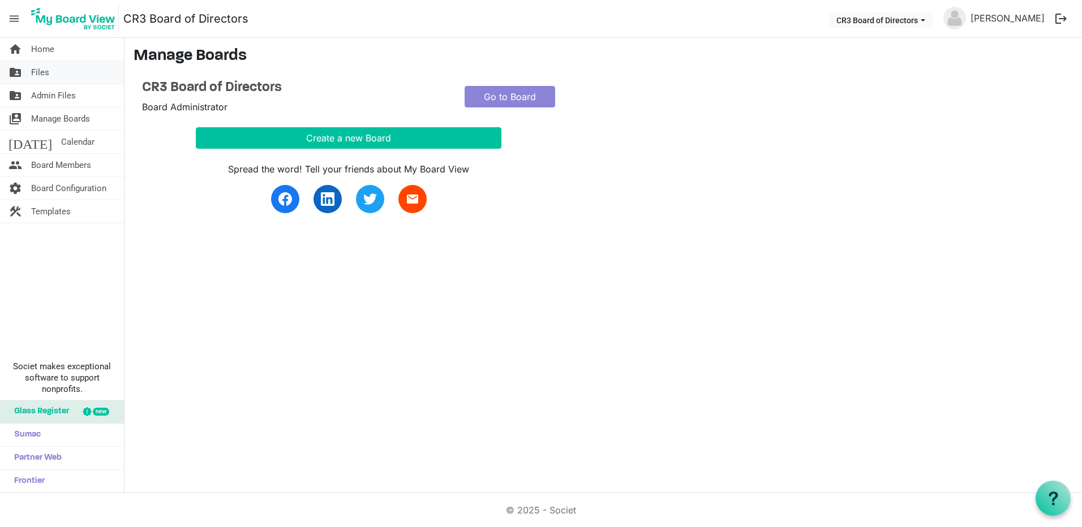
click at [55, 73] on link "folder_shared Files" at bounding box center [62, 72] width 124 height 23
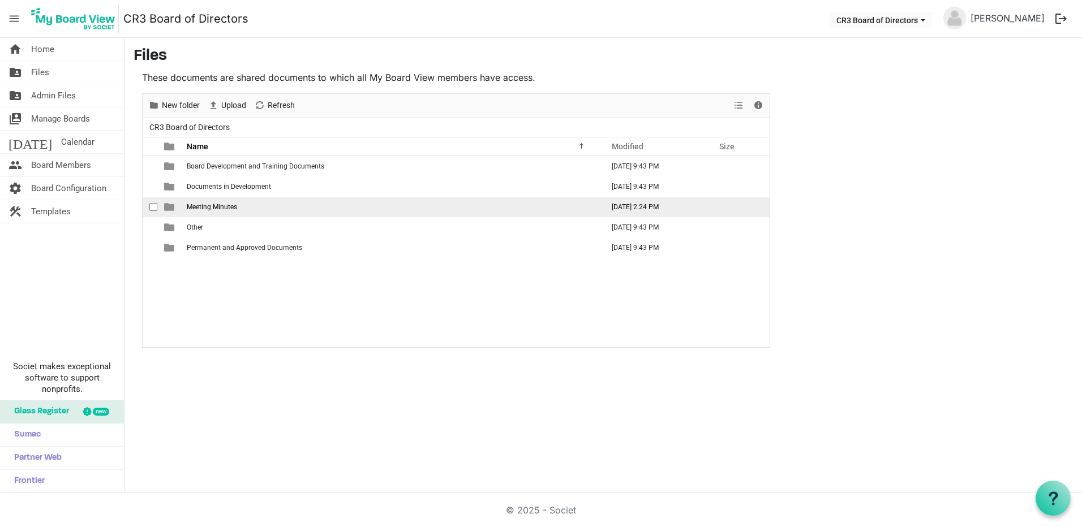
click at [234, 208] on span "Meeting Minutes" at bounding box center [212, 207] width 50 height 8
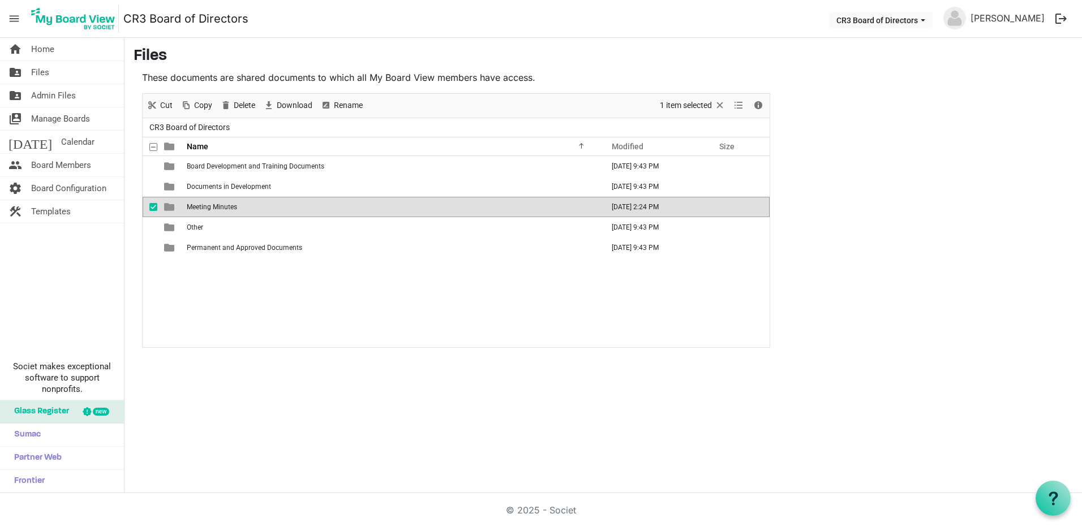
click at [234, 208] on span "Meeting Minutes" at bounding box center [212, 207] width 50 height 8
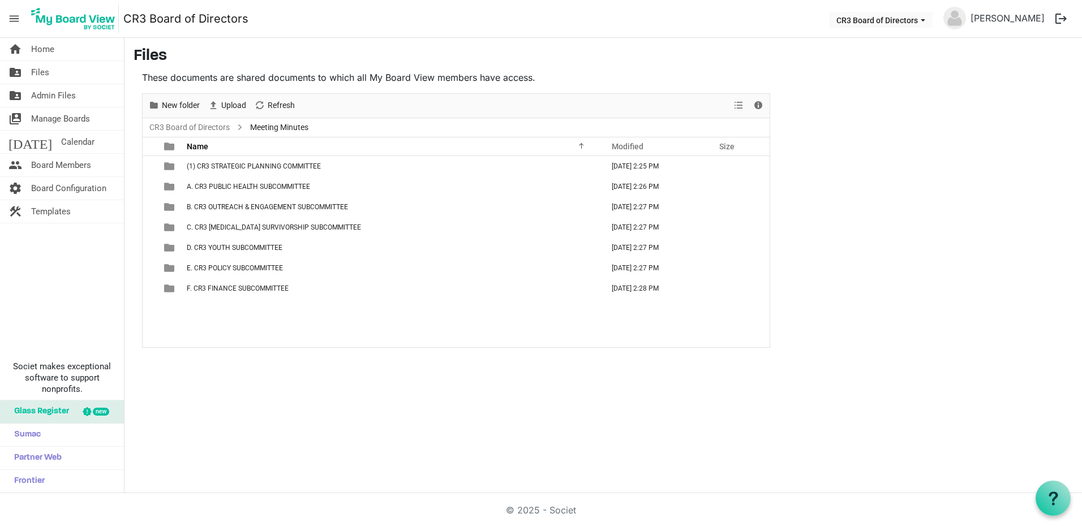
click at [12, 18] on span "menu" at bounding box center [13, 18] width 21 height 21
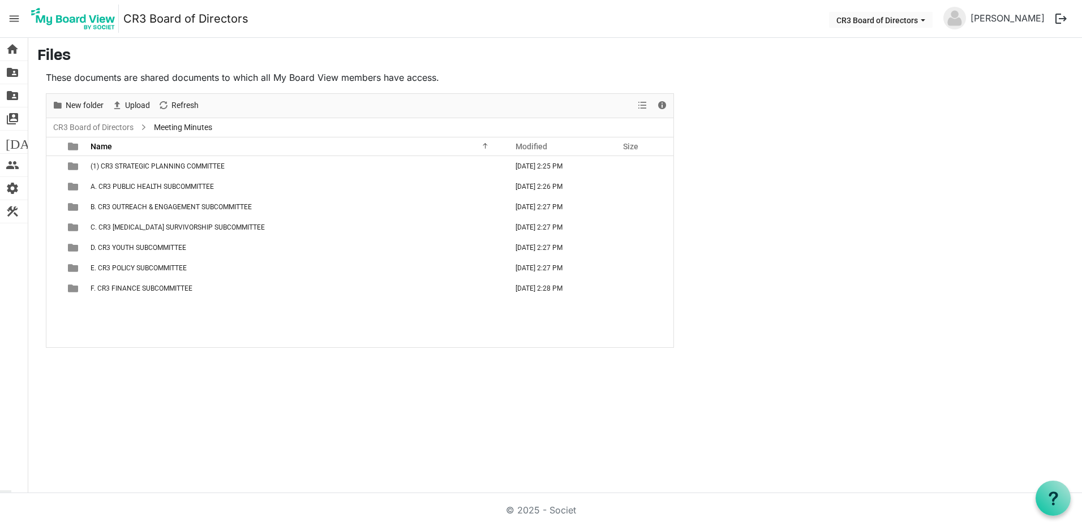
click at [12, 20] on span "menu" at bounding box center [13, 18] width 21 height 21
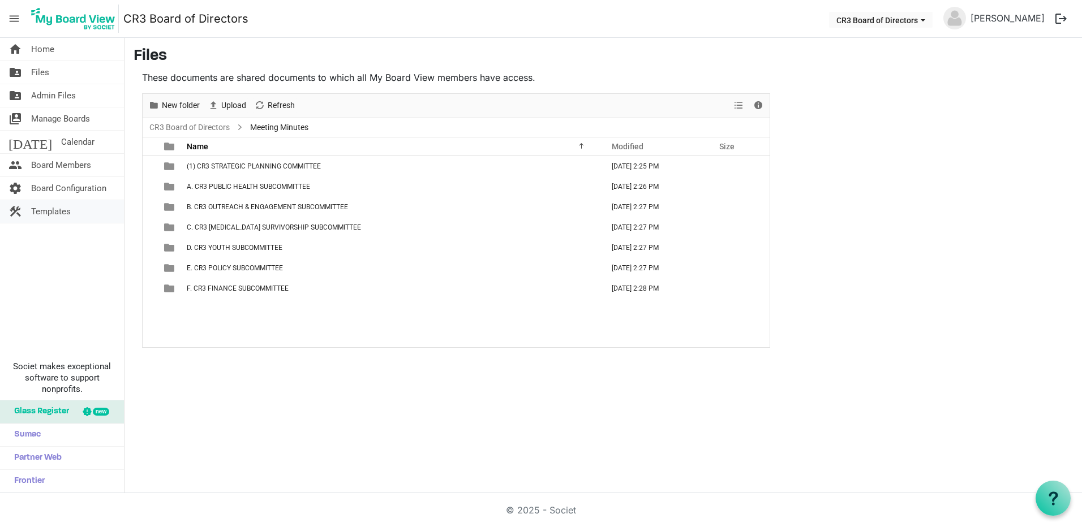
click at [64, 212] on span "Templates" at bounding box center [51, 211] width 40 height 23
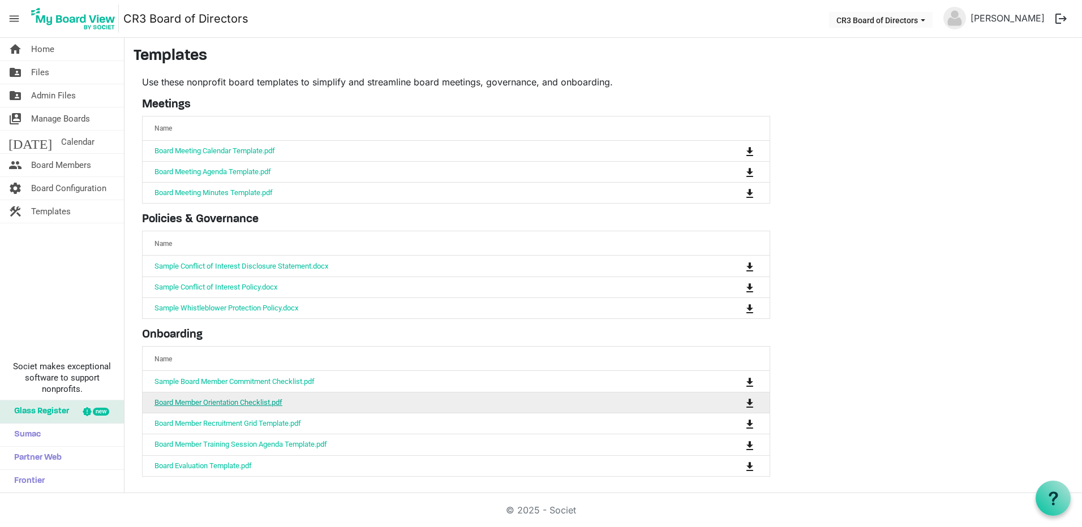
click at [252, 400] on link "Board Member Orientation Checklist.pdf" at bounding box center [218, 402] width 128 height 8
